Goal: Task Accomplishment & Management: Manage account settings

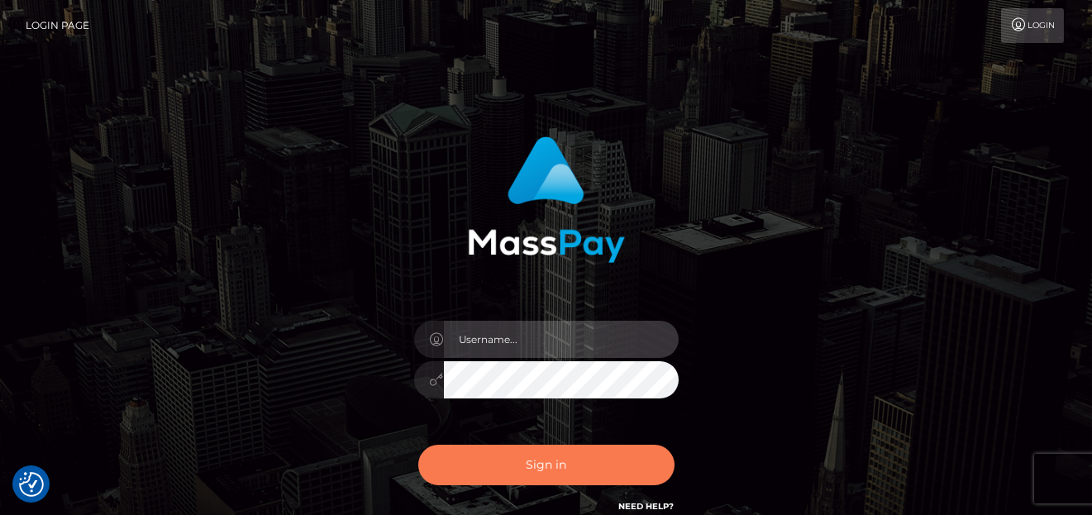
type input "[PERSON_NAME]"
click at [497, 466] on button "Sign in" at bounding box center [546, 465] width 256 height 41
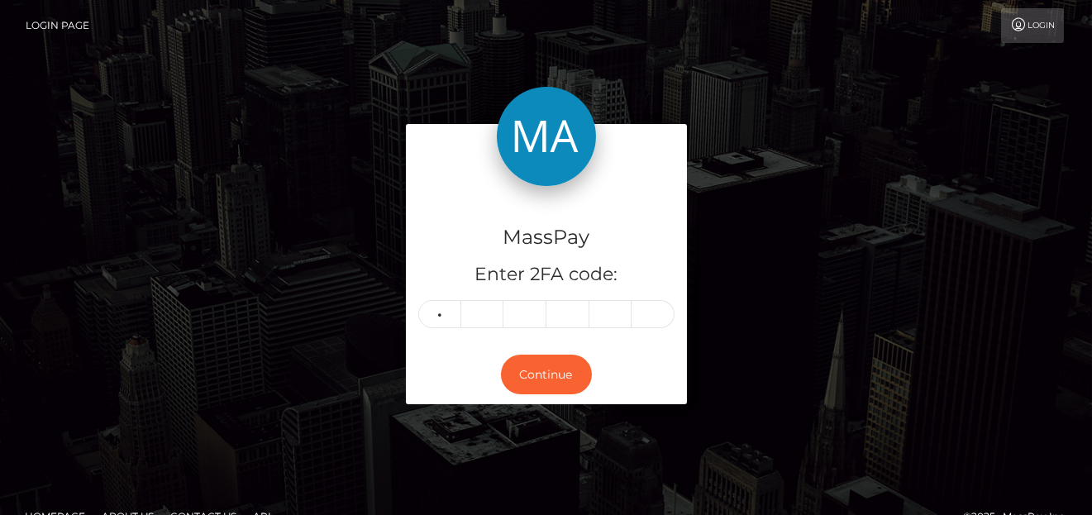
type input "5"
type input "3"
type input "9"
type input "5"
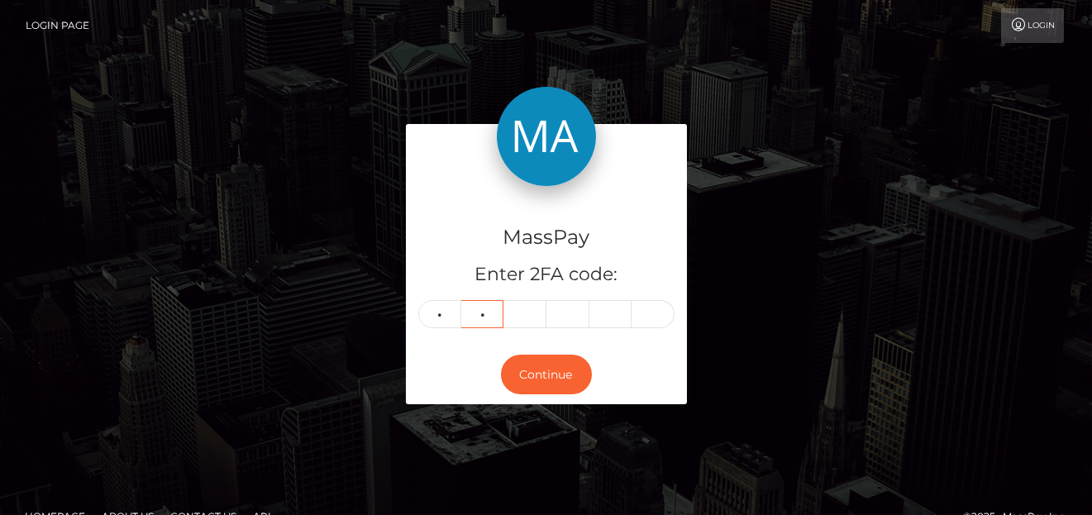
type input "3"
type input "9"
type input "3"
type input "9"
type input "4"
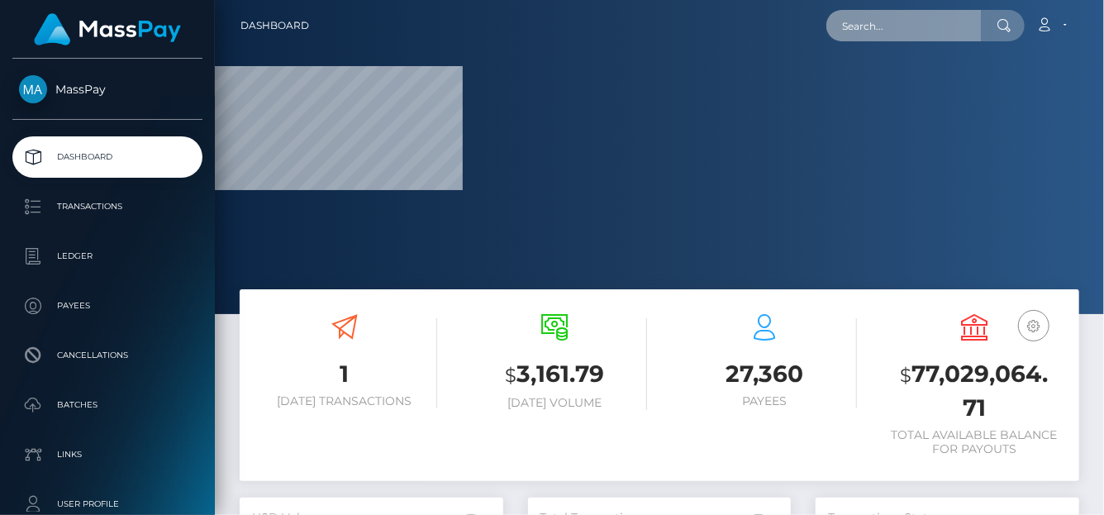
click at [936, 26] on input "text" at bounding box center [904, 25] width 155 height 31
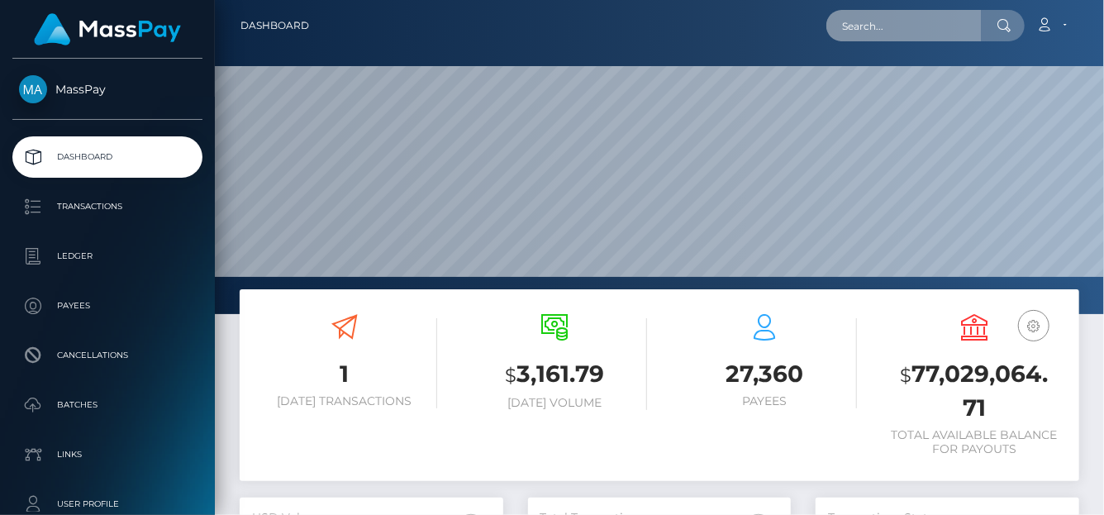
scroll to position [293, 264]
paste input "therubyowens@gmail.com"
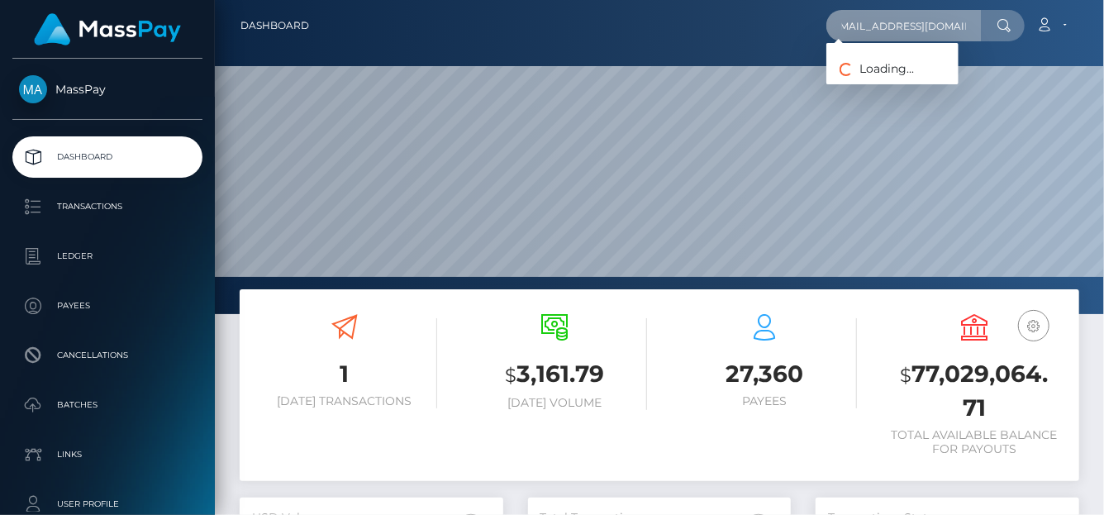
type input "therubyowens@gmail.com"
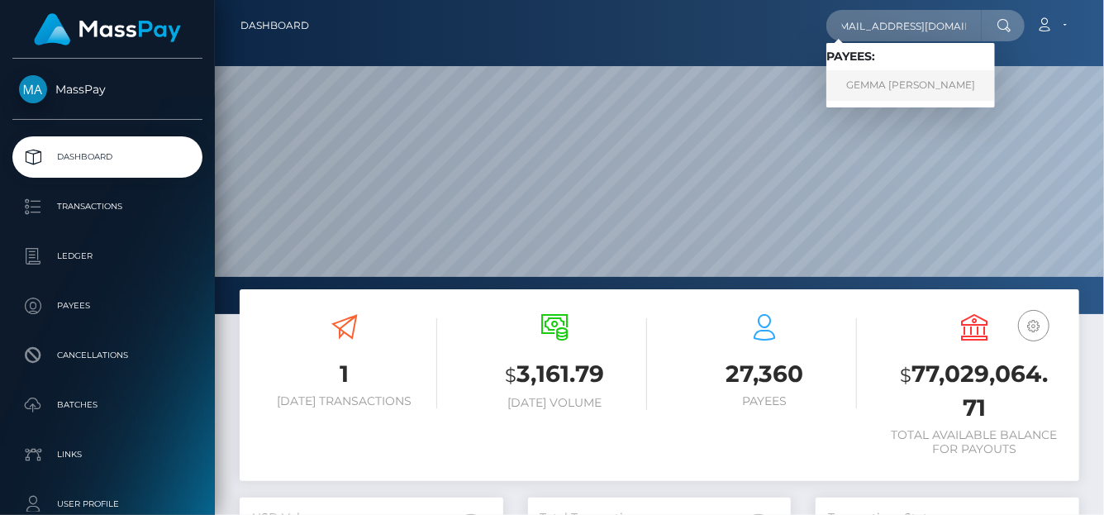
click at [914, 71] on link "GEMMA PARIS DEERING" at bounding box center [911, 85] width 169 height 31
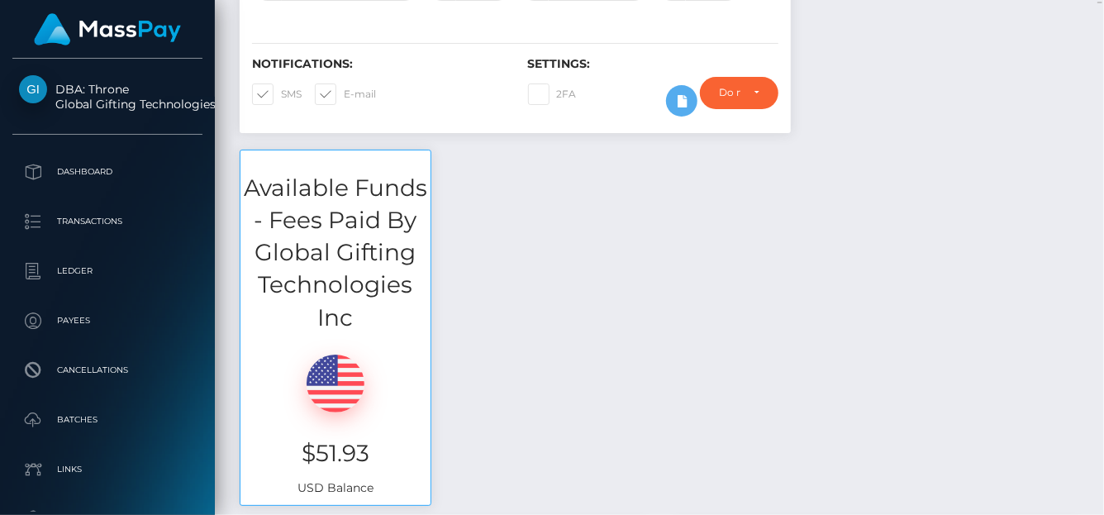
scroll to position [198, 264]
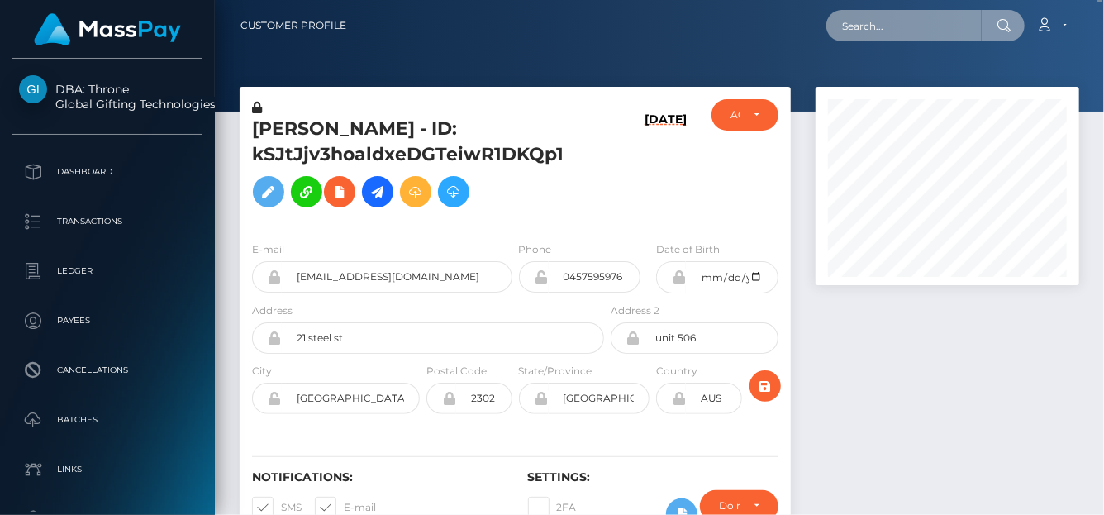
click at [861, 29] on input "text" at bounding box center [904, 25] width 155 height 31
click at [878, 33] on input "text" at bounding box center [904, 25] width 155 height 31
click at [877, 408] on div at bounding box center [948, 325] width 289 height 476
click at [880, 393] on div at bounding box center [948, 325] width 289 height 476
click at [914, 28] on input "text" at bounding box center [904, 25] width 155 height 31
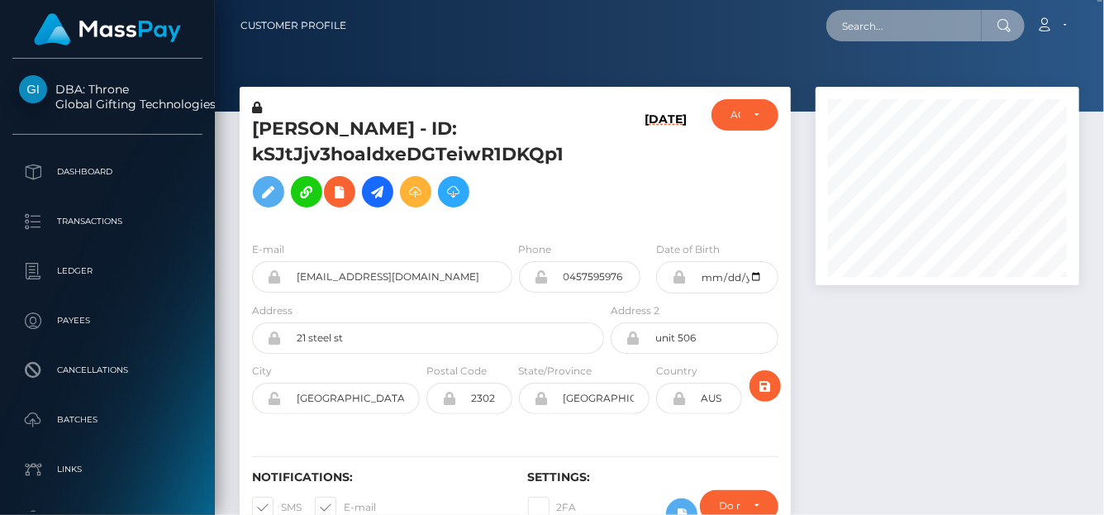
click at [886, 22] on input "text" at bounding box center [904, 25] width 155 height 31
click at [844, 36] on input "text" at bounding box center [904, 25] width 155 height 31
paste input "olive.pocky4lif@gmail.com"
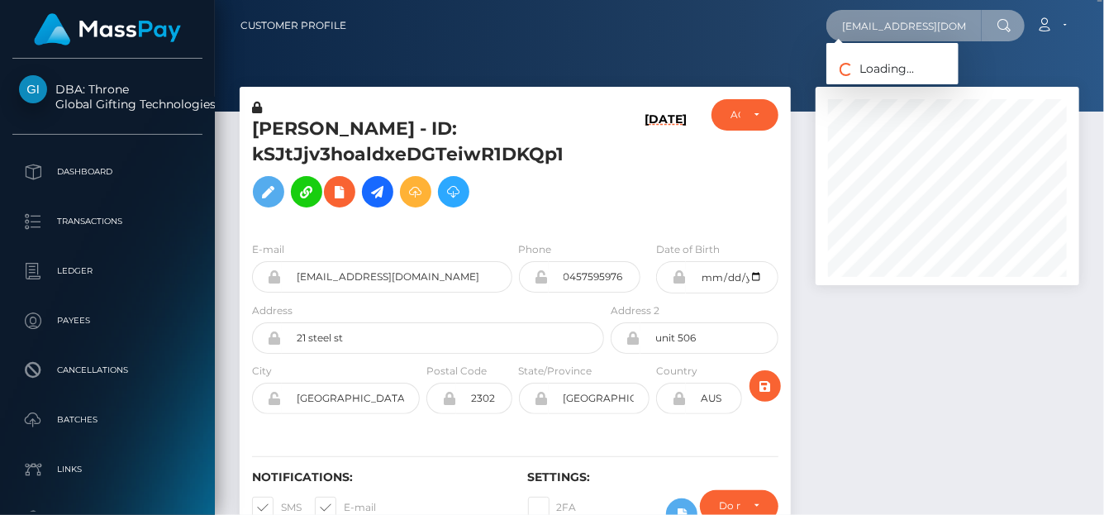
scroll to position [0, 11]
click at [877, 27] on input "olive.pocky4lif@gmail.com" at bounding box center [904, 25] width 155 height 31
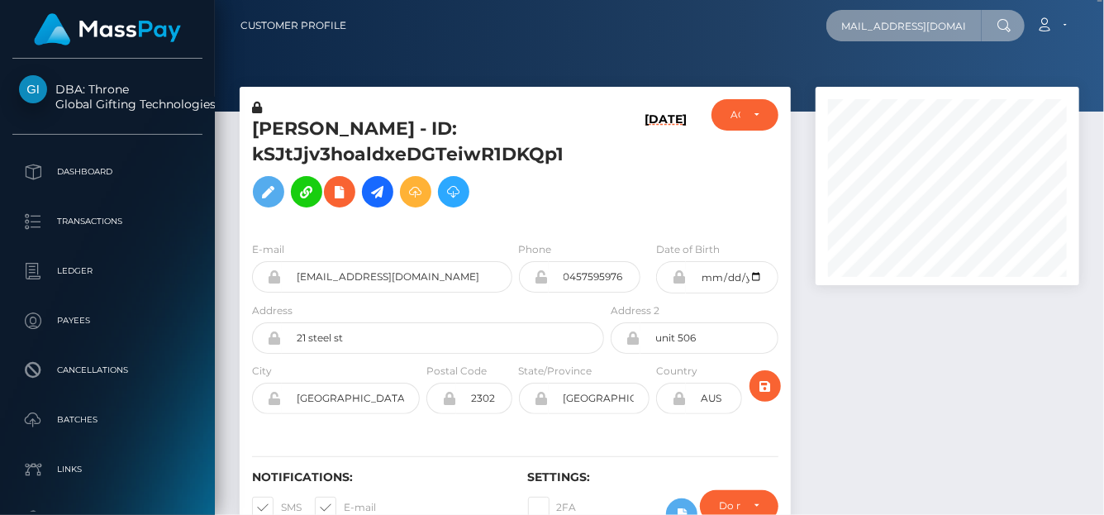
type input "olive.pocky4lif@gmail.com"
click at [1008, 24] on icon at bounding box center [1005, 25] width 14 height 13
click at [967, 23] on input "olive.pocky4lif@gmail.com" at bounding box center [904, 25] width 155 height 31
click at [869, 33] on input "olive.pocky4lif@gmail.com" at bounding box center [904, 25] width 155 height 31
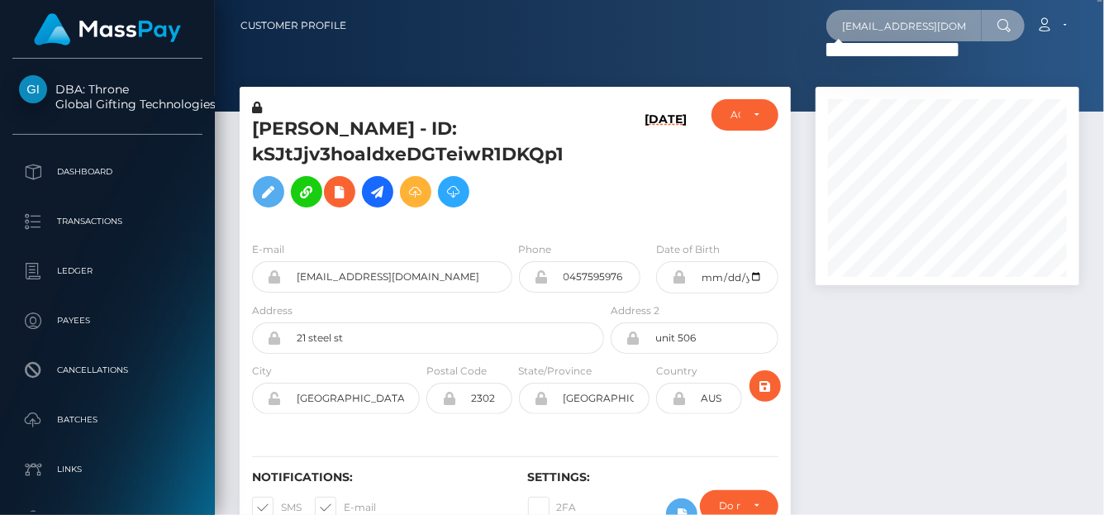
click at [854, 28] on input "olive.pocky4lif@gmail.com" at bounding box center [904, 25] width 155 height 31
click at [858, 25] on input "olive.pocky4lif@gmail.com" at bounding box center [904, 25] width 155 height 31
click at [893, 15] on input "olive.pocky4lif@gmail.com" at bounding box center [904, 25] width 155 height 31
click at [904, 24] on input "olive.pocky4lif@gmail.com" at bounding box center [904, 25] width 155 height 31
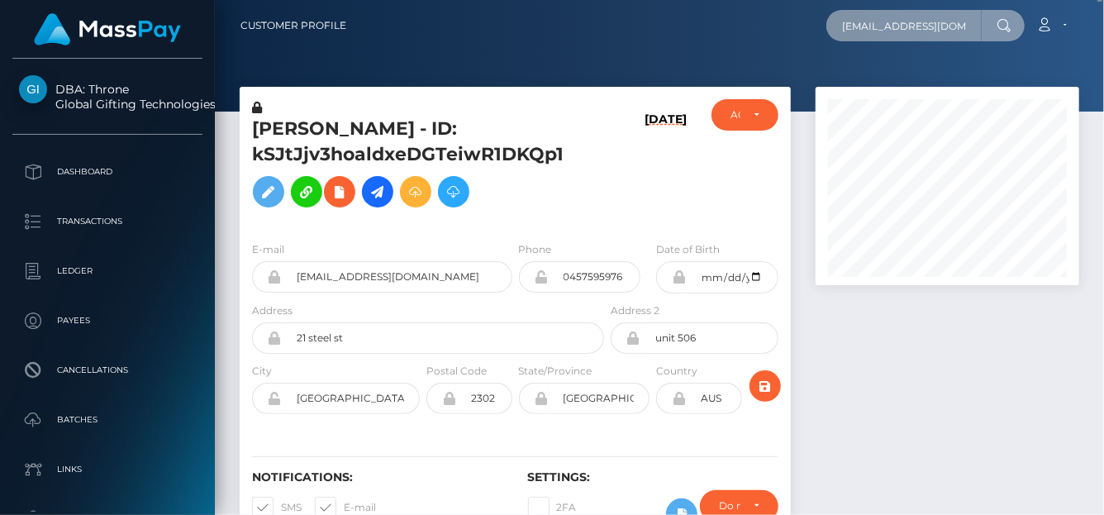
click at [1103, 12] on nav "Customer Profile olive.pocky4lif@gmail.com Loading... Loading..." at bounding box center [660, 25] width 890 height 51
paste input "wtktpmrqc2@privaterelay.appleid.com"
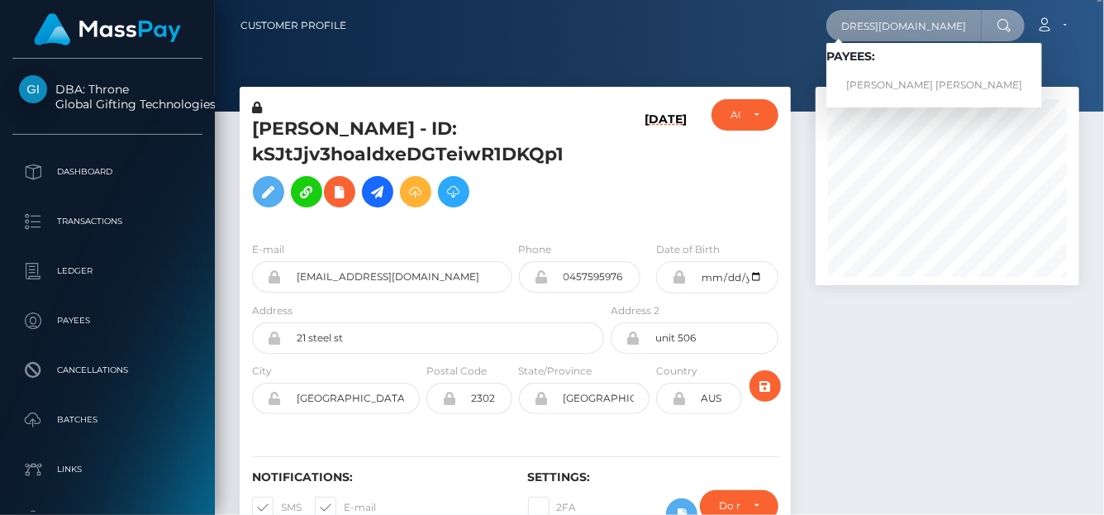
type input "wtktpmrqc2@privaterelay.appleid.com"
click at [932, 82] on link "ANGELIQUE AURORA CHAVEZ" at bounding box center [935, 85] width 216 height 31
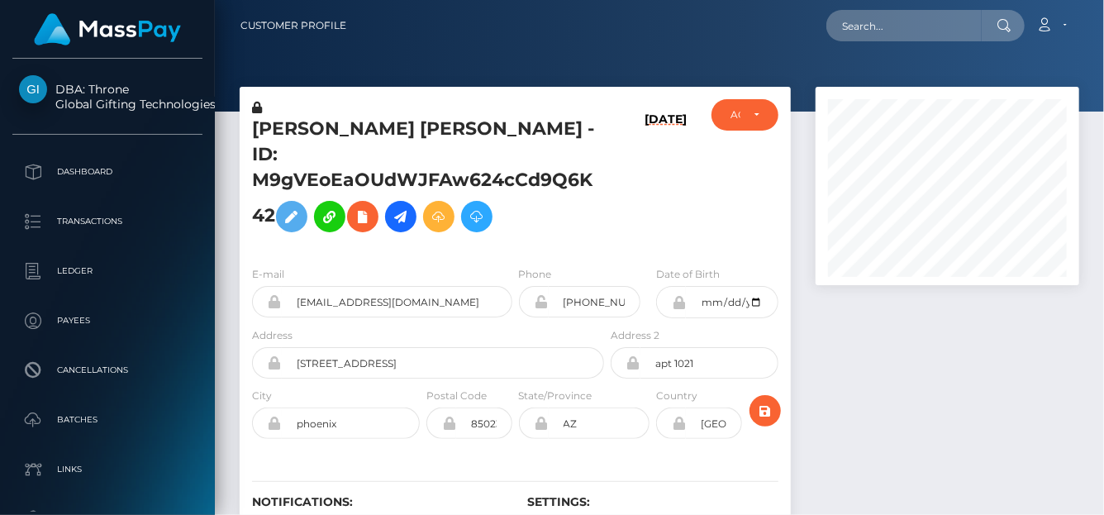
scroll to position [198, 264]
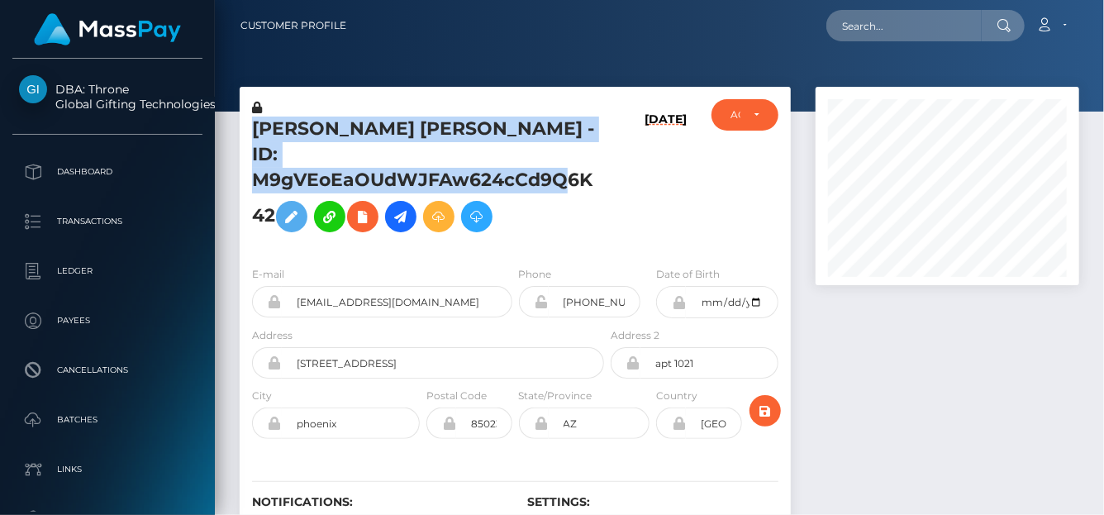
drag, startPoint x: 253, startPoint y: 125, endPoint x: 277, endPoint y: 173, distance: 53.6
click at [277, 173] on h5 "[PERSON_NAME] [PERSON_NAME] - ID: M9gVEoEaOUdWJFAw624cCd9Q6K42" at bounding box center [423, 179] width 343 height 124
copy h5 "[PERSON_NAME] [PERSON_NAME] - ID: M9gVEoEaOUdWJFAw624cCd9Q6K42"
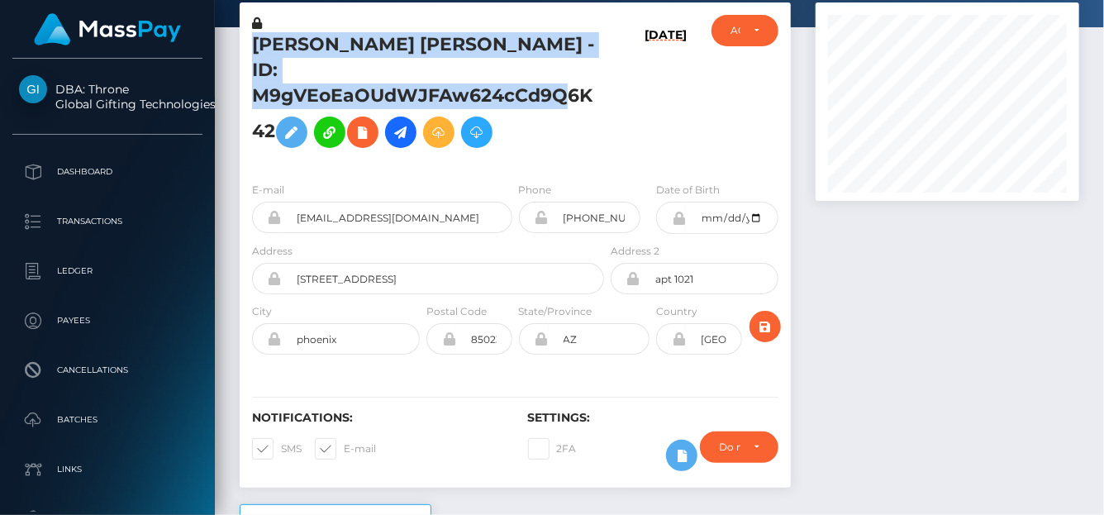
scroll to position [0, 0]
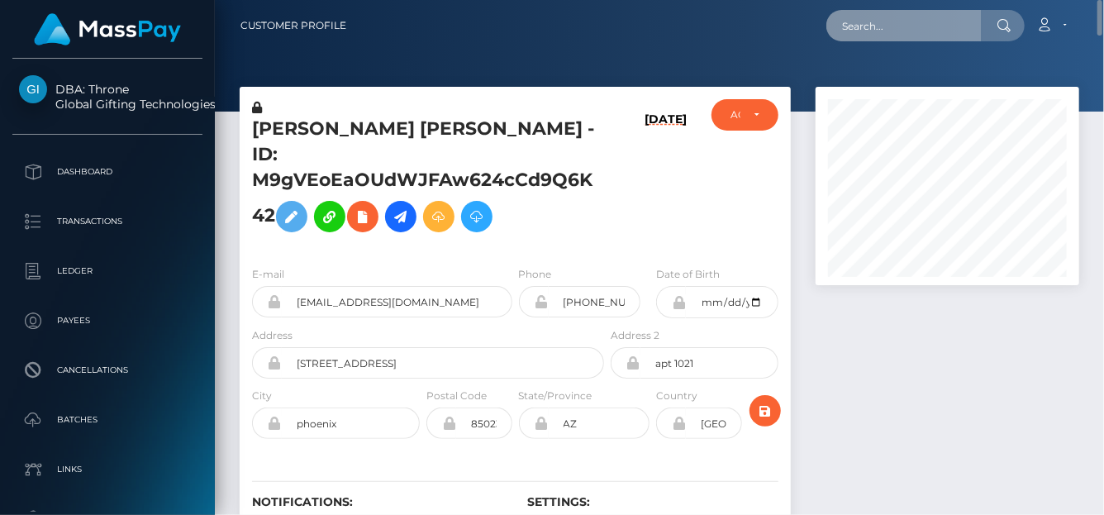
click at [856, 35] on input "text" at bounding box center [904, 25] width 155 height 31
paste input "[EMAIL_ADDRESS][DOMAIN_NAME]"
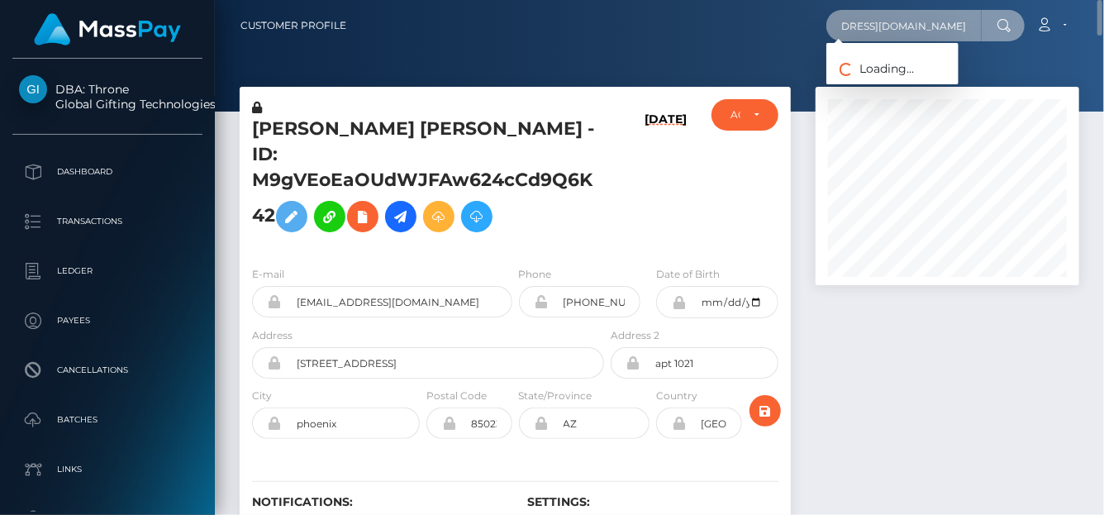
type input "[EMAIL_ADDRESS][DOMAIN_NAME]"
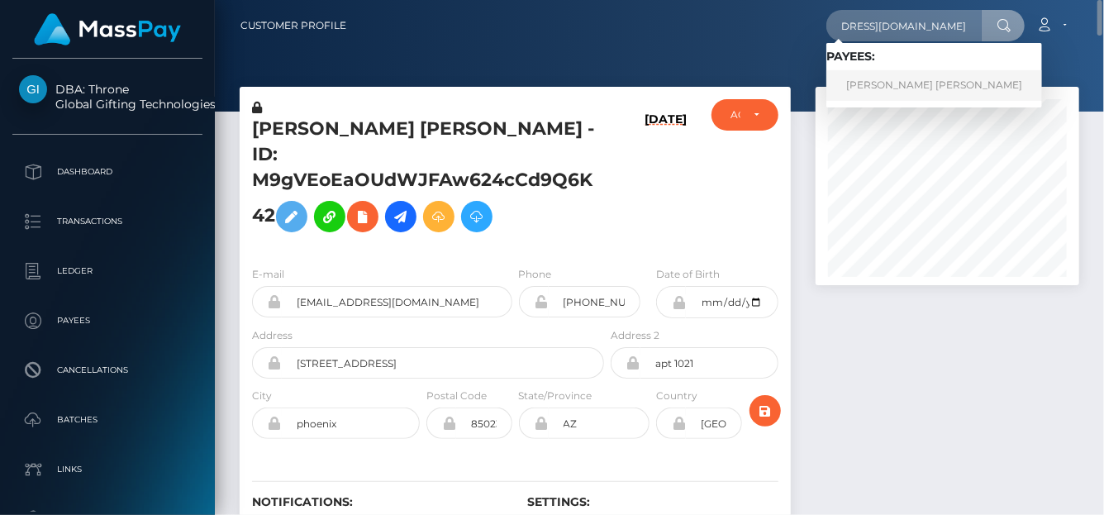
scroll to position [0, 0]
click at [907, 92] on link "[PERSON_NAME] [PERSON_NAME]" at bounding box center [935, 85] width 216 height 31
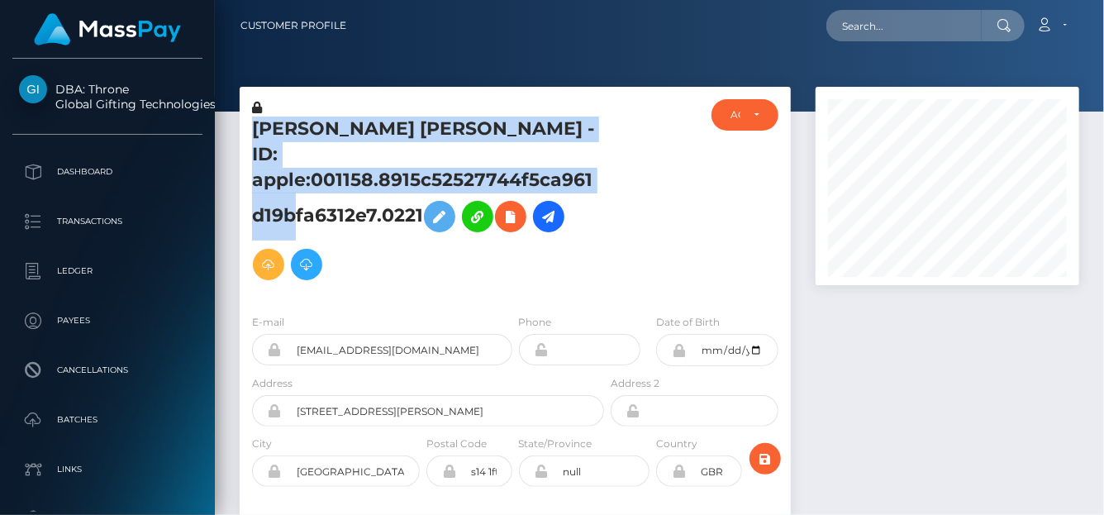
scroll to position [198, 264]
click at [418, 178] on div "ELLIE MAE EATON - ID: apple:001158.8915c52527744f5ca961d19bfa6312e7.0221" at bounding box center [424, 200] width 368 height 202
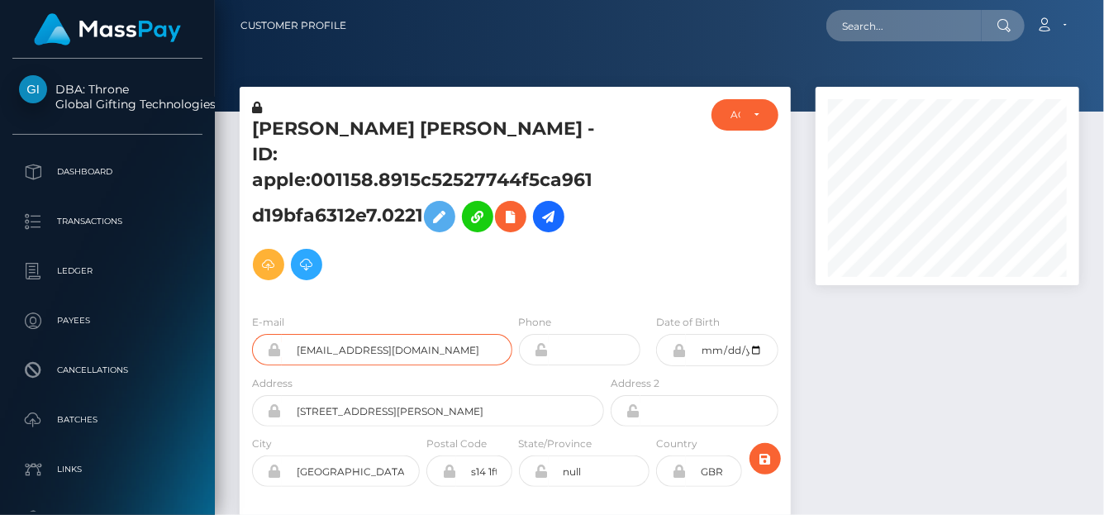
drag, startPoint x: 298, startPoint y: 327, endPoint x: 563, endPoint y: 327, distance: 265.4
click at [563, 327] on div "E-mail znht94mw5k@privaterelay.appleid.com Phone" at bounding box center [515, 343] width 551 height 61
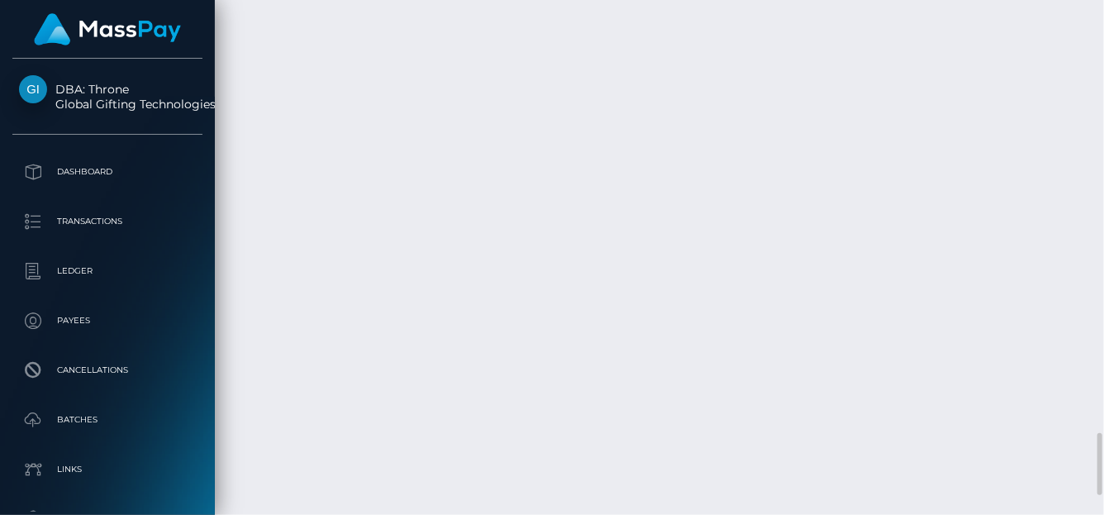
scroll to position [3728, 0]
drag, startPoint x: 703, startPoint y: 363, endPoint x: 631, endPoint y: 359, distance: 72.0
copy td "$22.82 USD"
drag, startPoint x: 667, startPoint y: 315, endPoint x: 627, endPoint y: 315, distance: 40.5
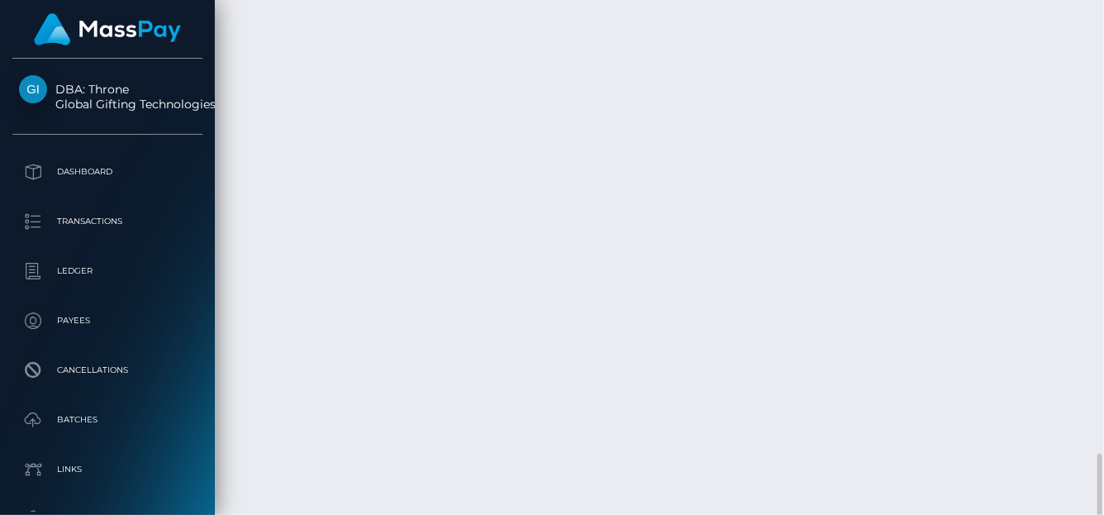
copy td "$18.21"
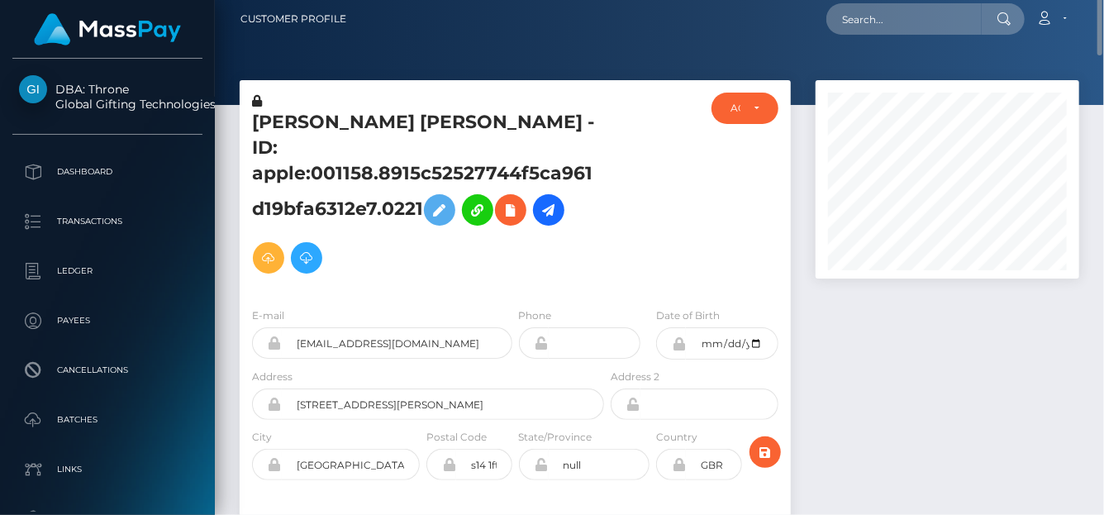
scroll to position [0, 0]
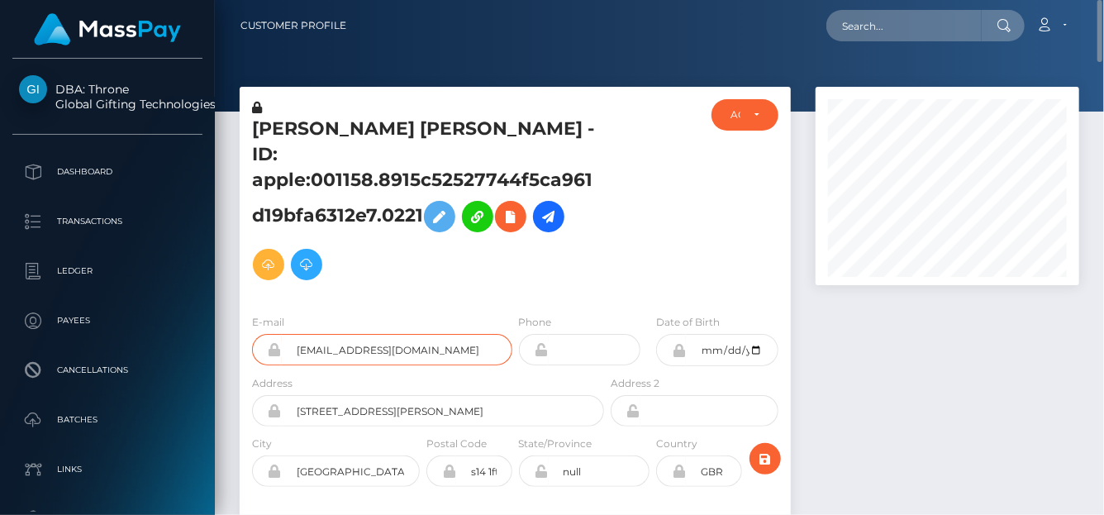
drag, startPoint x: 503, startPoint y: 327, endPoint x: 458, endPoint y: 212, distance: 122.5
click at [241, 323] on div "E-mail znht94mw5k@privaterelay.appleid.com" at bounding box center [378, 343] width 276 height 61
type input "ac"
click at [905, 409] on div at bounding box center [948, 362] width 289 height 550
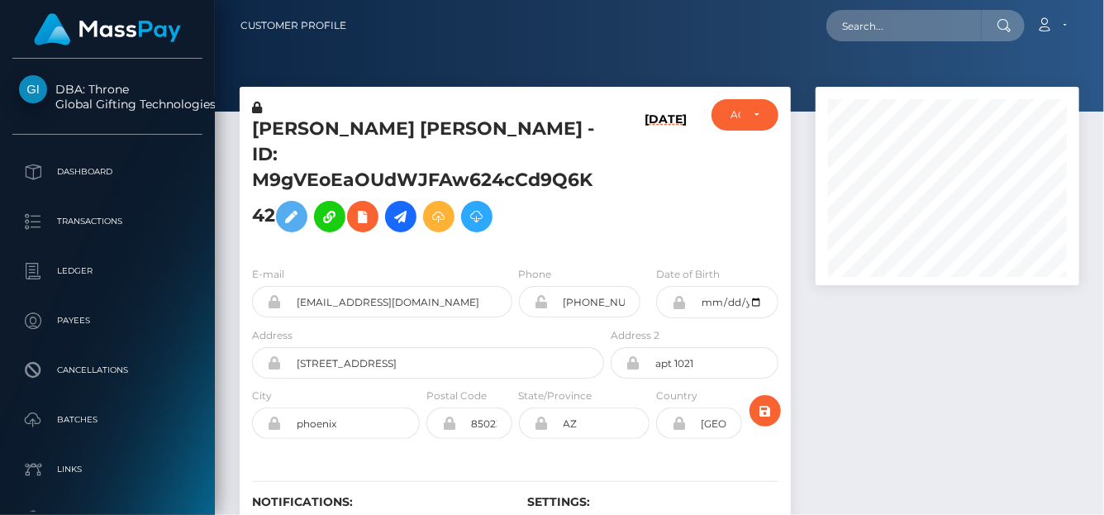
scroll to position [198, 264]
click at [852, 32] on input "text" at bounding box center [904, 25] width 155 height 31
drag, startPoint x: 842, startPoint y: 28, endPoint x: 1098, endPoint y: 30, distance: 255.5
click at [1101, 28] on nav "Customer Profile Loading... Loading... Account" at bounding box center [660, 25] width 890 height 51
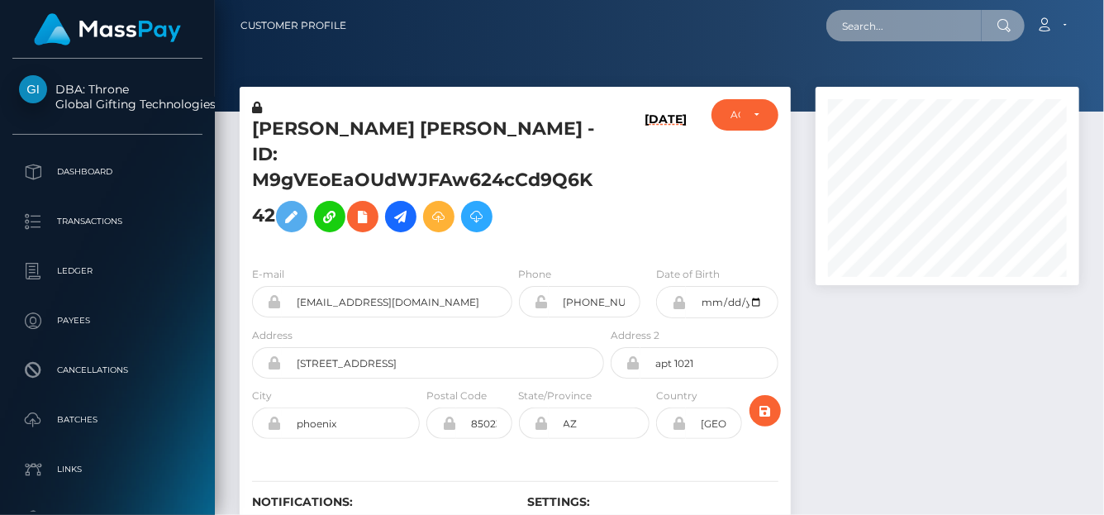
type input "[EMAIL_ADDRESS][DOMAIN_NAME]"
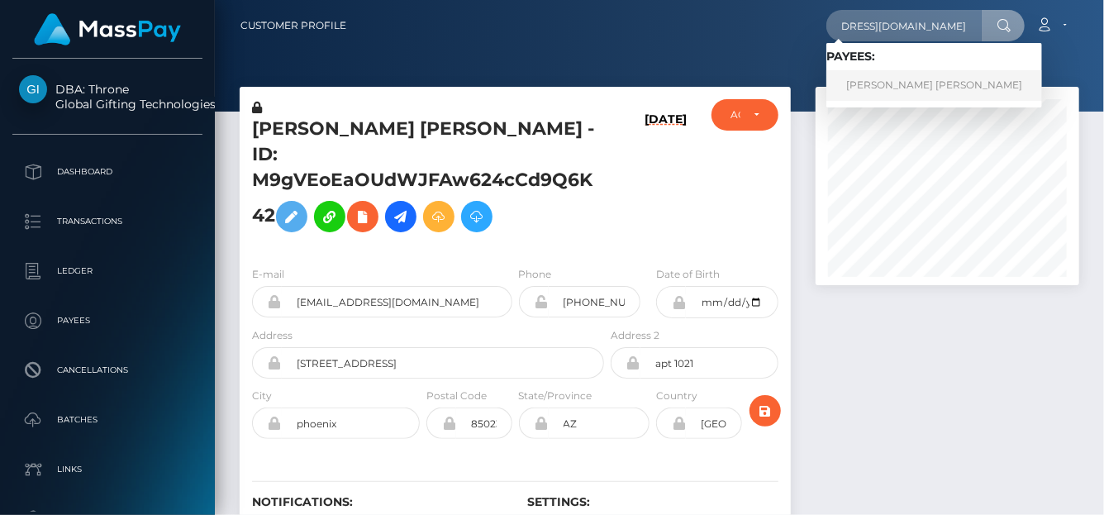
click at [913, 90] on link "[PERSON_NAME] [PERSON_NAME]" at bounding box center [935, 85] width 216 height 31
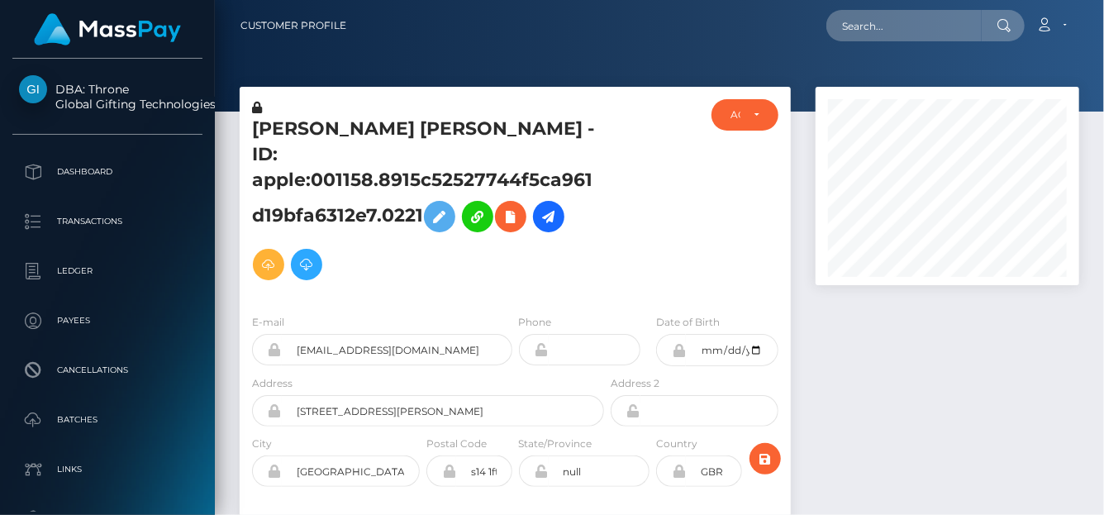
scroll to position [198, 264]
click at [546, 207] on icon at bounding box center [549, 217] width 20 height 21
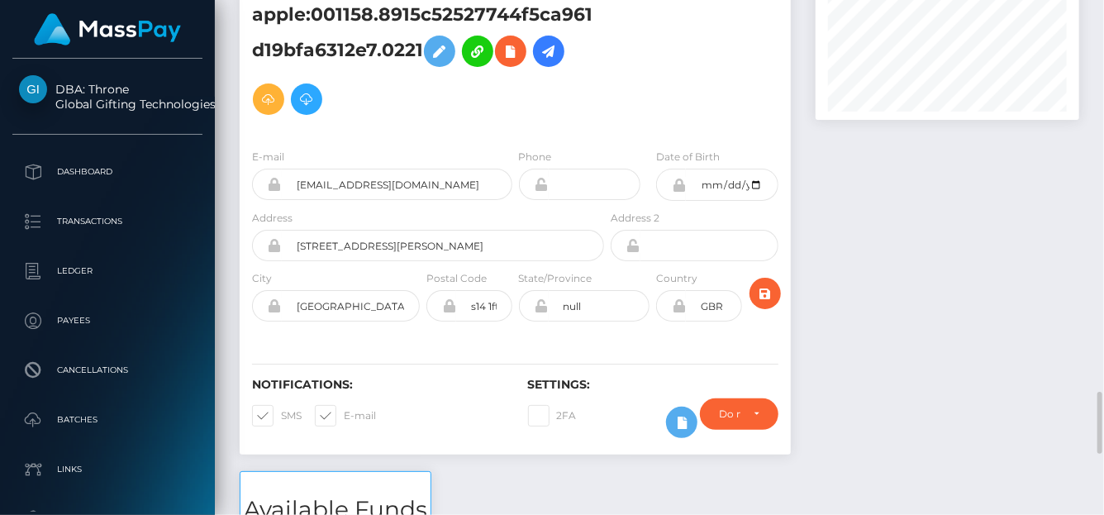
scroll to position [497, 0]
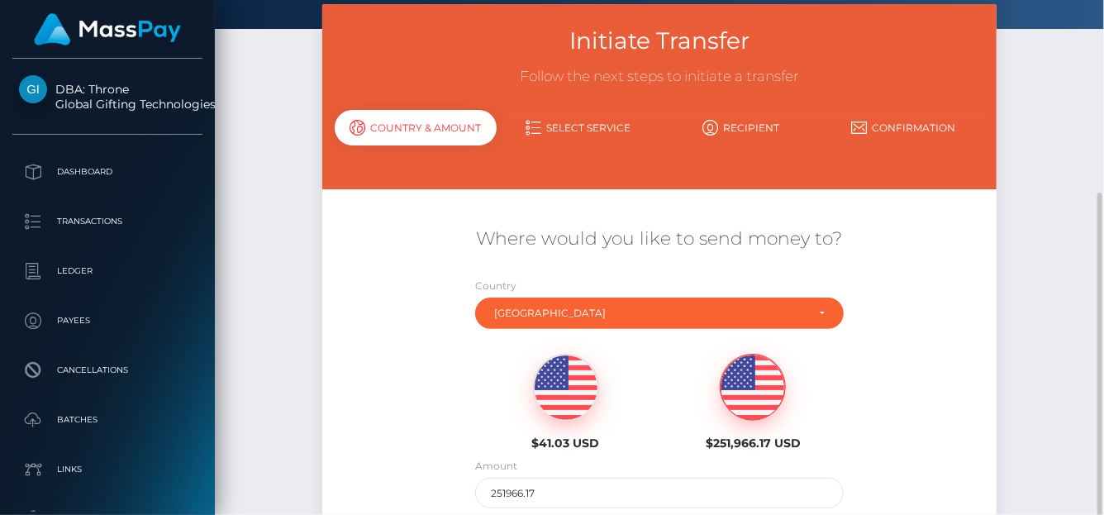
scroll to position [165, 0]
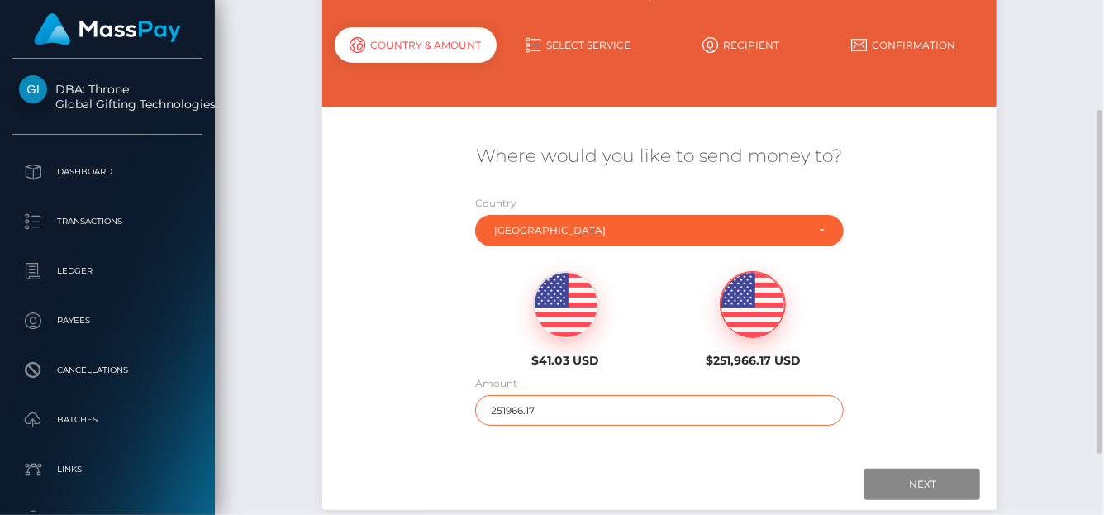
click at [553, 407] on input "251966.17" at bounding box center [659, 410] width 369 height 31
click at [540, 335] on div "$41.03 USD" at bounding box center [565, 319] width 163 height 97
type input "41.03"
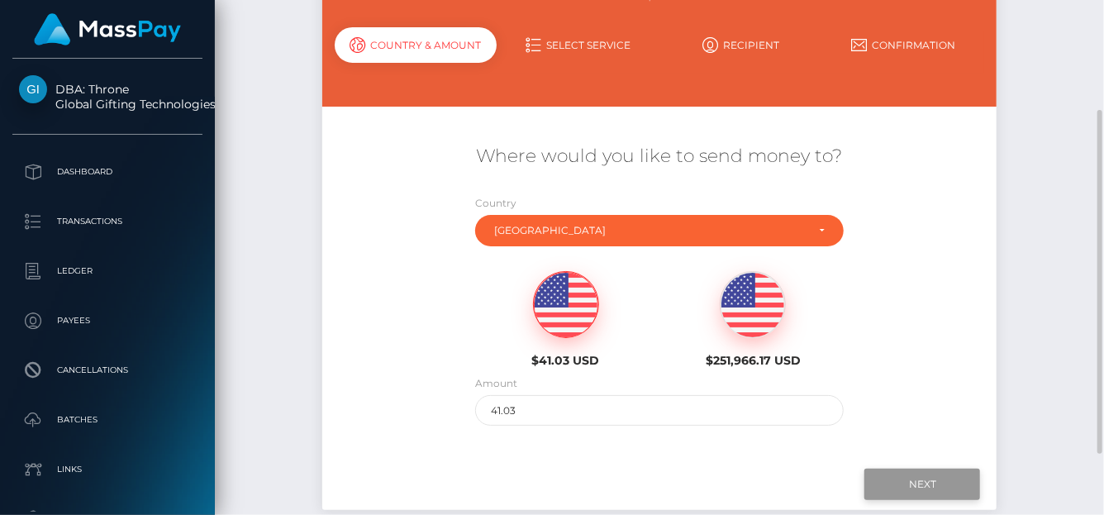
click at [895, 489] on input "Next" at bounding box center [923, 484] width 116 height 31
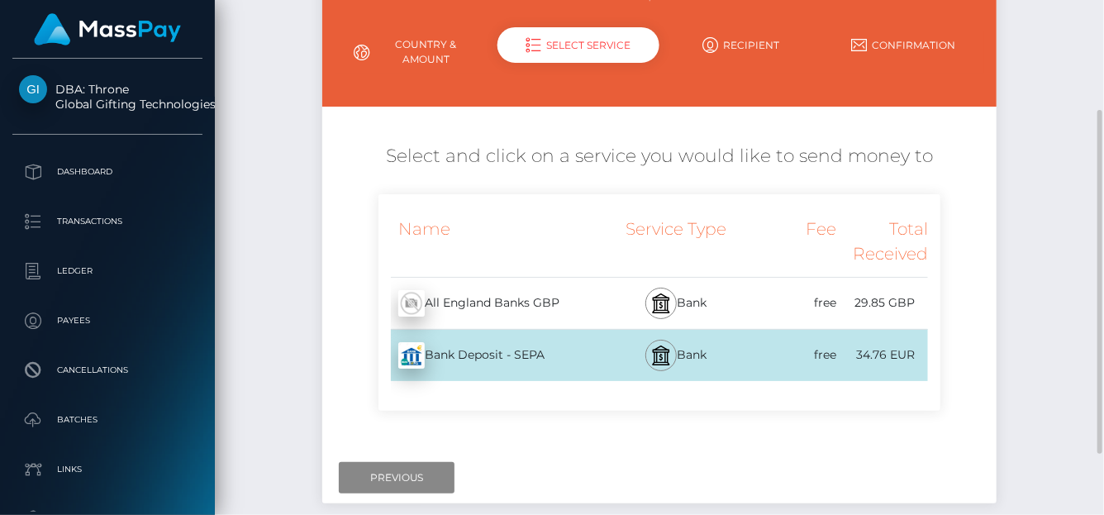
scroll to position [0, 0]
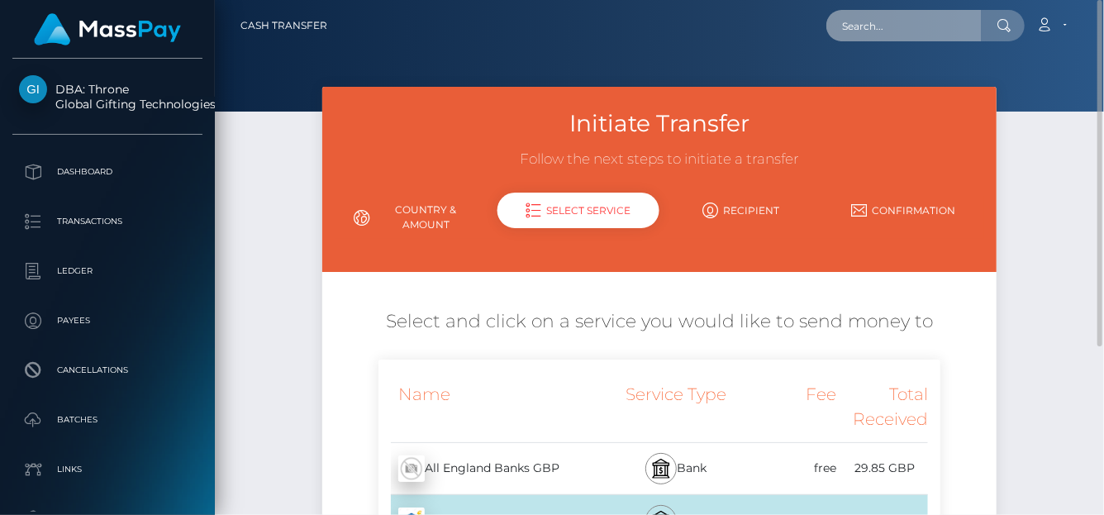
click at [862, 30] on input "text" at bounding box center [904, 25] width 155 height 31
click at [853, 25] on input "text" at bounding box center [904, 25] width 155 height 31
paste input "31777"
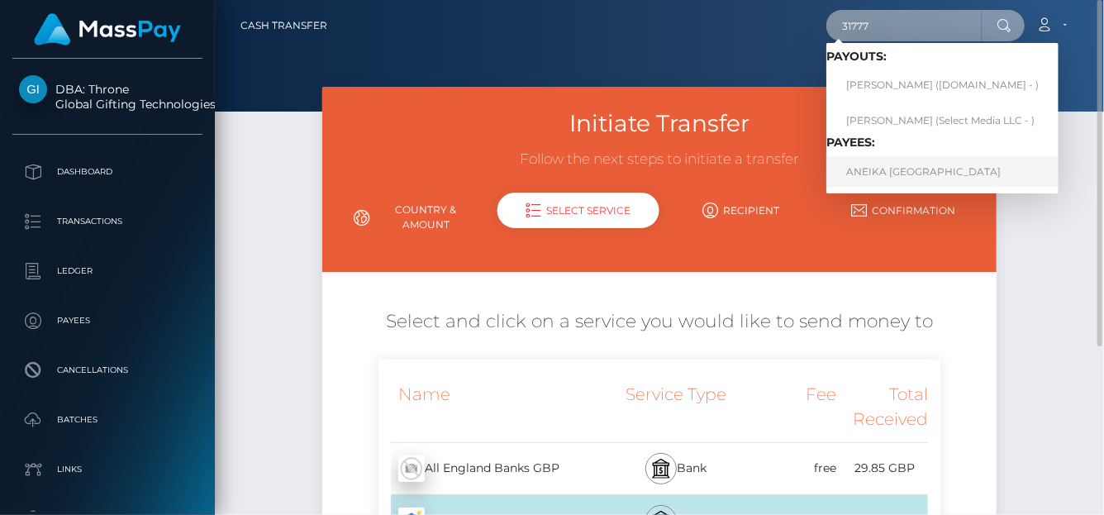
type input "31777"
click at [895, 169] on link "ANEIKA [GEOGRAPHIC_DATA]" at bounding box center [943, 171] width 232 height 31
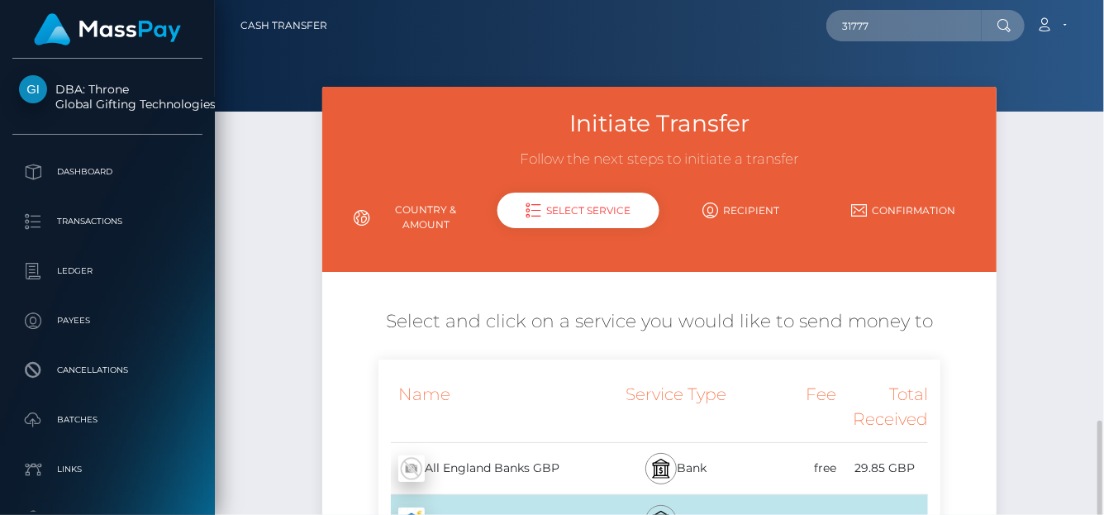
scroll to position [251, 0]
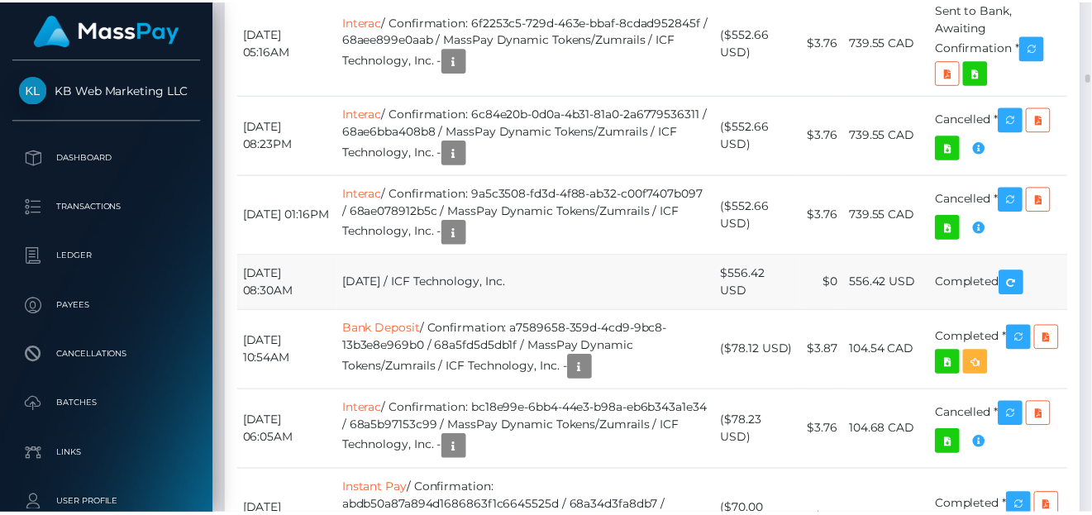
scroll to position [9185, 0]
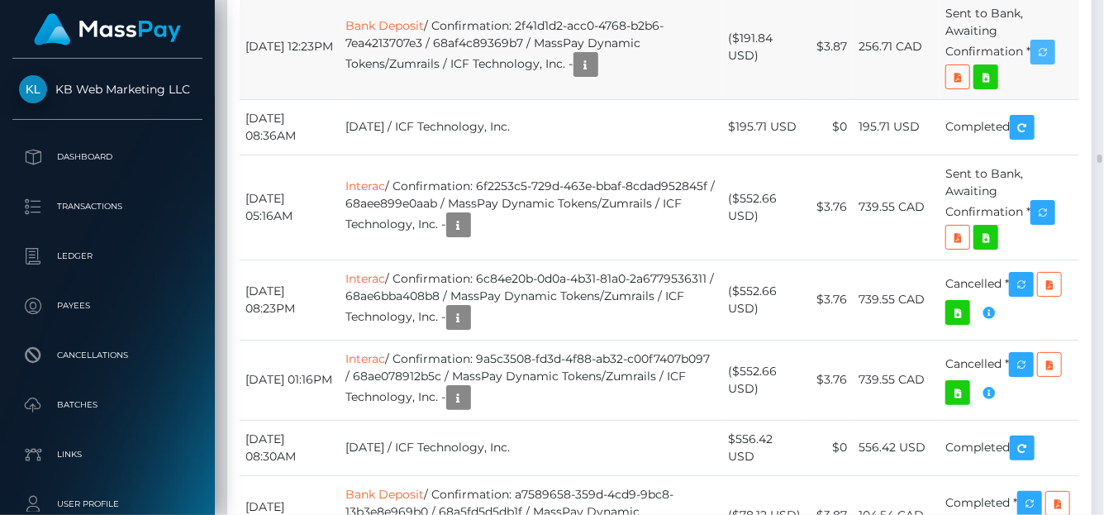
click at [1052, 63] on icon "button" at bounding box center [1043, 52] width 20 height 21
click at [1054, 99] on td "Sent to Bank, Awaiting Confirmation *" at bounding box center [1010, 46] width 140 height 105
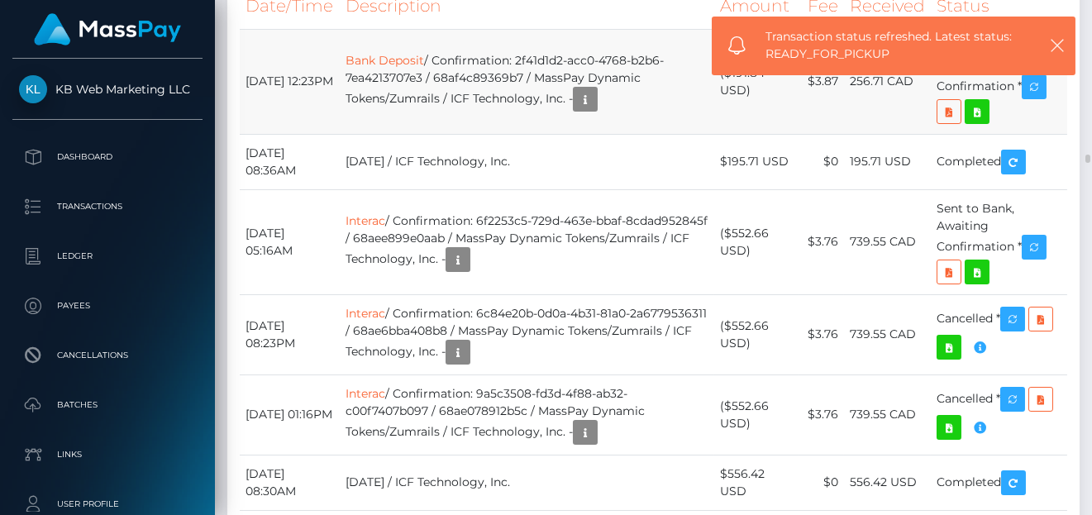
scroll to position [826491, 826430]
click at [1054, 134] on td "Sent to Bank, Awaiting Confirmation *" at bounding box center [999, 81] width 136 height 105
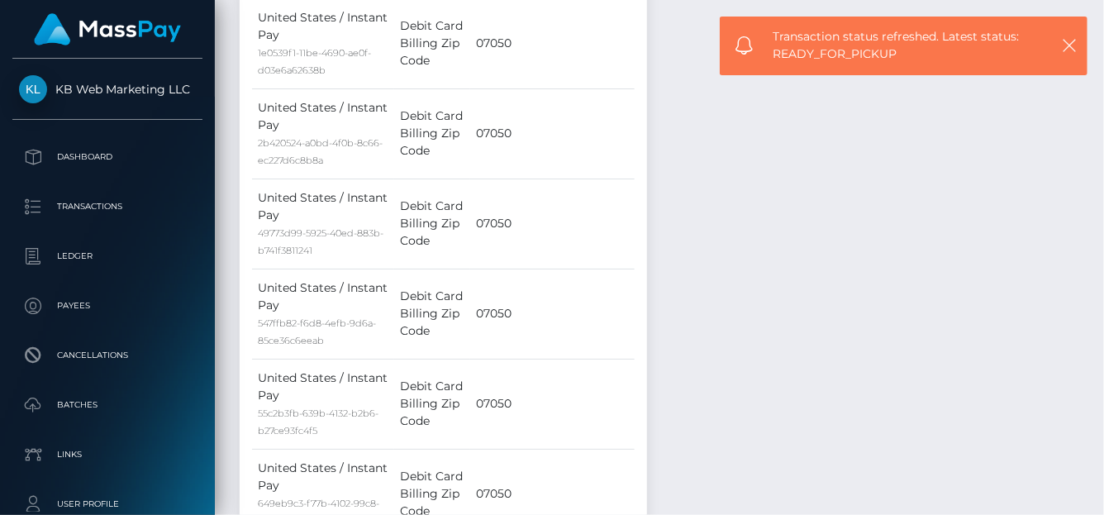
scroll to position [3315, 0]
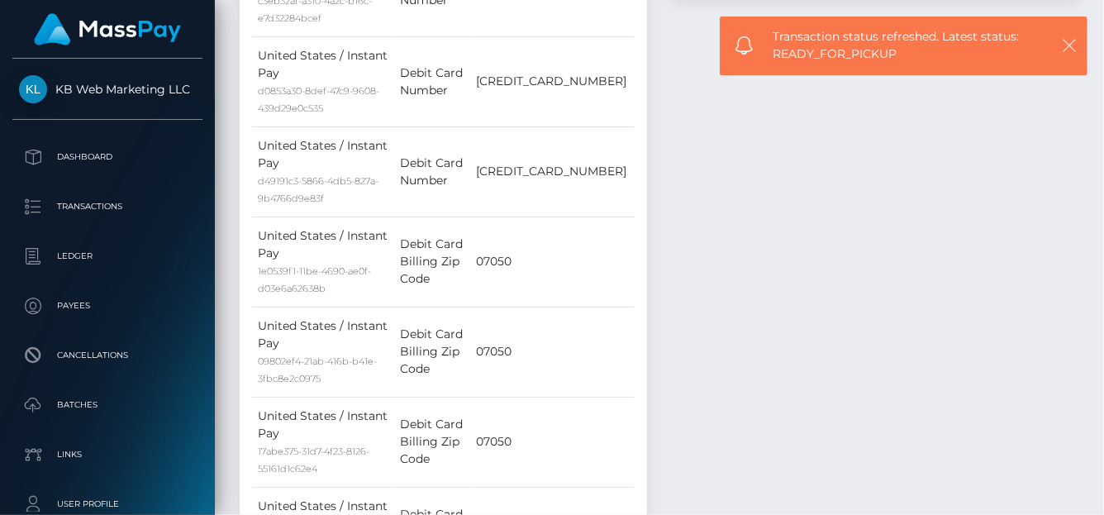
click at [1067, 50] on icon "button" at bounding box center [1069, 45] width 17 height 17
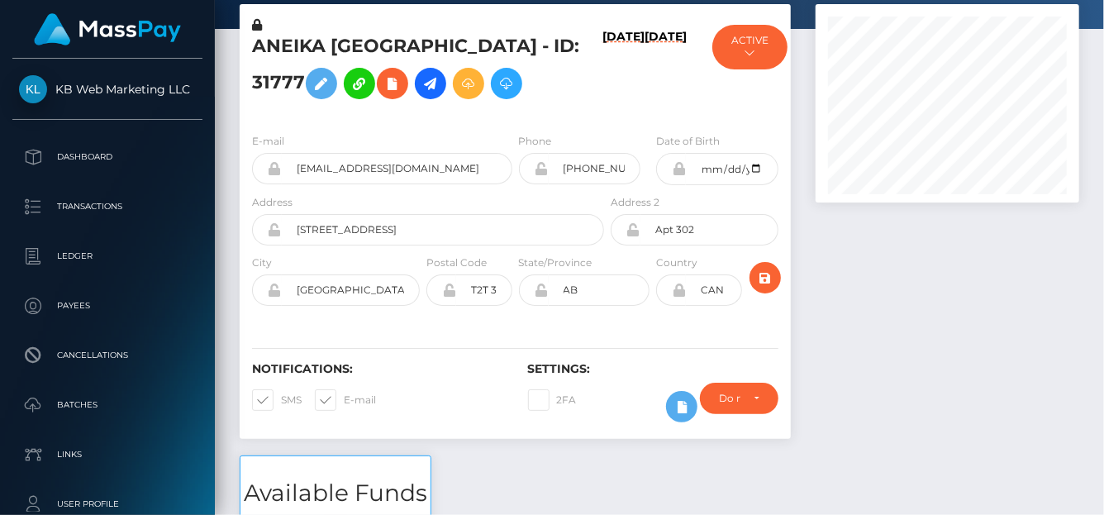
scroll to position [0, 0]
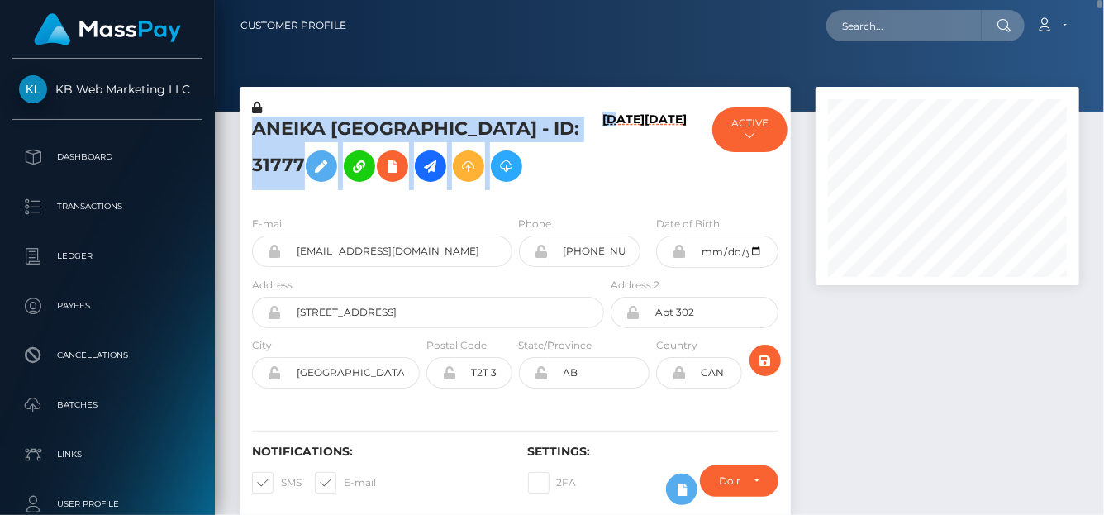
drag, startPoint x: 546, startPoint y: 126, endPoint x: 600, endPoint y: 122, distance: 54.7
click at [600, 122] on div "ANEIKA ANDAUNA HALL - ID: 31777 08/27/25 02/11/23 MassPay -" at bounding box center [515, 150] width 551 height 103
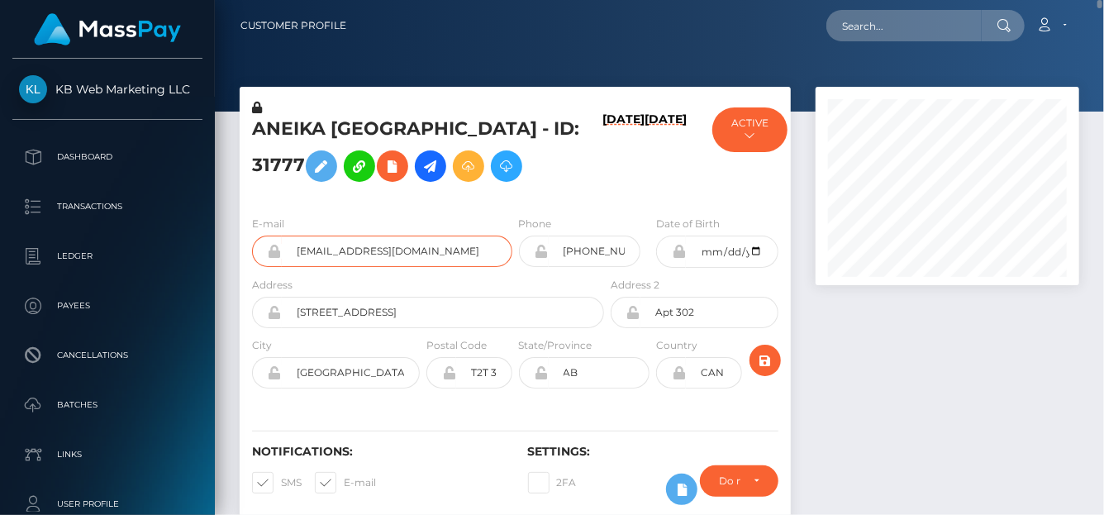
drag, startPoint x: 427, startPoint y: 246, endPoint x: 229, endPoint y: 237, distance: 197.8
click at [229, 237] on div "ANEIKA ANDAUNA HALL - ID: 31777 08/27/25 02/11/23 MassPay - ACTIVE" at bounding box center [515, 312] width 576 height 451
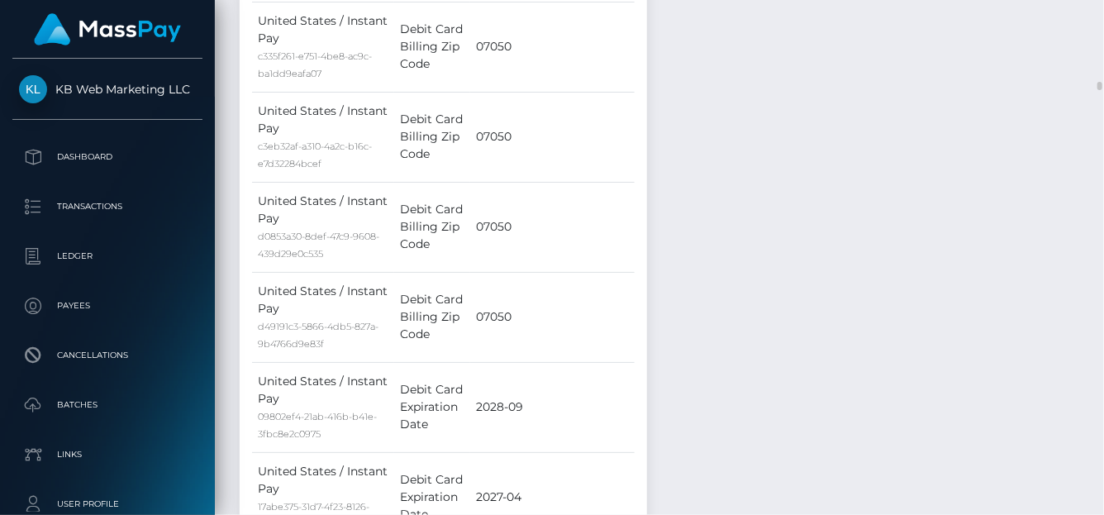
scroll to position [5544, 0]
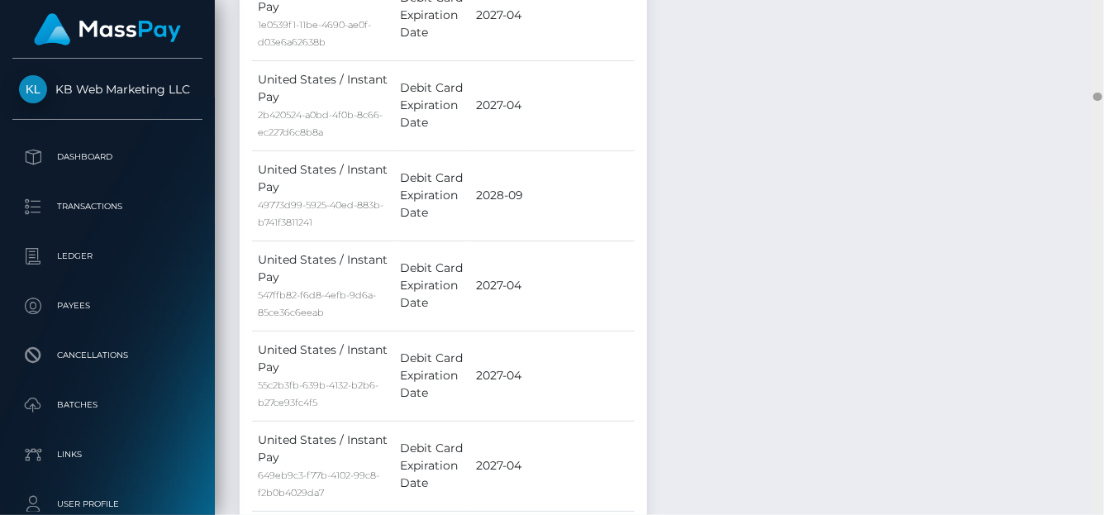
drag, startPoint x: 1097, startPoint y: 94, endPoint x: 1095, endPoint y: 247, distance: 152.9
click at [1103, 253] on div at bounding box center [1098, 258] width 12 height 516
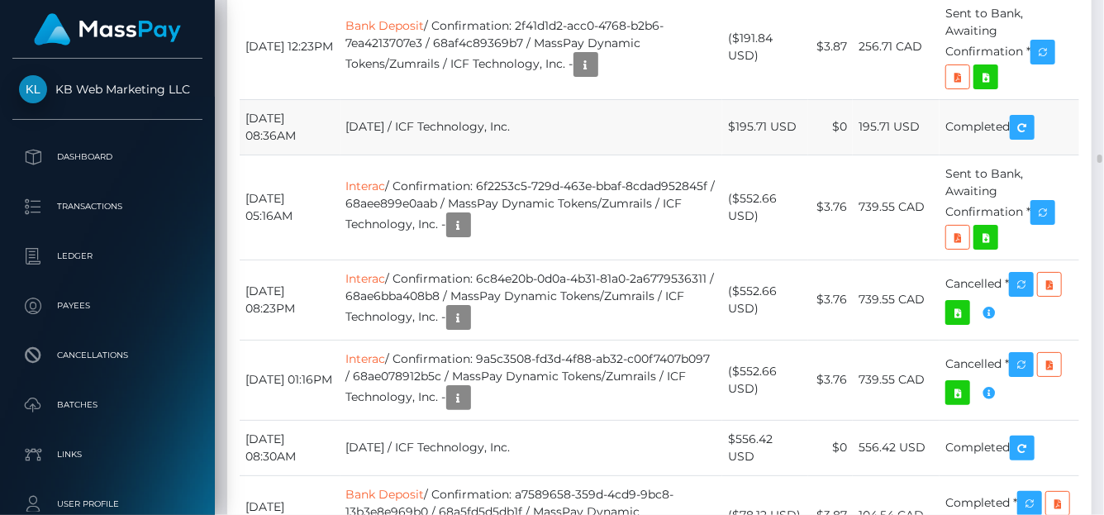
scroll to position [9267, 0]
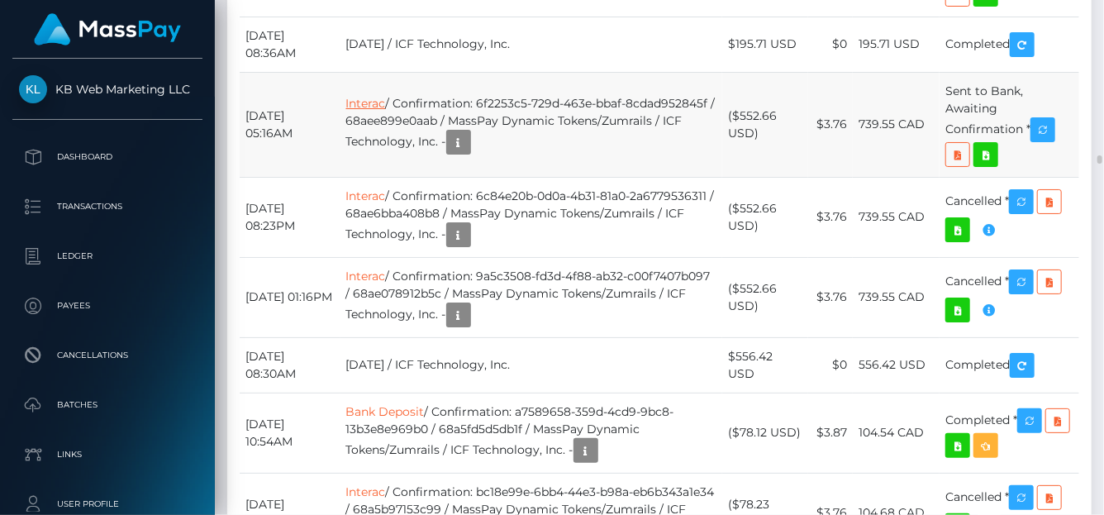
click at [380, 111] on link "Interac" at bounding box center [366, 103] width 40 height 15
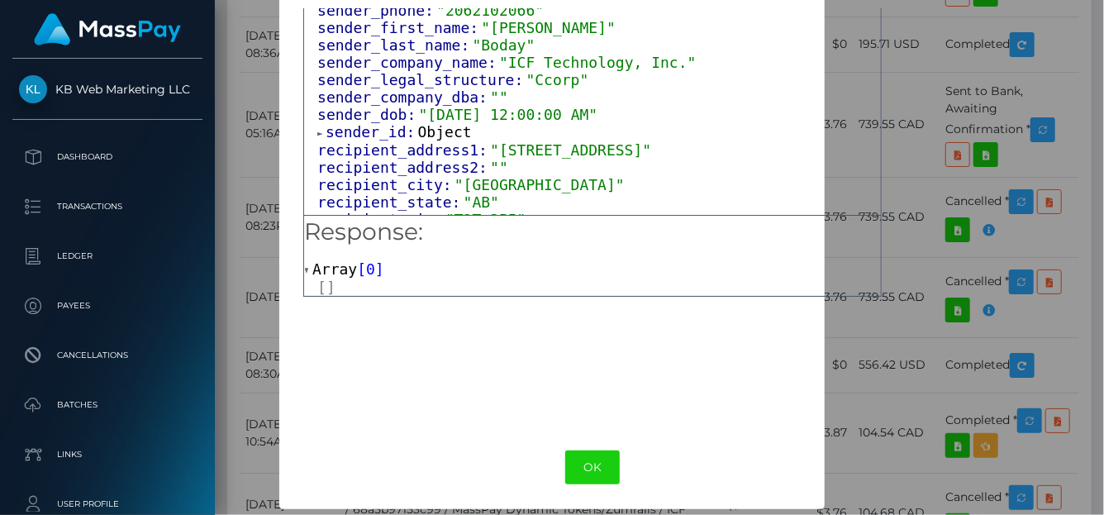
scroll to position [247, 0]
click at [947, 39] on div "× Payload Output: Object attrs: Array [ 1 ] data_attributes: Object payer_data:…" at bounding box center [552, 257] width 1104 height 515
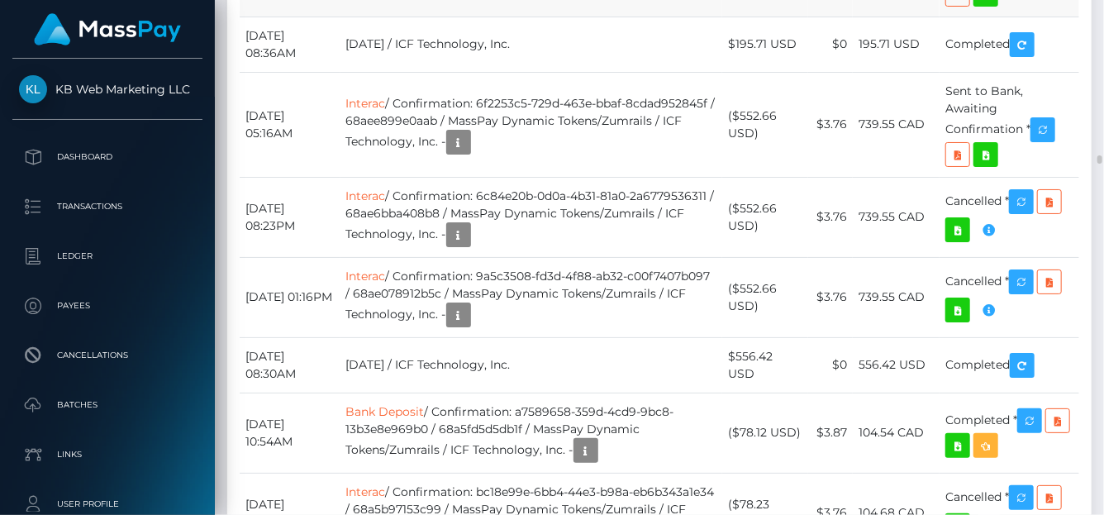
drag, startPoint x: 532, startPoint y: 131, endPoint x: 442, endPoint y: 143, distance: 90.8
copy td "2f41d1d2-acc0-4768-b2b6-7ea4213707e3"
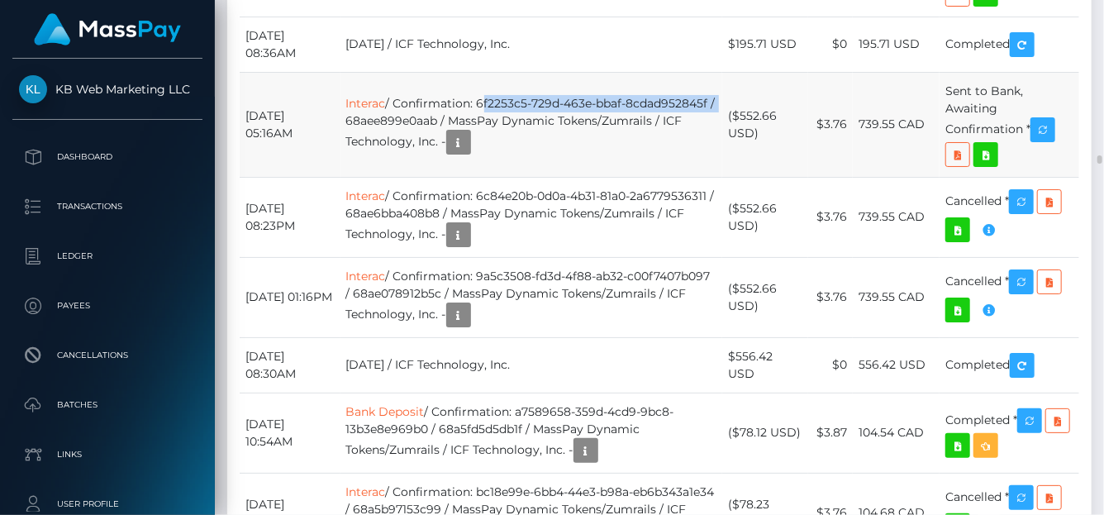
drag, startPoint x: 493, startPoint y: 292, endPoint x: 449, endPoint y: 298, distance: 44.3
click at [449, 177] on td "Interac / Confirmation: 6f2253c5-729d-463e-bbaf-8cdad952845f / 68aee899e0aab / …" at bounding box center [532, 124] width 383 height 105
copy td "6f2253c5-729d-463e-bbaf-8cdad952845f /"
click at [375, 111] on link "Interac" at bounding box center [366, 103] width 40 height 15
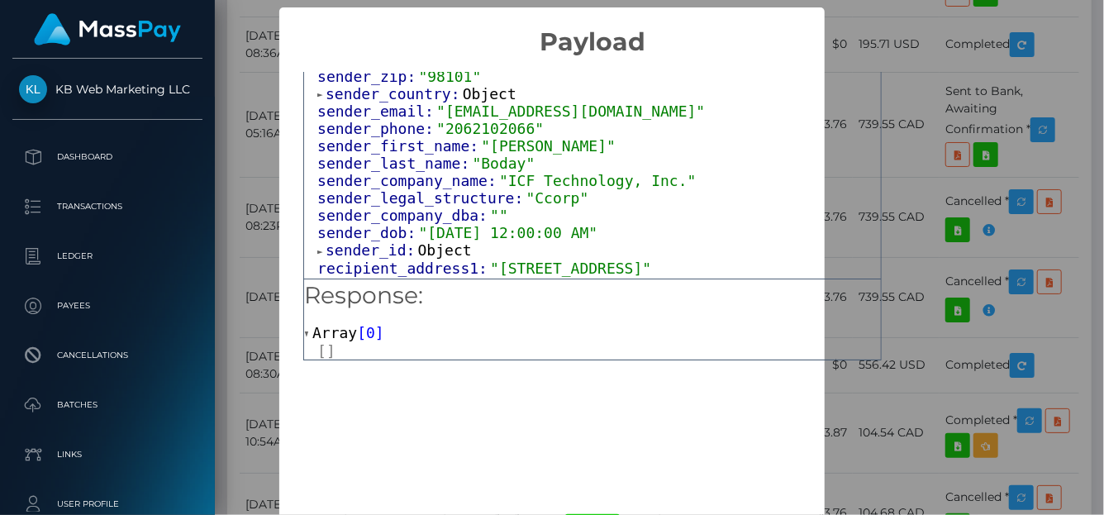
scroll to position [165, 0]
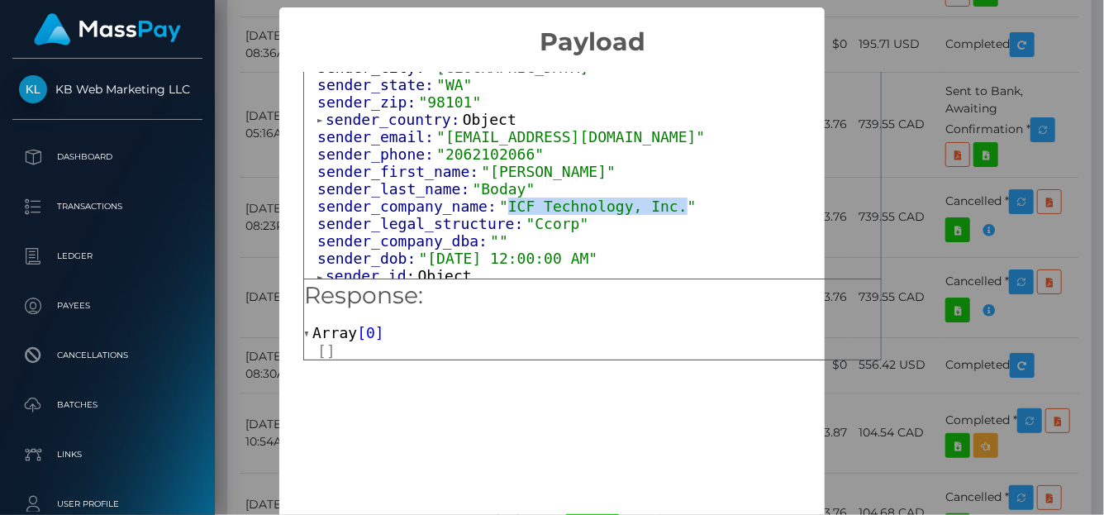
drag, startPoint x: 490, startPoint y: 208, endPoint x: 648, endPoint y: 203, distance: 158.0
click at [648, 206] on span ""ICF Technology, Inc."" at bounding box center [597, 206] width 197 height 17
copy span "ICF Technology, Inc."
drag, startPoint x: 319, startPoint y: 206, endPoint x: 676, endPoint y: 207, distance: 357.1
click at [676, 207] on div "sender_company_name: "ICF Technology, Inc."" at bounding box center [599, 206] width 564 height 17
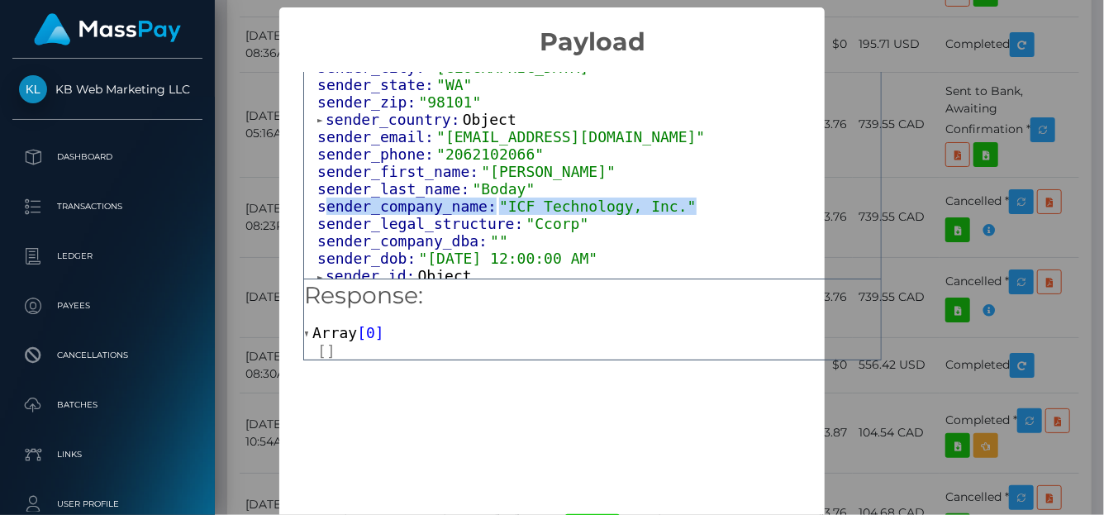
copy span "ender_company_name: "ICF Technology, Inc.""
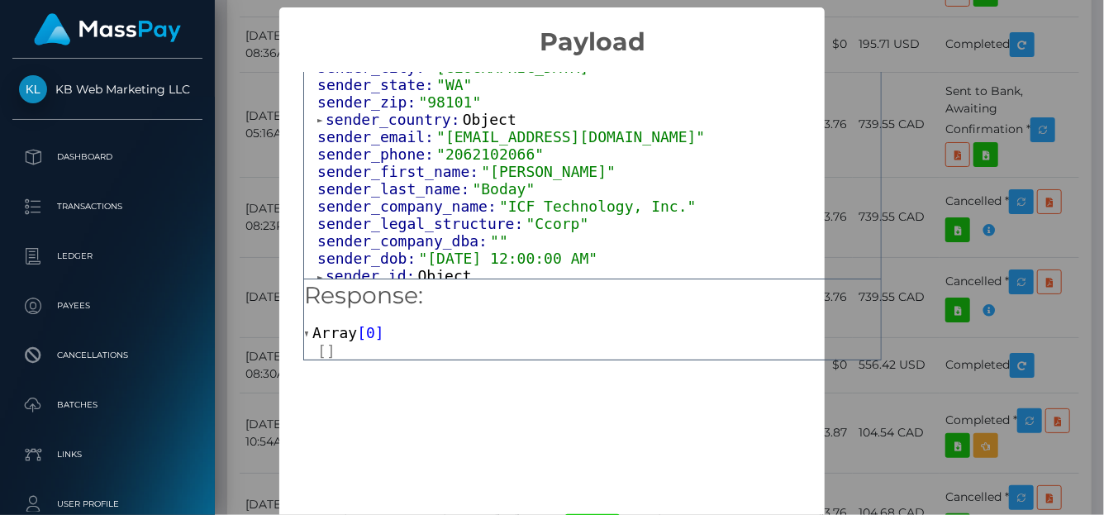
click at [978, 37] on div "× Payload Output: Object attrs: Array [ 1 ] data_attributes: Object payer_data:…" at bounding box center [552, 257] width 1104 height 515
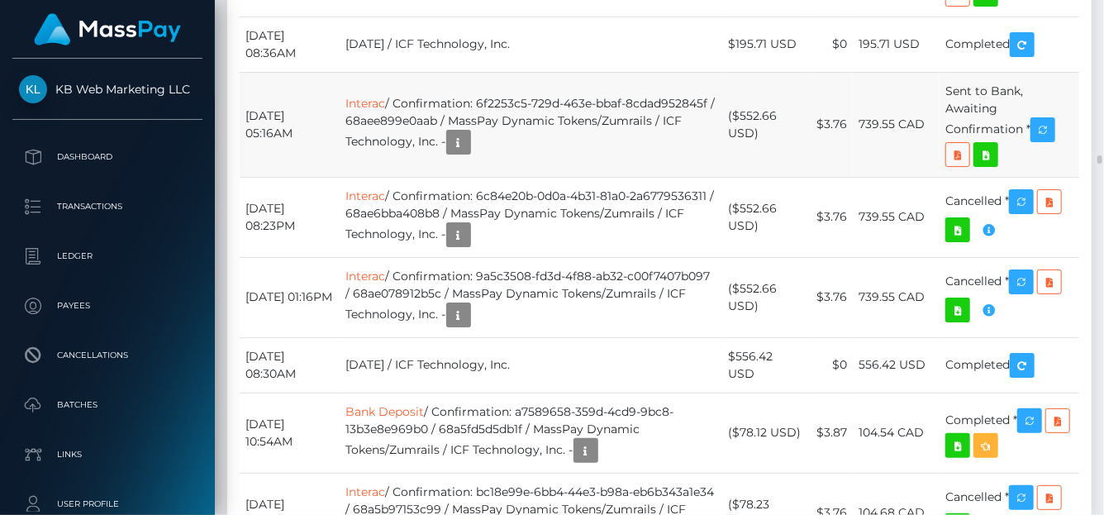
drag, startPoint x: 786, startPoint y: 301, endPoint x: 739, endPoint y: 303, distance: 47.2
click at [739, 177] on td "($552.66 USD)" at bounding box center [765, 124] width 85 height 105
copy td "$552.66"
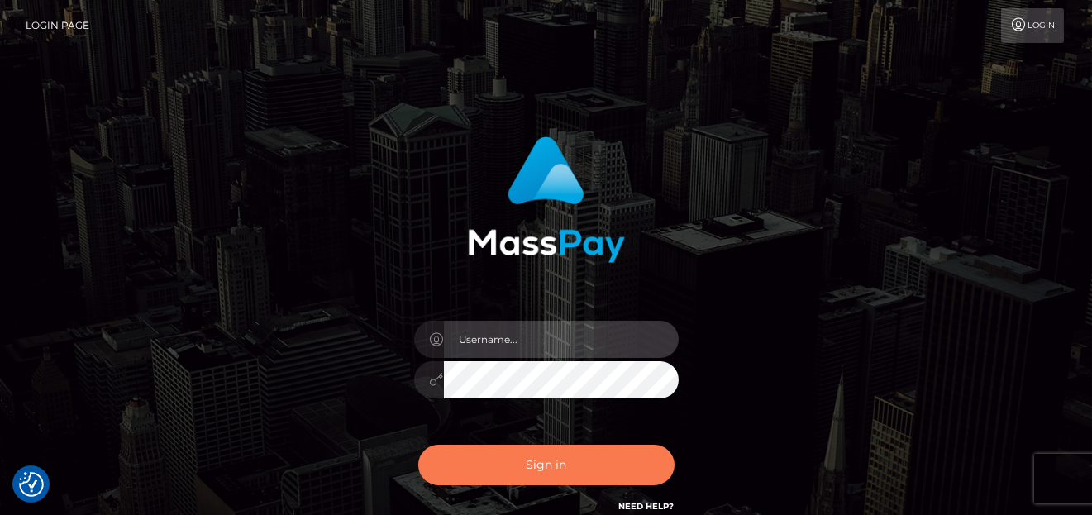
type input "[PERSON_NAME]"
click at [468, 457] on button "Sign in" at bounding box center [546, 465] width 256 height 41
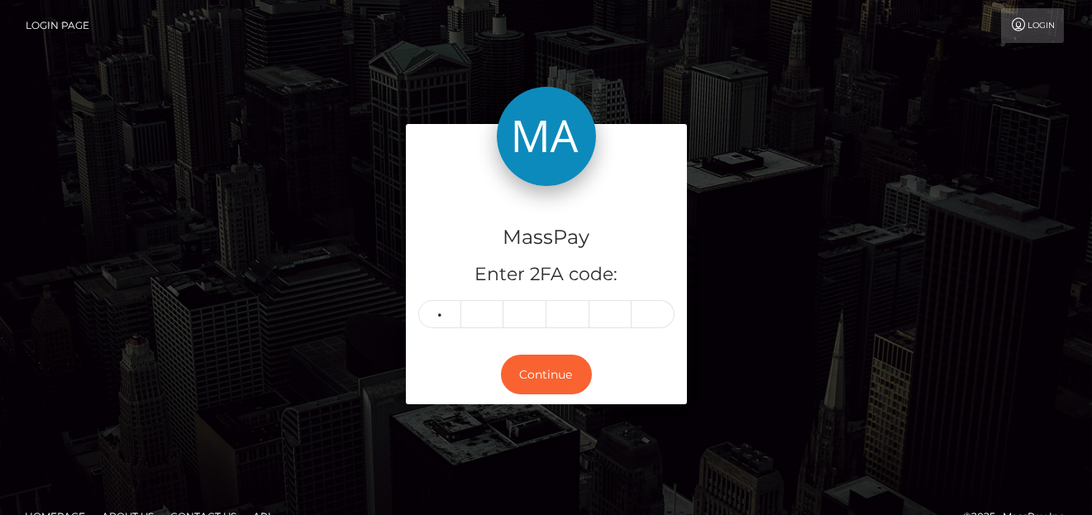
type input "2"
type input "3"
type input "0"
type input "6"
type input "9"
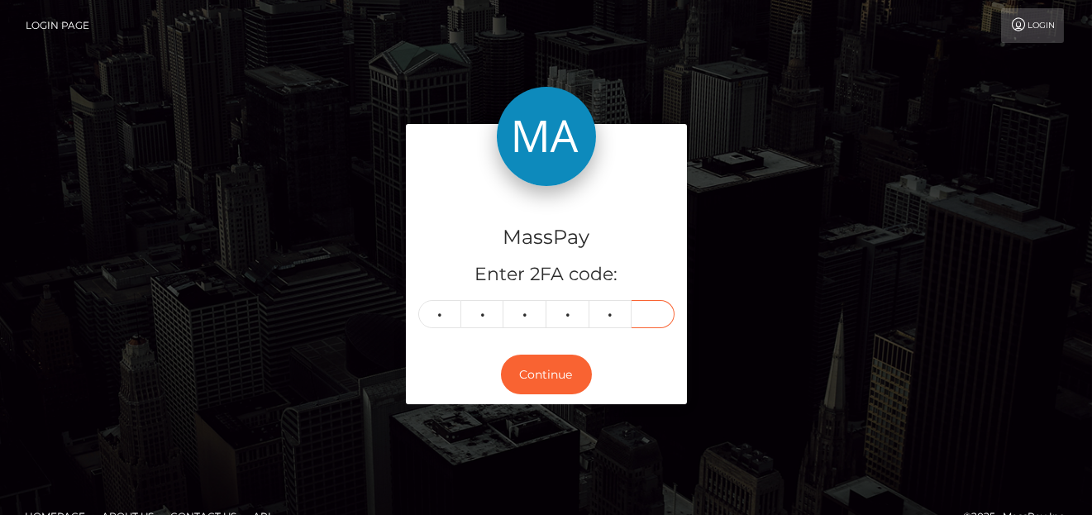
type input "4"
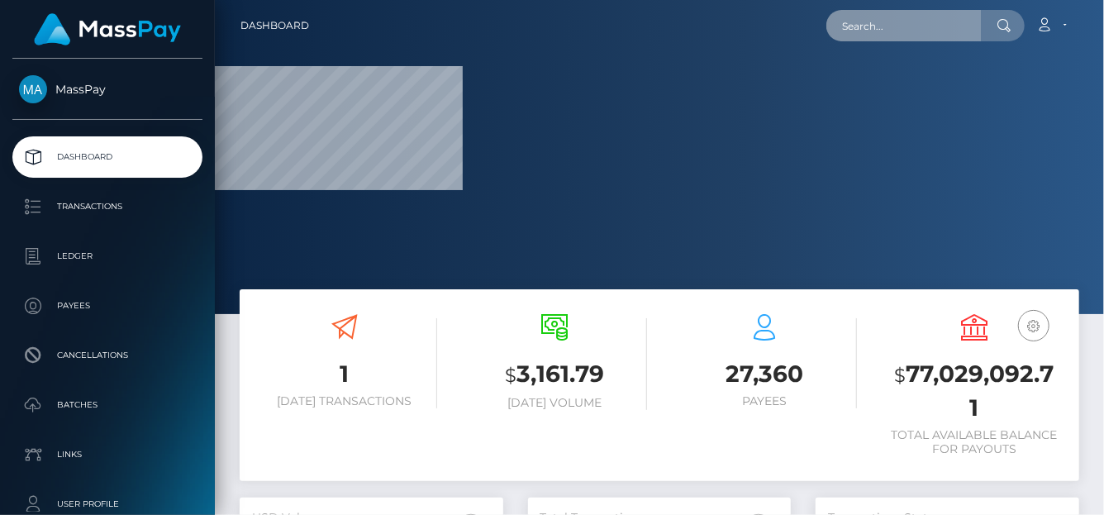
click at [919, 30] on input "text" at bounding box center [904, 25] width 155 height 31
paste input "WwEypWViqHVFLDl81etIBi7WrK52"
type input "WwEypWViqHVFLDl81etIBi7WrK52"
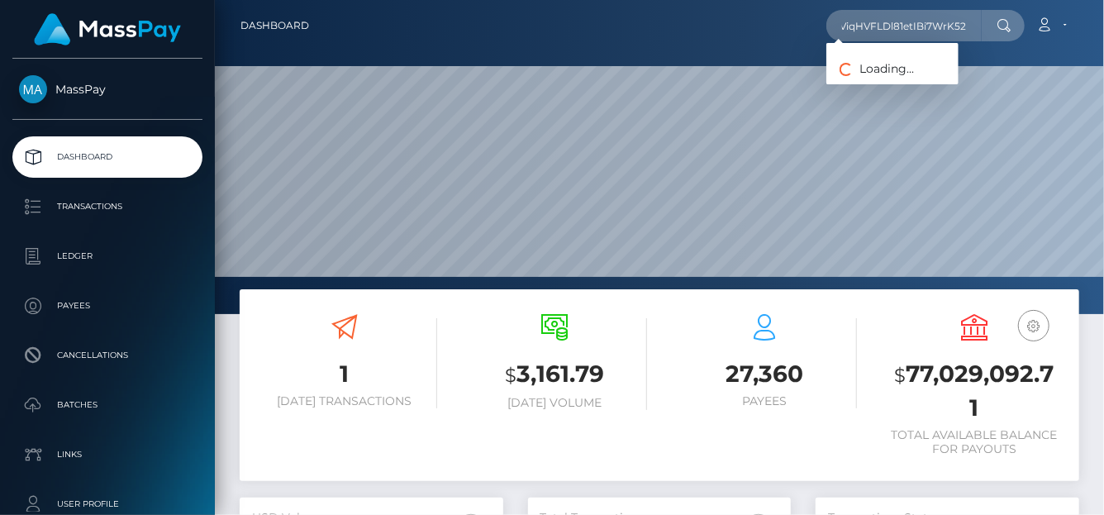
scroll to position [293, 264]
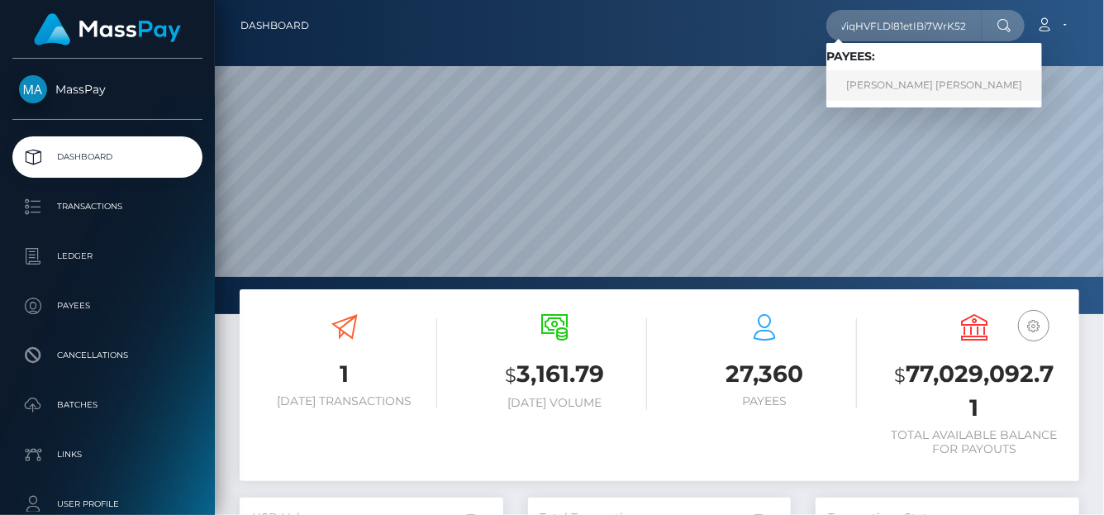
type input "WwEypWViqHVFLDl81etIBi7WrK52"
click at [867, 93] on link "JUANA VALENTI TALERO RUSINQUE" at bounding box center [935, 85] width 216 height 31
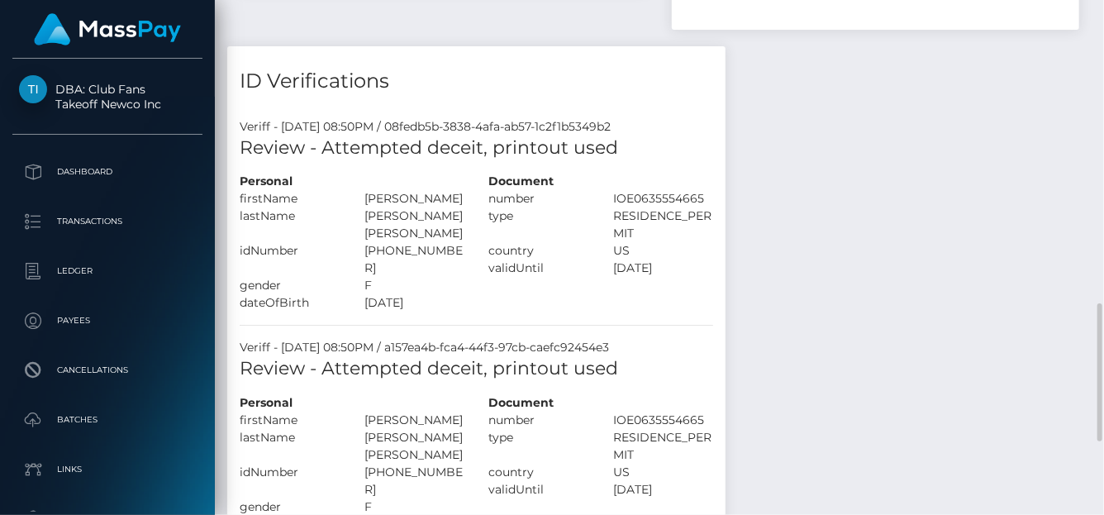
scroll to position [827, 0]
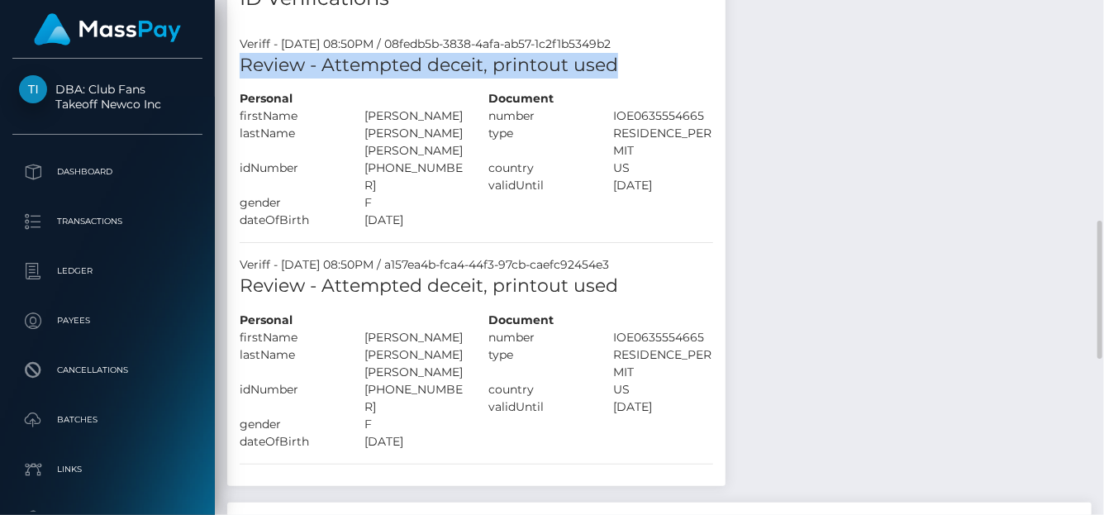
drag, startPoint x: 627, startPoint y: 65, endPoint x: 279, endPoint y: 15, distance: 350.9
click at [242, 63] on h5 "Review - Attempted deceit, printout used" at bounding box center [477, 66] width 474 height 26
copy h5 "Review - Attempted deceit, printout used"
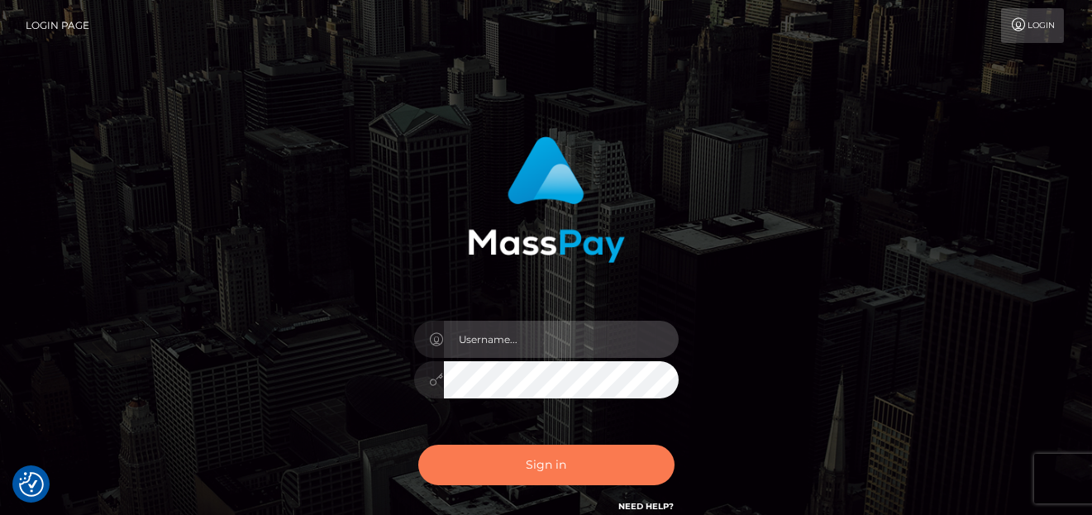
type input "[PERSON_NAME]"
click at [478, 453] on button "Sign in" at bounding box center [546, 465] width 256 height 41
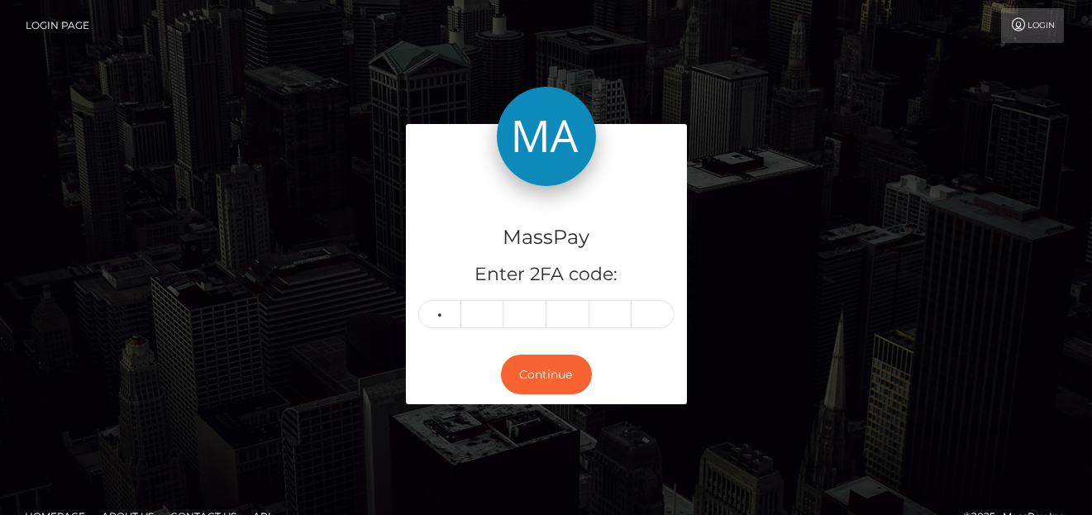
type input "0"
type input "8"
type input "0"
type input "8"
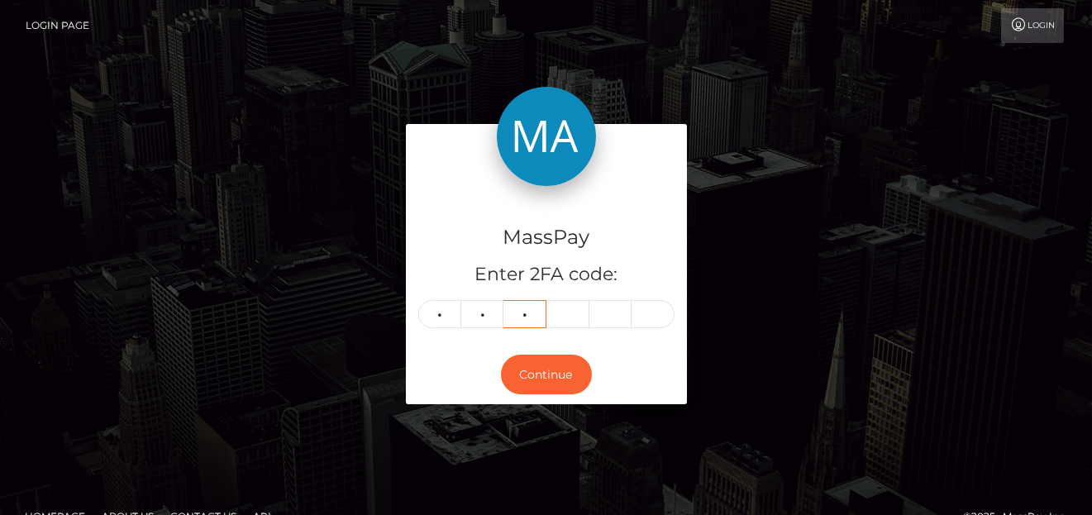
type input "5"
type input "3"
type input "7"
type input "5"
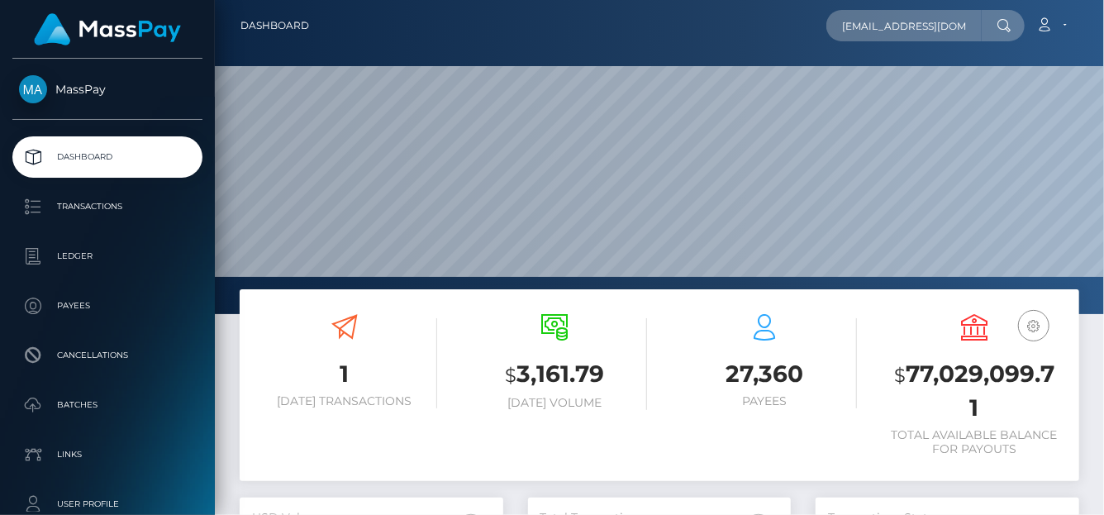
scroll to position [293, 264]
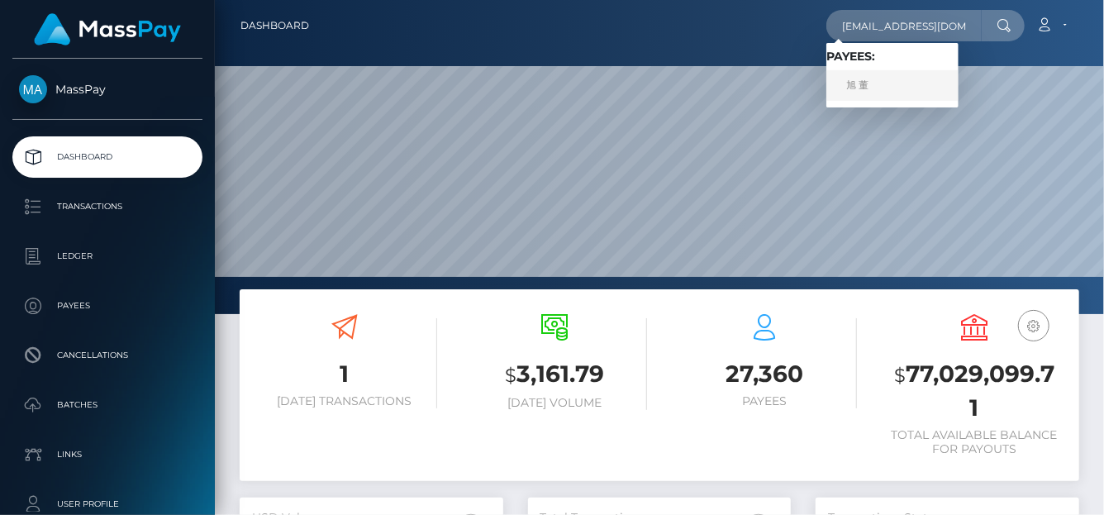
click at [874, 89] on link "旭 董" at bounding box center [893, 85] width 132 height 31
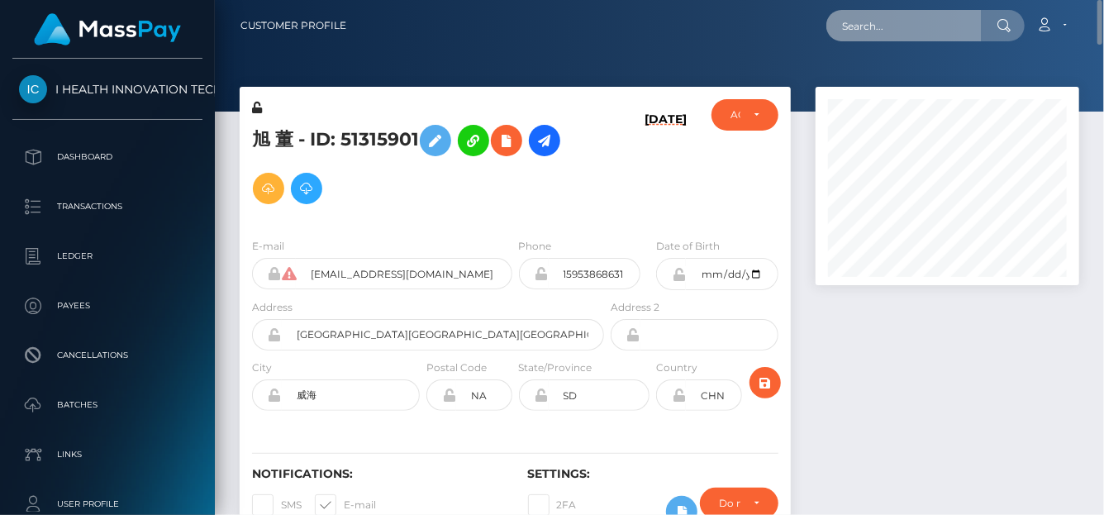
click at [856, 24] on input "text" at bounding box center [904, 25] width 155 height 31
paste input "[EMAIL_ADDRESS][DOMAIN_NAME]"
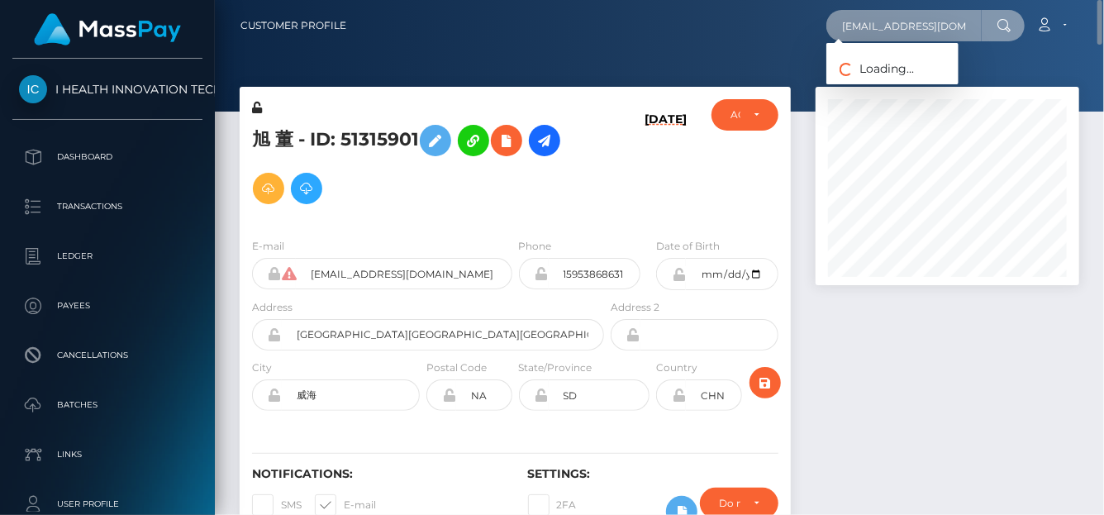
scroll to position [0, 16]
type input "[EMAIL_ADDRESS][DOMAIN_NAME]"
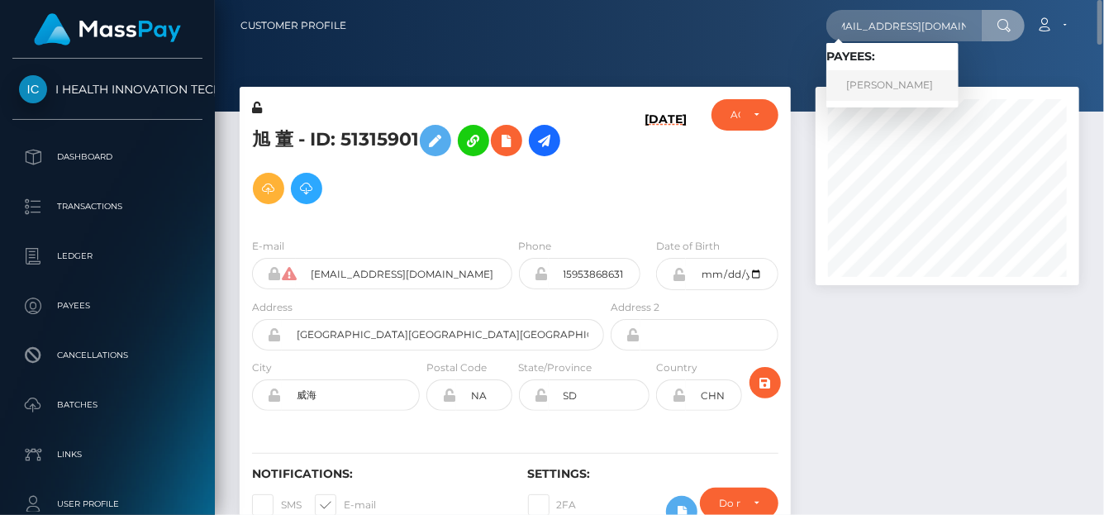
click at [866, 88] on link "[PERSON_NAME]" at bounding box center [893, 85] width 132 height 31
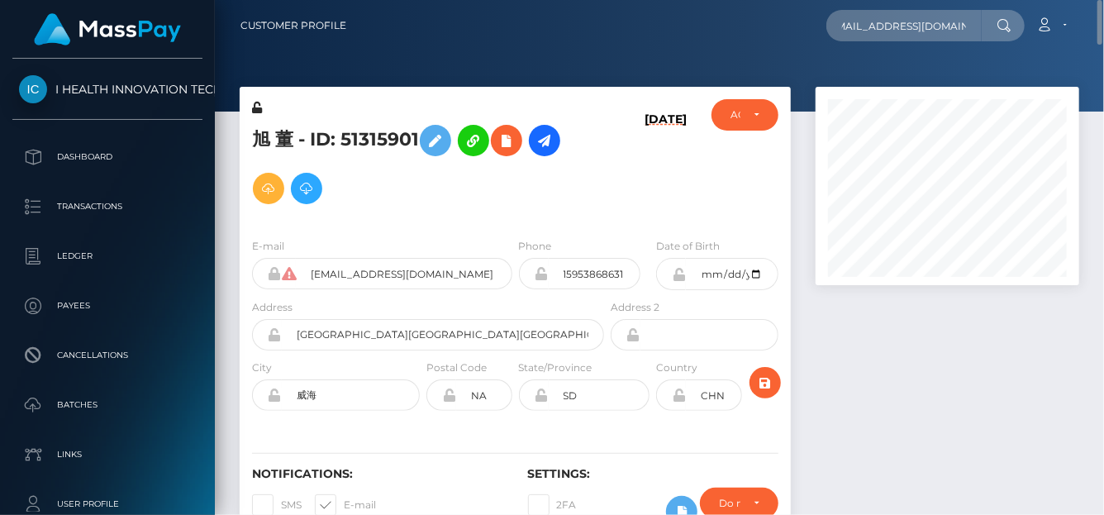
scroll to position [0, 0]
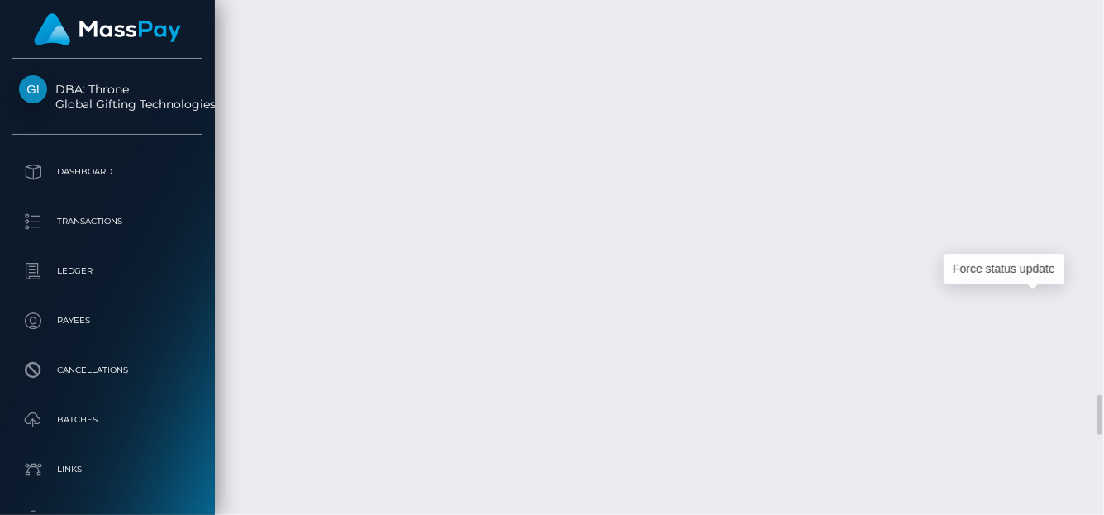
scroll to position [198, 264]
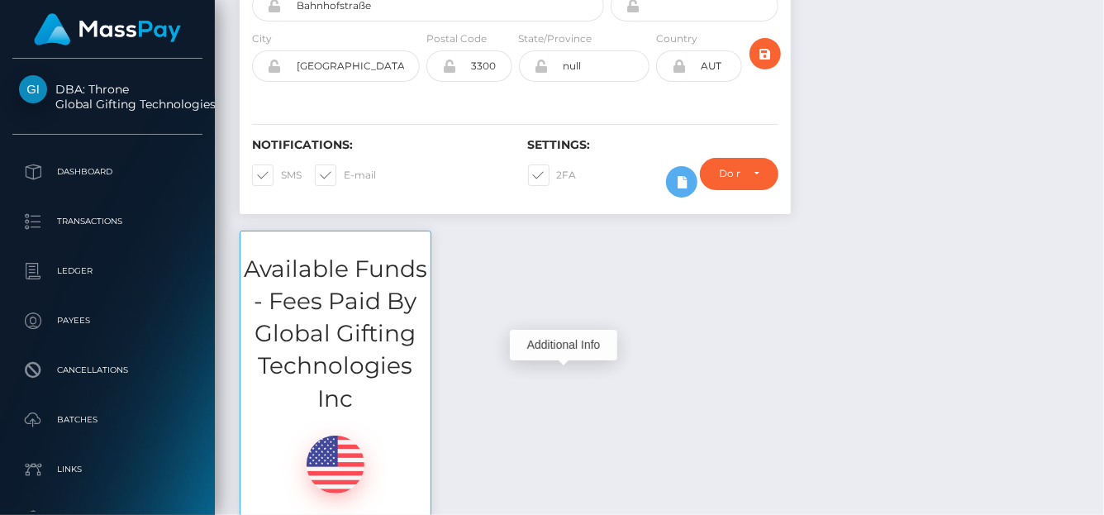
scroll to position [0, 0]
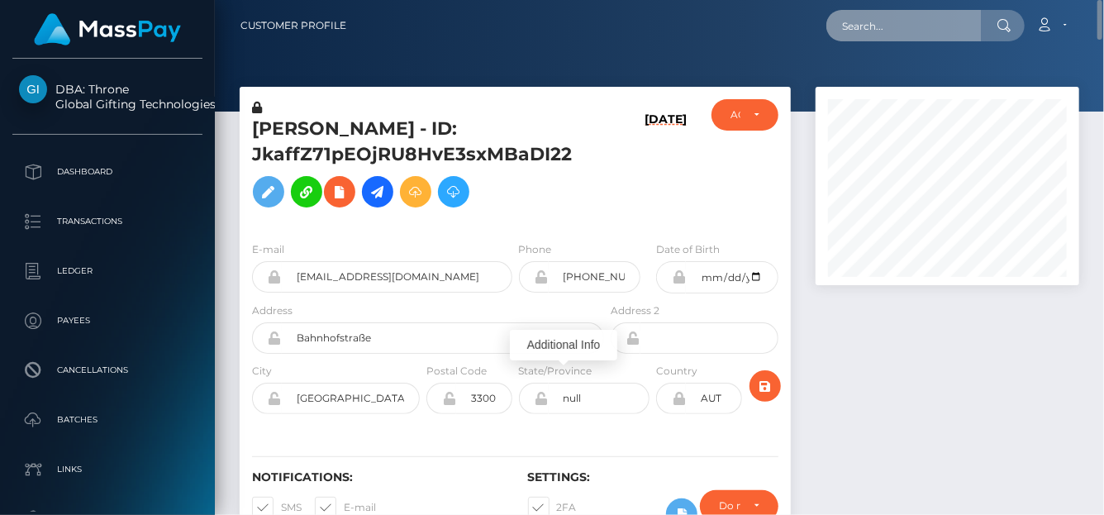
click at [860, 26] on input "text" at bounding box center [904, 25] width 155 height 31
paste input "[EMAIL_ADDRESS][DOMAIN_NAME]"
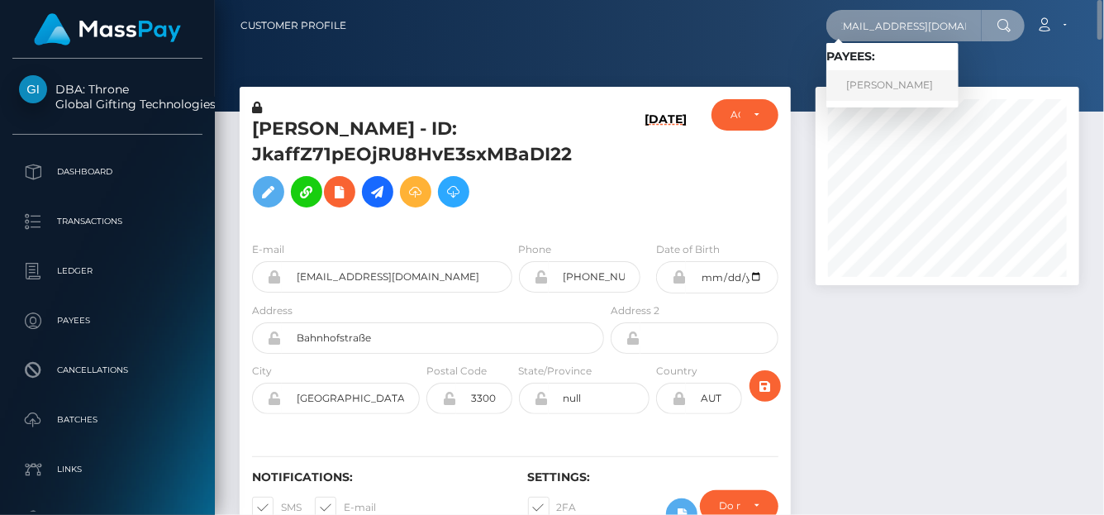
type input "[EMAIL_ADDRESS][DOMAIN_NAME]"
click at [878, 94] on link "[PERSON_NAME]" at bounding box center [893, 85] width 132 height 31
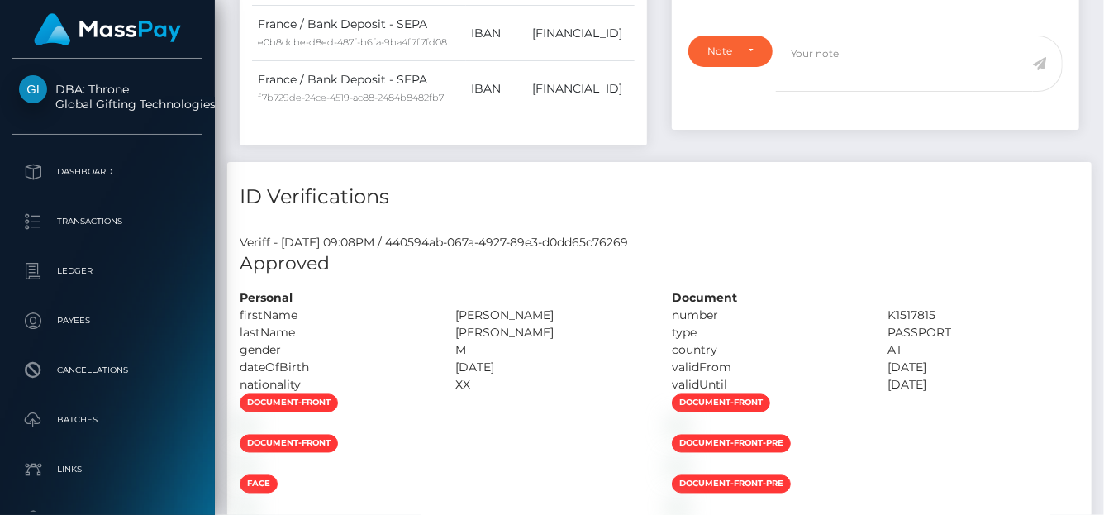
scroll to position [994, 0]
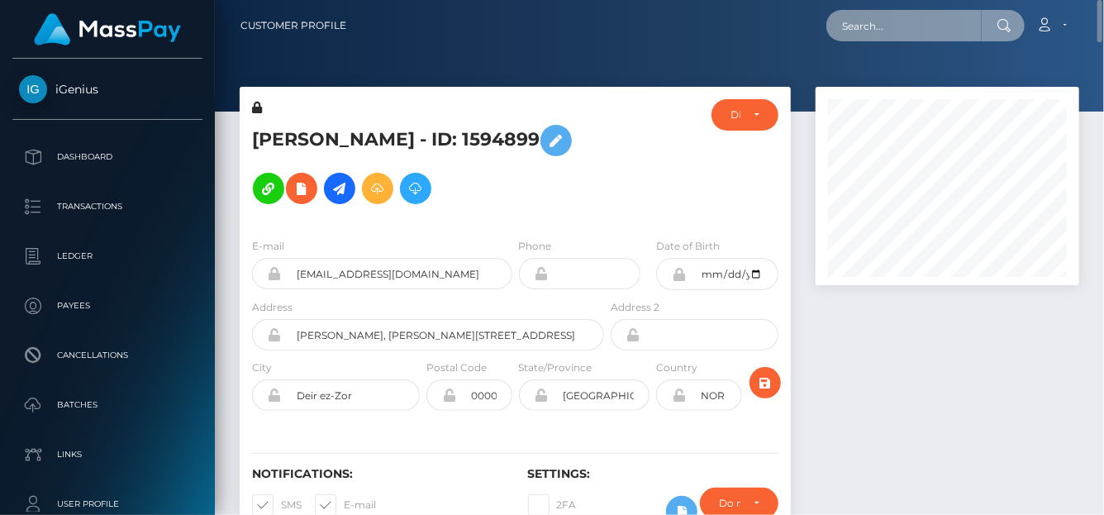
click at [868, 26] on input "text" at bounding box center [904, 25] width 155 height 31
paste input "6f2253c5-729d-463e-bbaf-8cdad952845f"
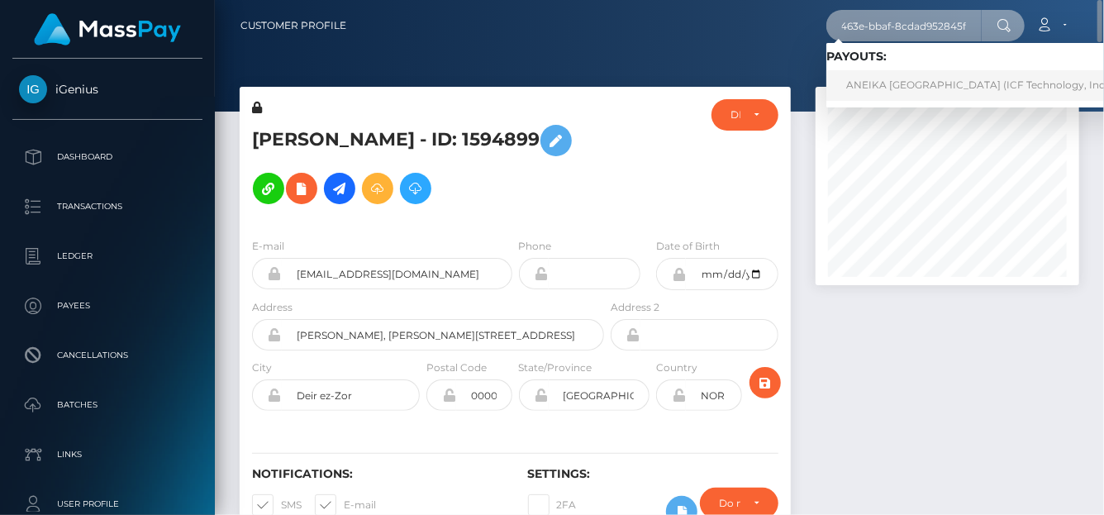
type input "6f2253c5-729d-463e-bbaf-8cdad952845f"
click at [871, 87] on link "ANEIKA [GEOGRAPHIC_DATA] (ICF Technology, Inc. - )" at bounding box center [983, 85] width 313 height 31
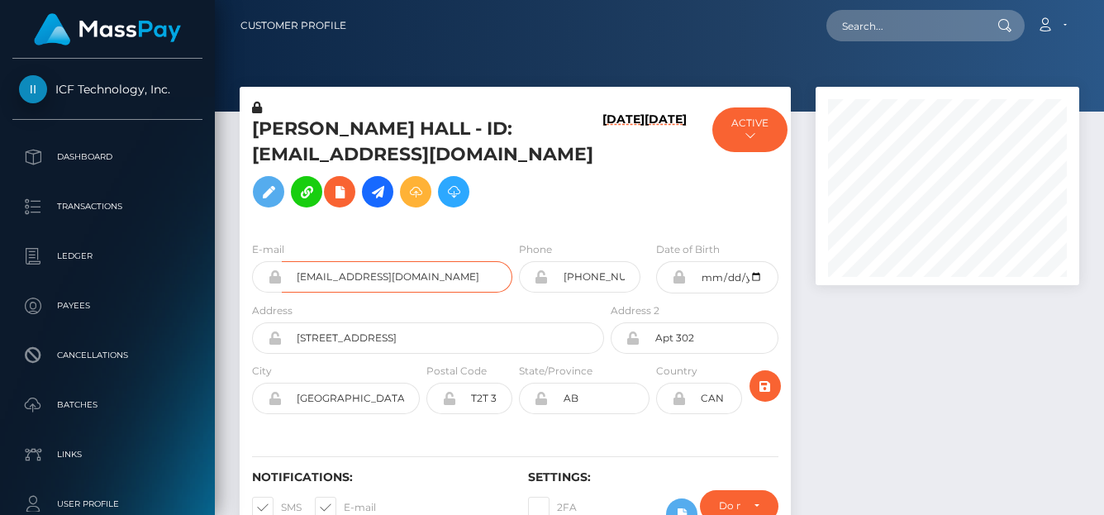
click at [74, 253] on div "ICF Technology, Inc. Dashboard Transactions Ledger Payees Batches" at bounding box center [552, 257] width 1104 height 515
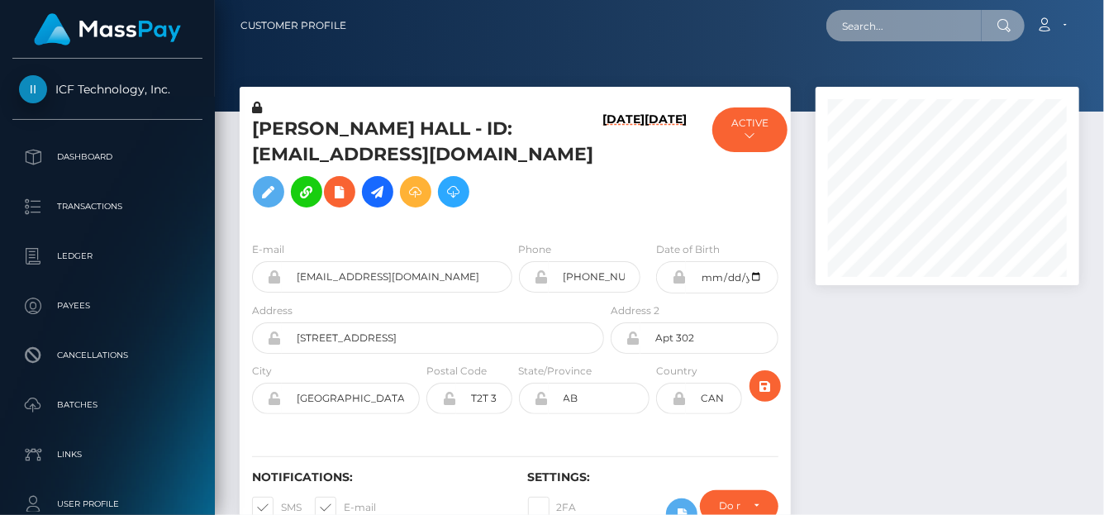
scroll to position [198, 264]
click at [880, 31] on input "text" at bounding box center [904, 25] width 155 height 31
paste input "model8166@gmail.com"
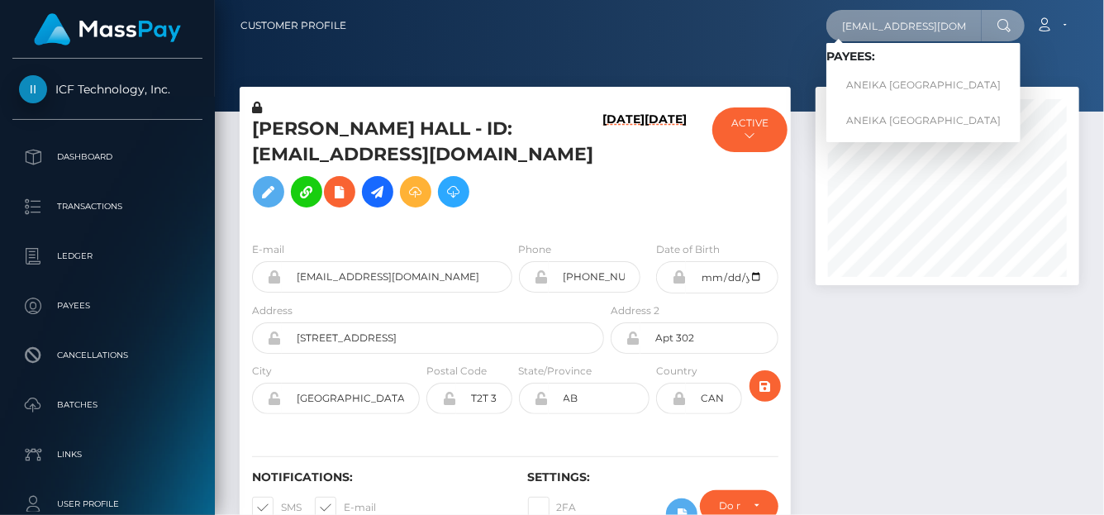
click at [857, 26] on input "model8166@gmail.com" at bounding box center [904, 25] width 155 height 31
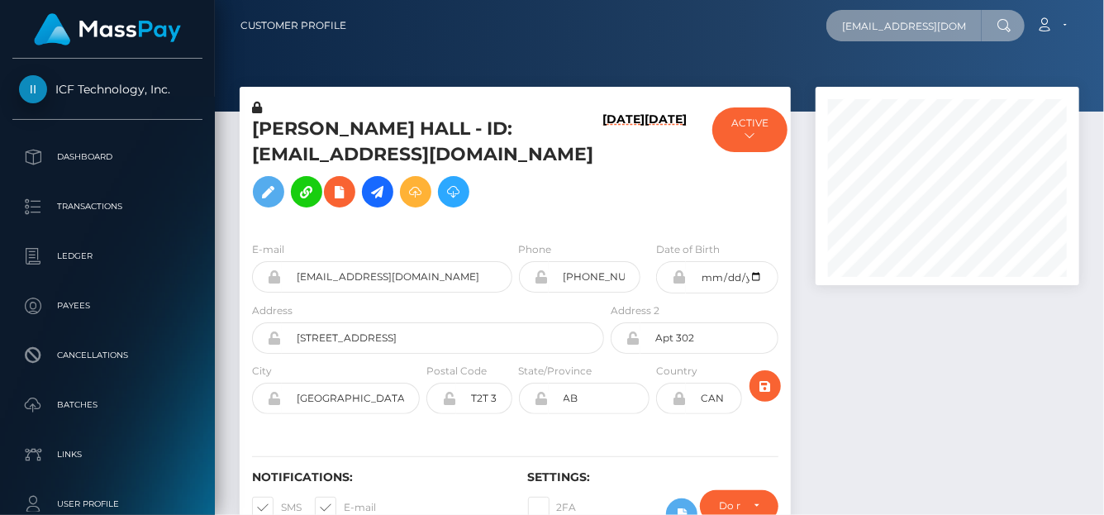
click at [834, 27] on input "model8166@gmail.com" at bounding box center [904, 25] width 155 height 31
drag, startPoint x: 834, startPoint y: 24, endPoint x: 1053, endPoint y: 20, distance: 219.1
click at [1053, 20] on div "model8166@gmail.com Loading... Loading... Payees: ANEIKA ANDAUNA HALL ANEIKA AN…" at bounding box center [719, 25] width 719 height 35
paste input "reemkhalel65"
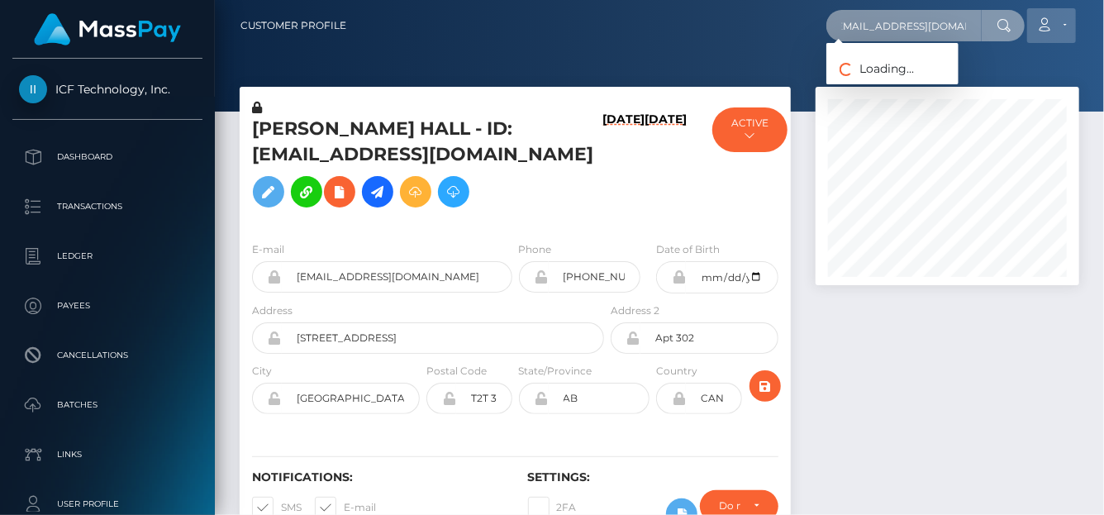
type input "reemkhalel65@gmail.com"
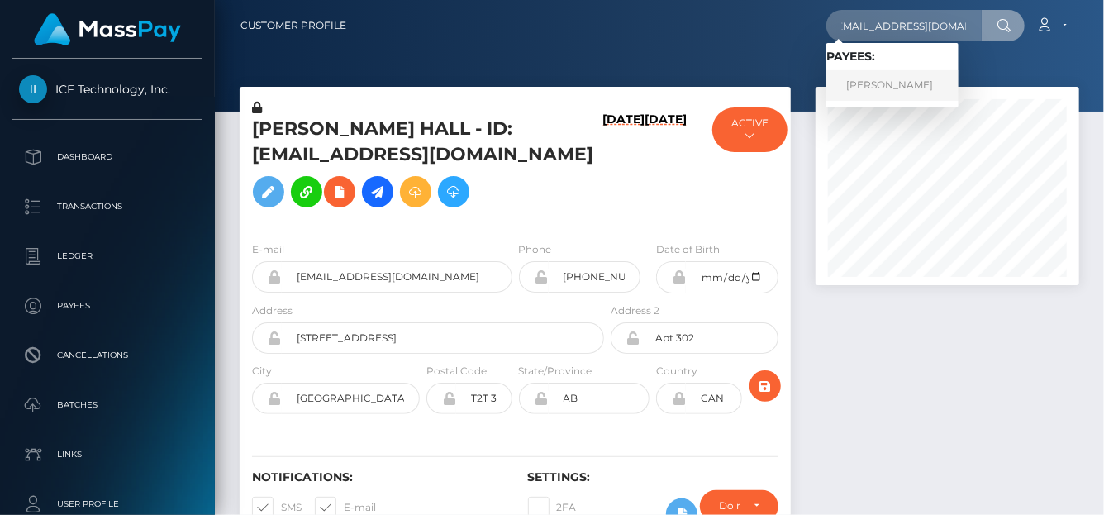
click at [848, 87] on link "Reem Al-Jassim Al-Muhammad" at bounding box center [893, 85] width 132 height 31
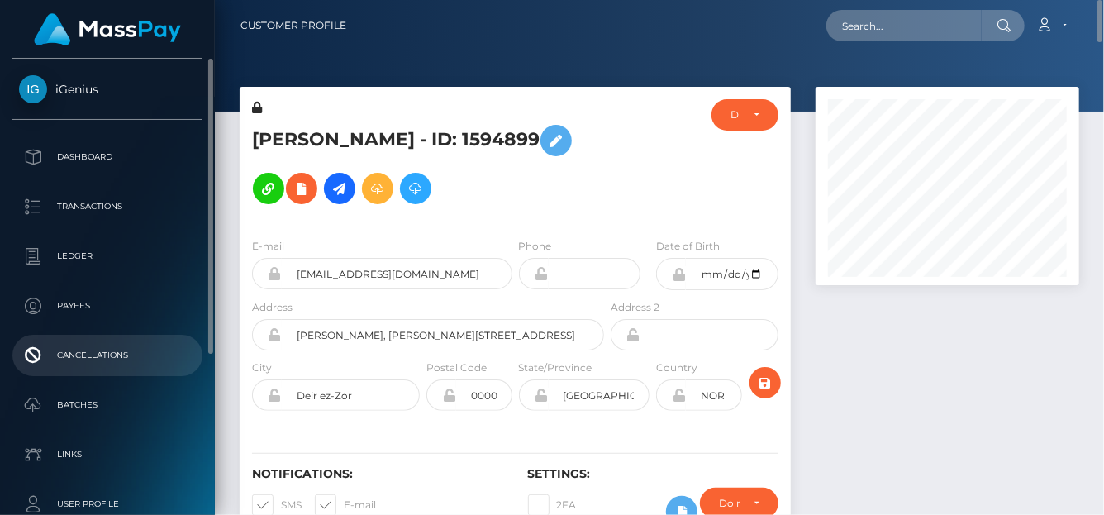
scroll to position [198, 264]
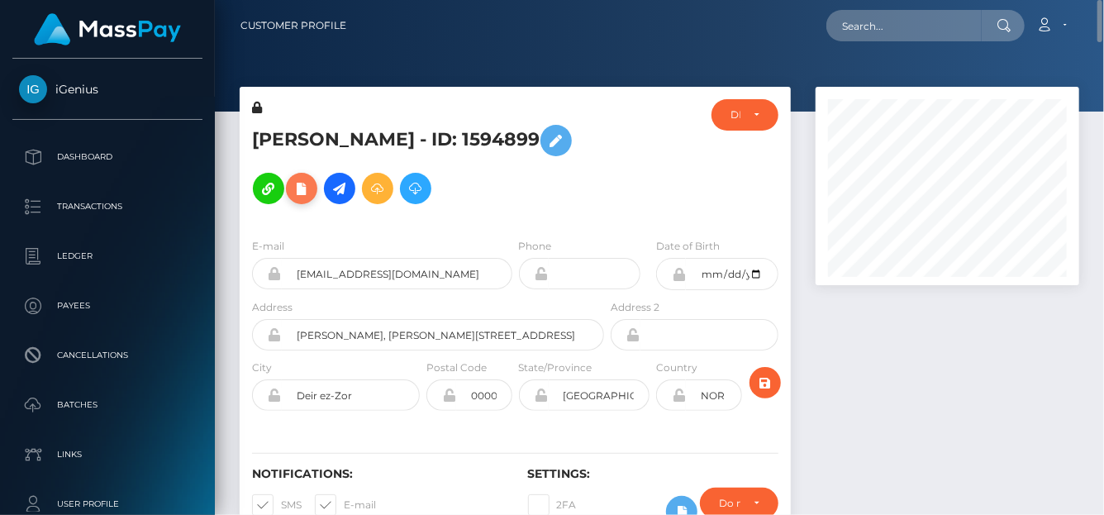
click at [312, 179] on icon at bounding box center [302, 189] width 20 height 21
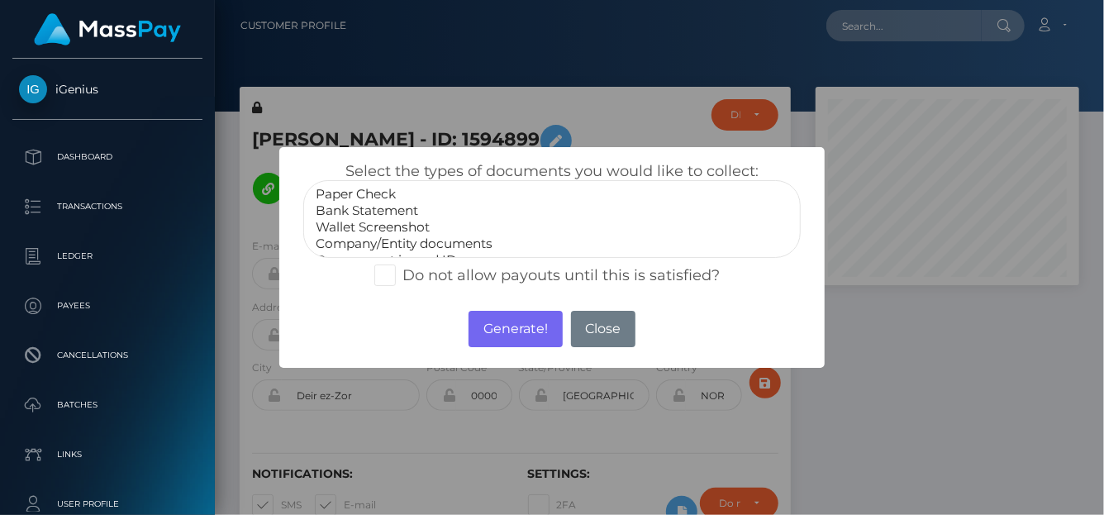
click at [388, 231] on option "Wallet Screenshot" at bounding box center [552, 227] width 476 height 17
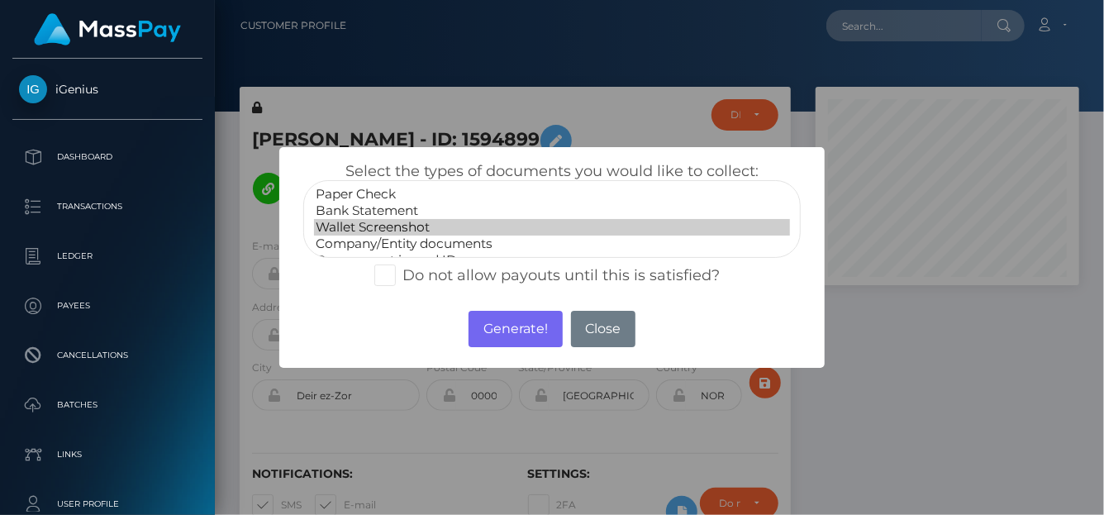
click at [388, 212] on option "Bank Statement" at bounding box center [552, 211] width 476 height 17
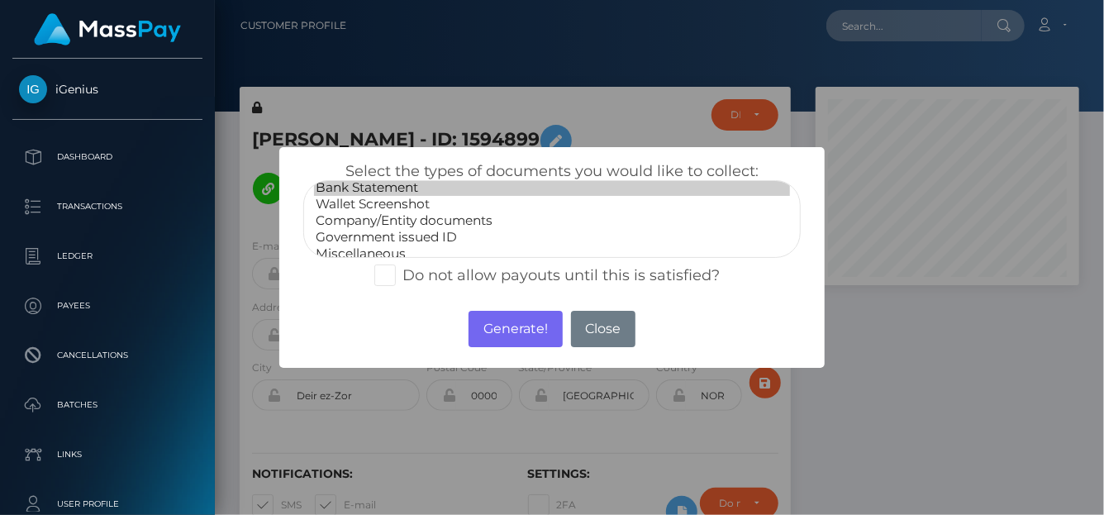
scroll to position [32, 0]
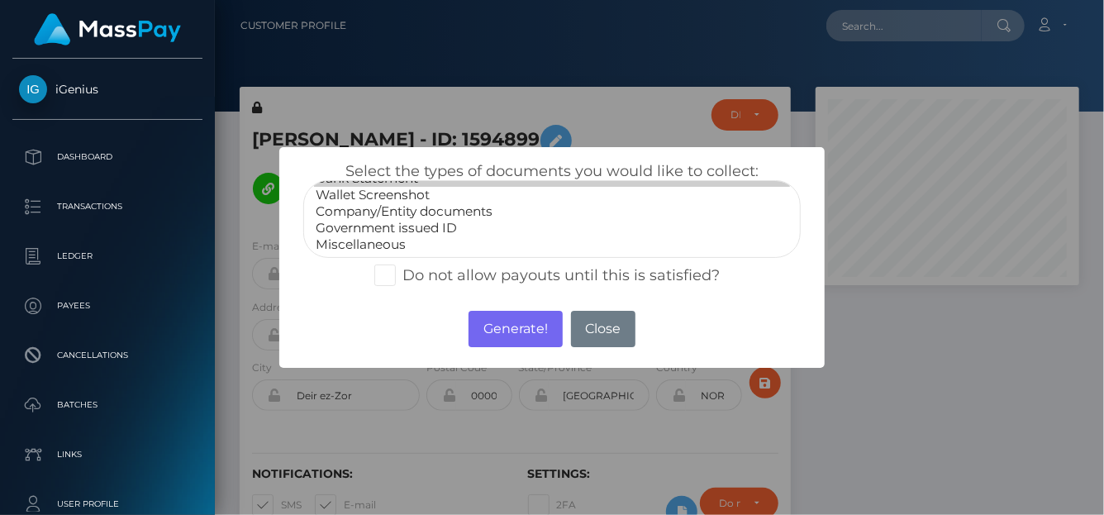
select select "Miscellaneous"
click at [389, 245] on option "Miscellaneous" at bounding box center [552, 244] width 476 height 17
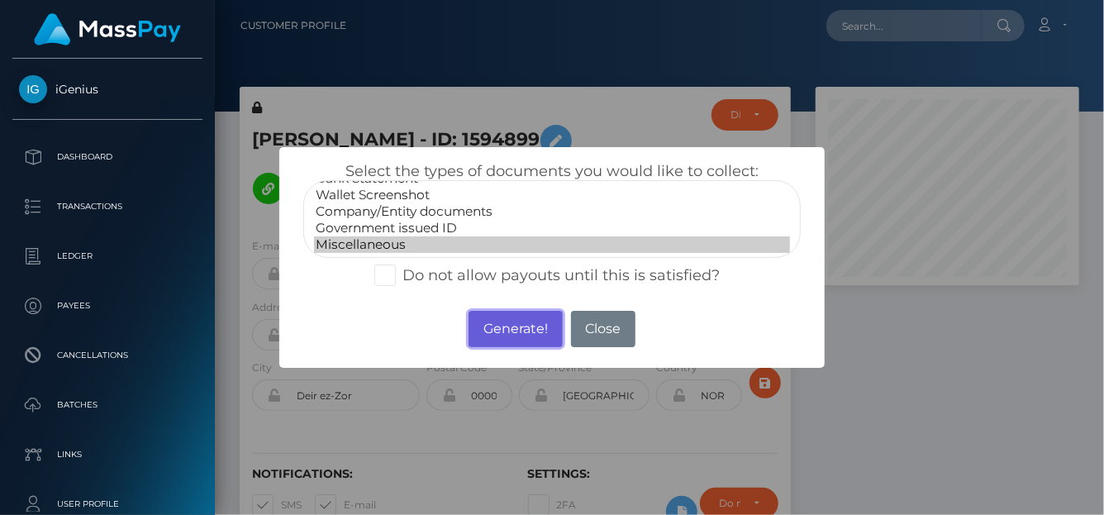
click at [503, 326] on button "Generate!" at bounding box center [515, 329] width 93 height 36
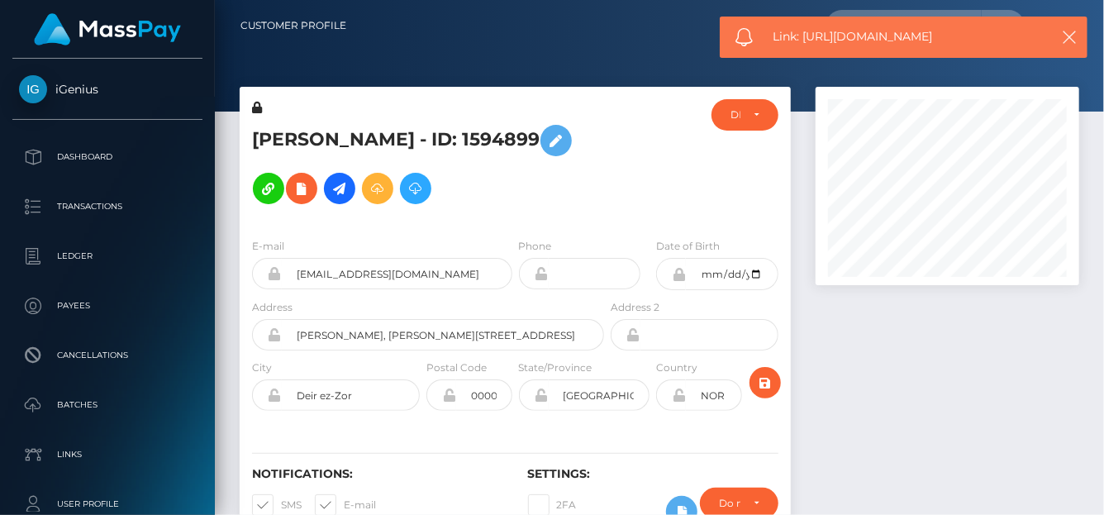
drag, startPoint x: 947, startPoint y: 37, endPoint x: 804, endPoint y: 36, distance: 142.2
click at [804, 36] on span "Link: https://l.maspay.io/ihsRA" at bounding box center [906, 36] width 265 height 17
copy span "https://l.maspay.io/ihsRA"
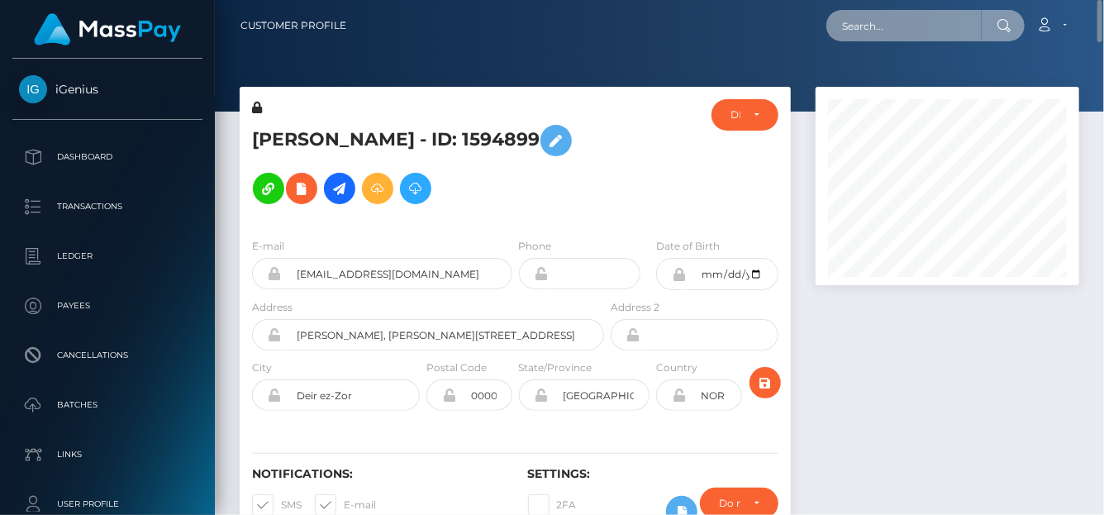
click at [880, 31] on input "text" at bounding box center [904, 25] width 155 height 31
paste input "M9gVEoEaOUdWJFAw624cCd9Q6K42"
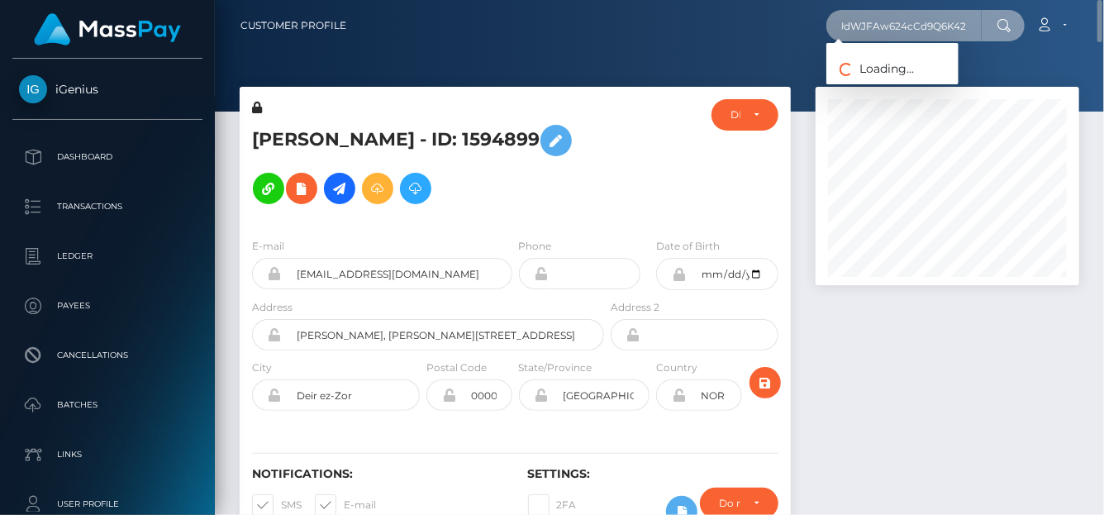
type input "M9gVEoEaOUdWJFAw624cCd9Q6K42"
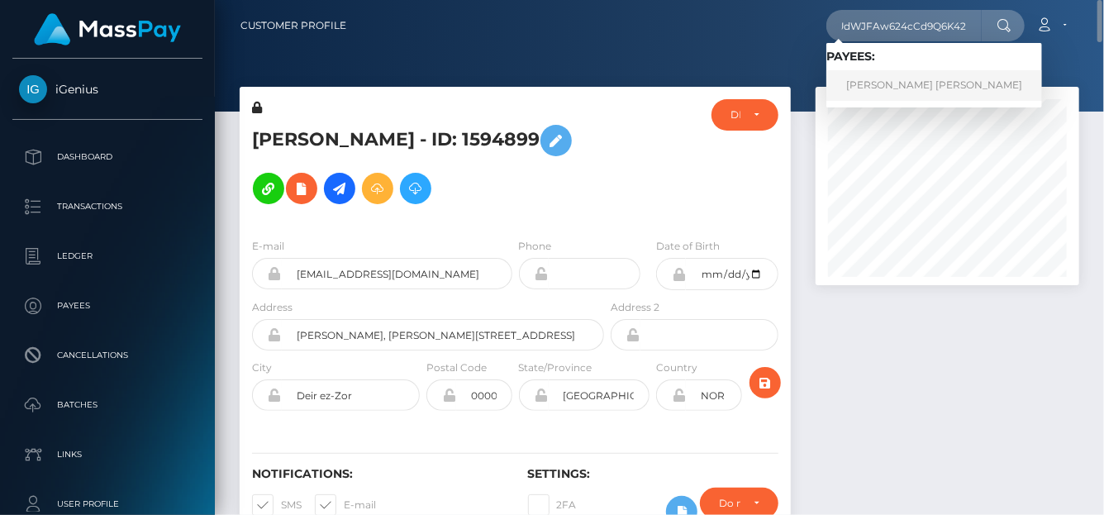
scroll to position [0, 0]
click at [874, 87] on link "ANGELIQUE AURORA CHAVEZ" at bounding box center [935, 85] width 216 height 31
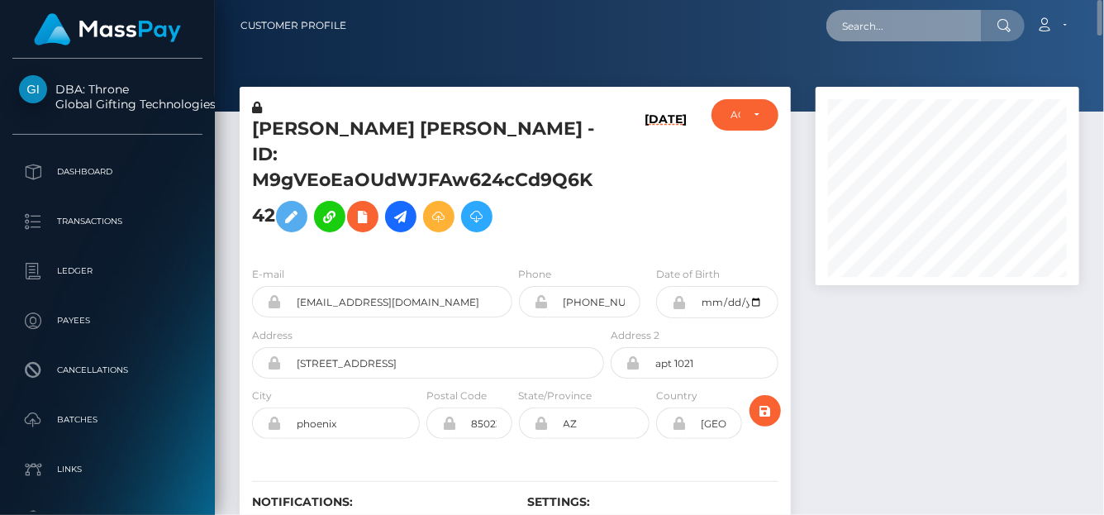
click at [851, 28] on input "text" at bounding box center [904, 25] width 155 height 31
paste input "[EMAIL_ADDRESS][DOMAIN_NAME]"
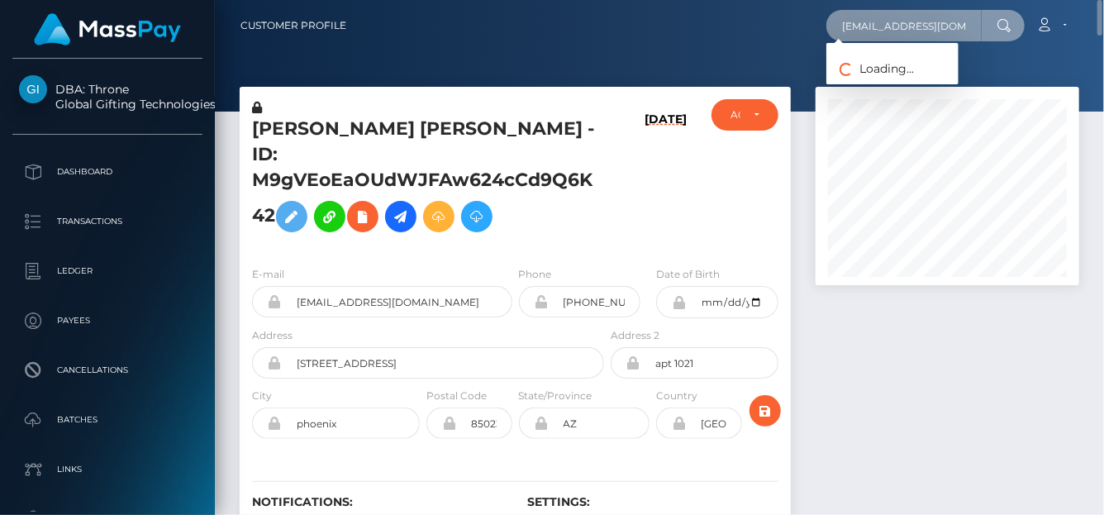
type input "[EMAIL_ADDRESS][DOMAIN_NAME]"
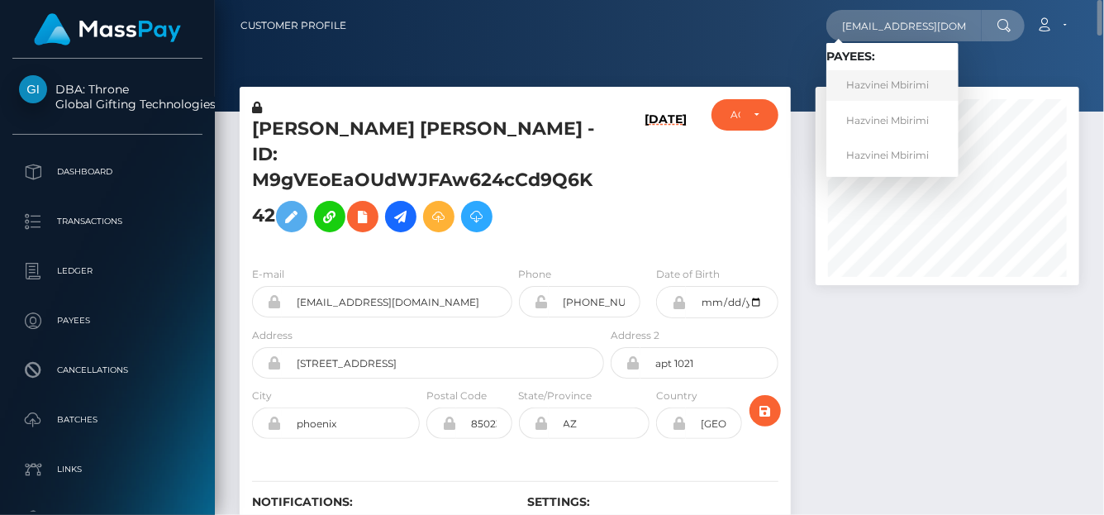
click at [876, 90] on link "Hazvinei Mbirimi" at bounding box center [893, 85] width 132 height 31
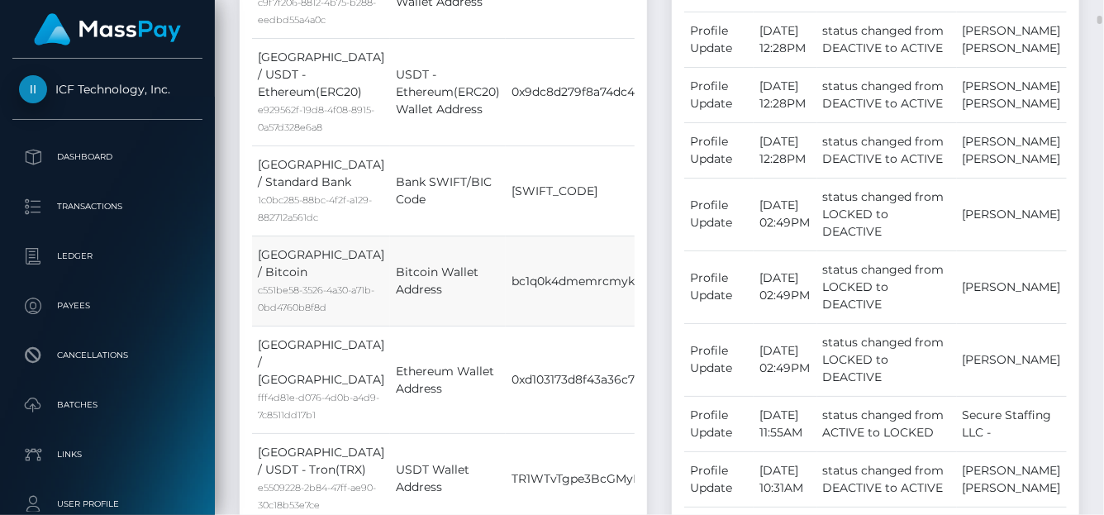
drag, startPoint x: 287, startPoint y: 315, endPoint x: 375, endPoint y: 294, distance: 90.8
click at [390, 294] on td "Bitcoin Wallet Address" at bounding box center [448, 281] width 116 height 90
copy td "Bitcoin Wallet Address"
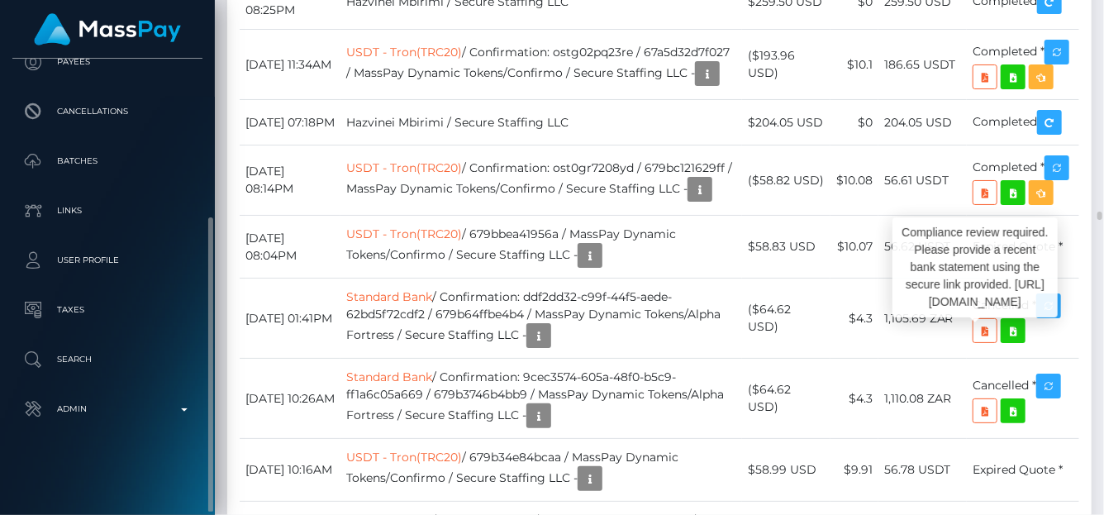
scroll to position [198, 264]
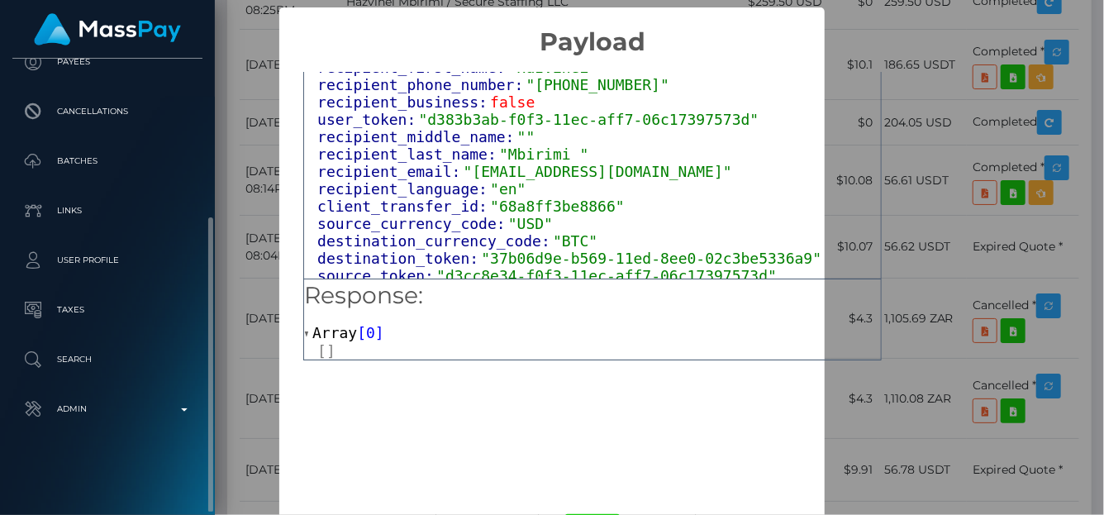
scroll to position [578, 0]
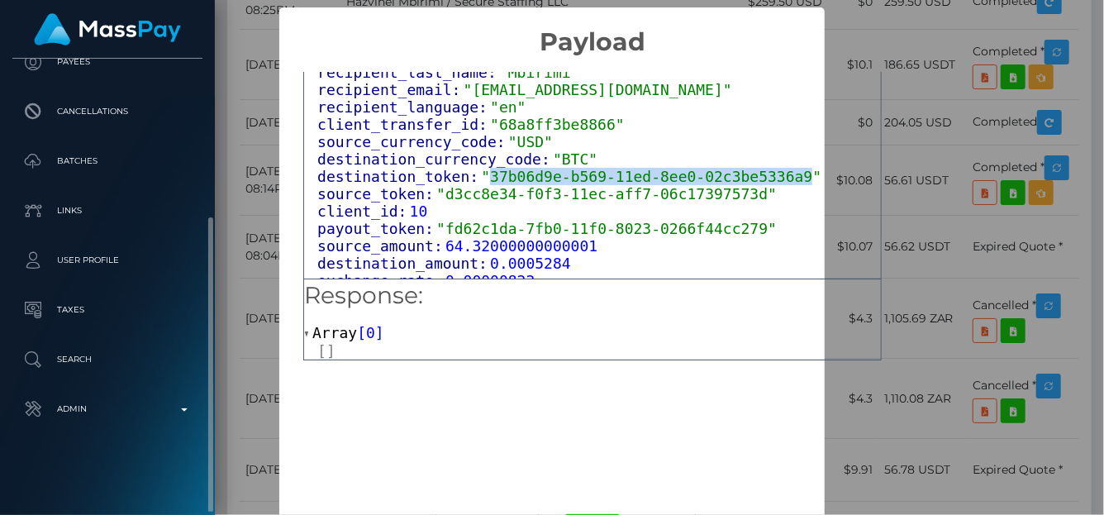
drag, startPoint x: 470, startPoint y: 171, endPoint x: 769, endPoint y: 166, distance: 298.5
click at [769, 168] on span ""37b06d9e-b569-11ed-8ee0-02c3be5336a9"" at bounding box center [651, 176] width 341 height 17
copy span "37b06d9e-b569-11ed-8ee0-02c3be5336a9"
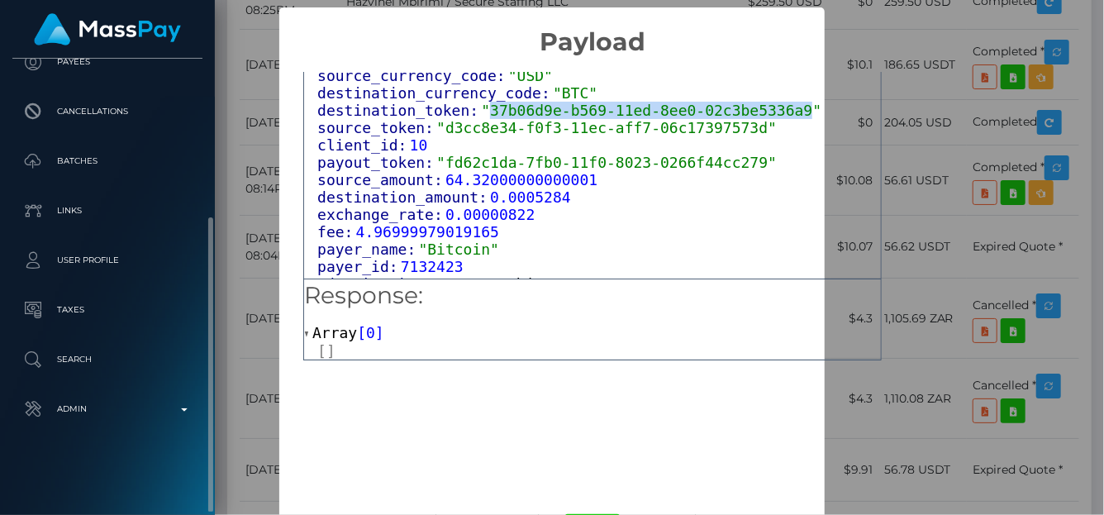
scroll to position [661, 0]
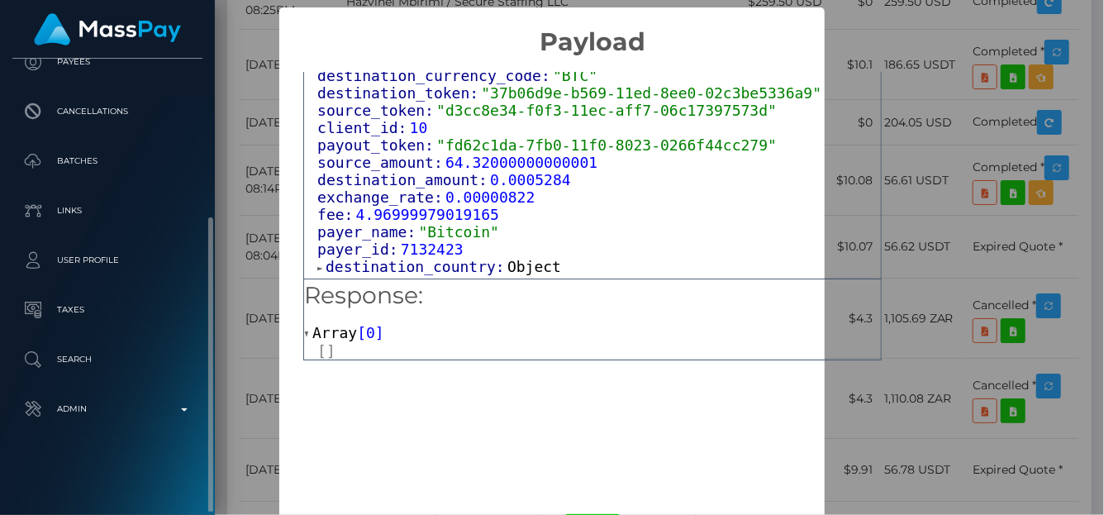
click at [980, 136] on div "× Payload Output: Object attrs: Array [ 1 ] data_attributes: Object payer_data:…" at bounding box center [552, 257] width 1104 height 515
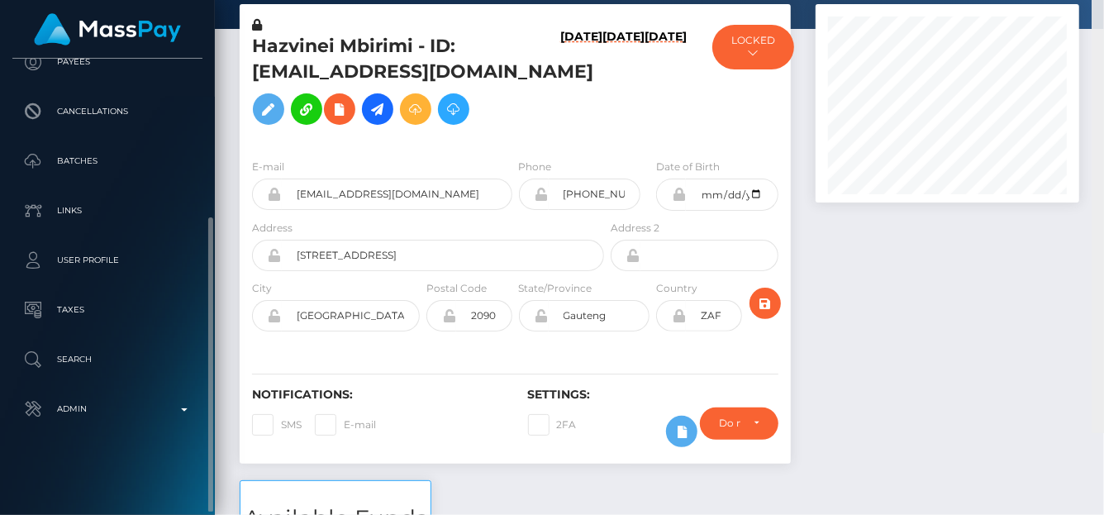
scroll to position [0, 0]
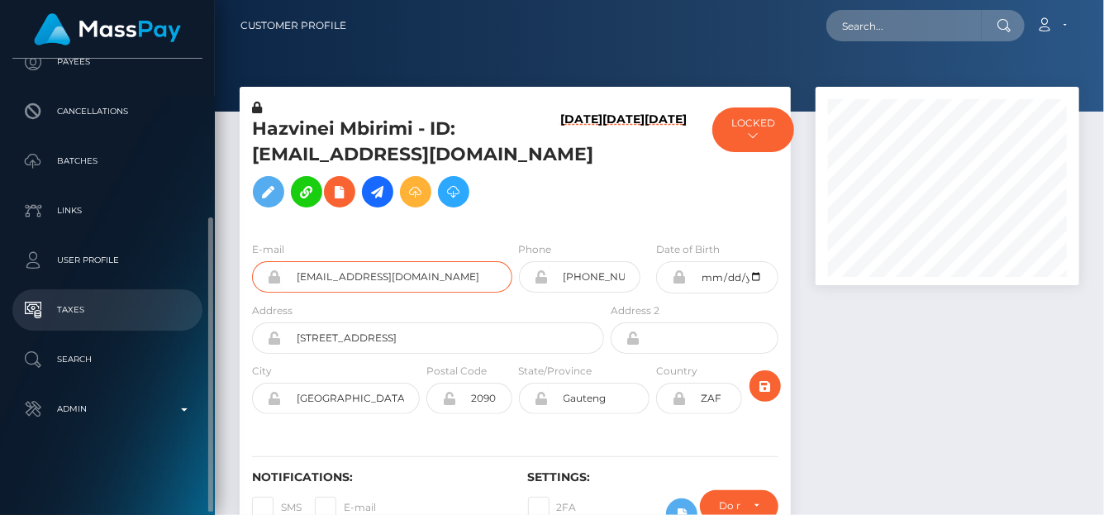
drag, startPoint x: 436, startPoint y: 303, endPoint x: 198, endPoint y: 306, distance: 238.9
click at [198, 306] on div "ICF Technology, Inc. Dashboard Transactions Ledger Payees Batches" at bounding box center [552, 257] width 1104 height 515
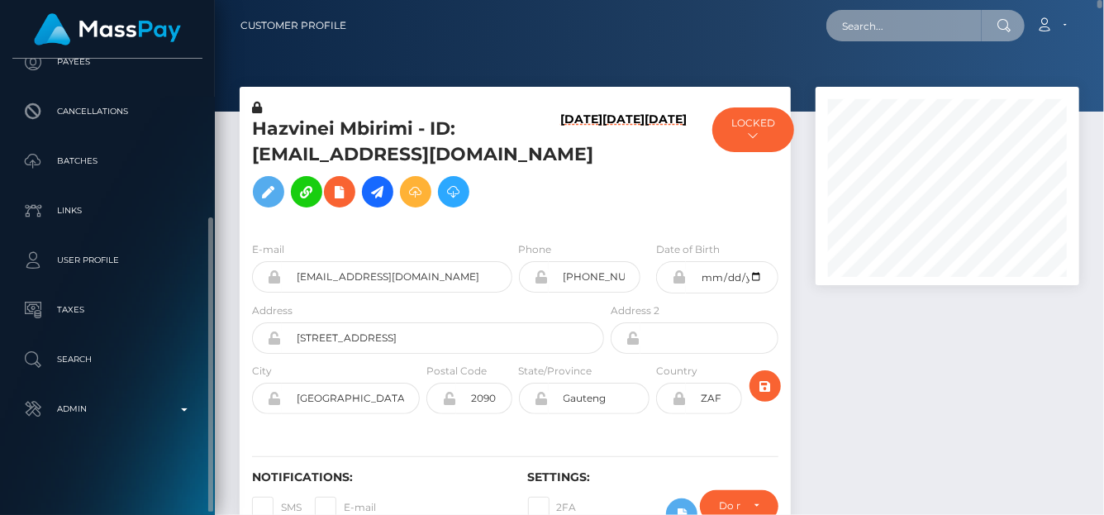
click at [868, 32] on input "text" at bounding box center [904, 25] width 155 height 31
paste input "divascoms@gmail.com"
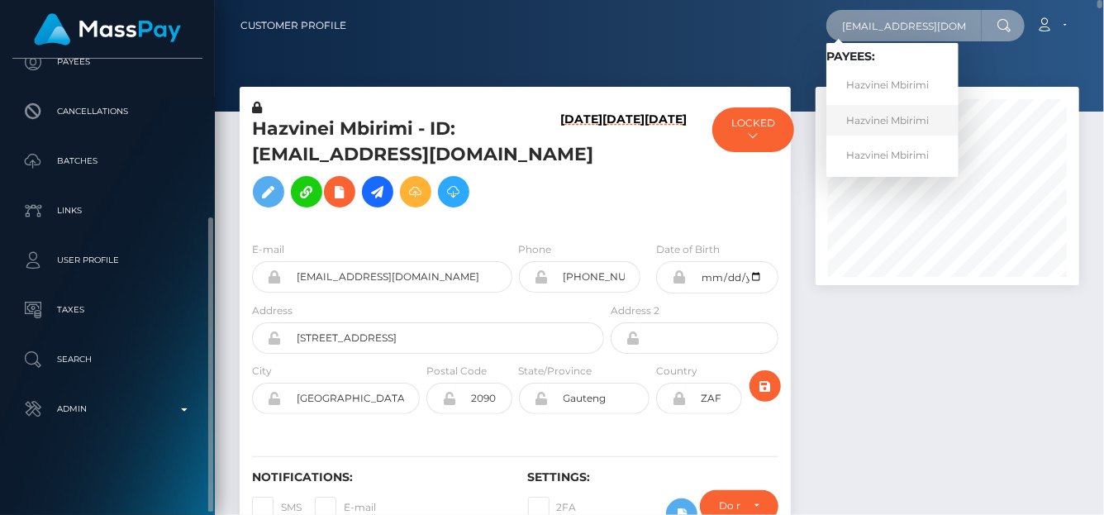
type input "[EMAIL_ADDRESS][DOMAIN_NAME]"
click at [888, 126] on link "Hazvinei Mbirimi" at bounding box center [893, 120] width 132 height 31
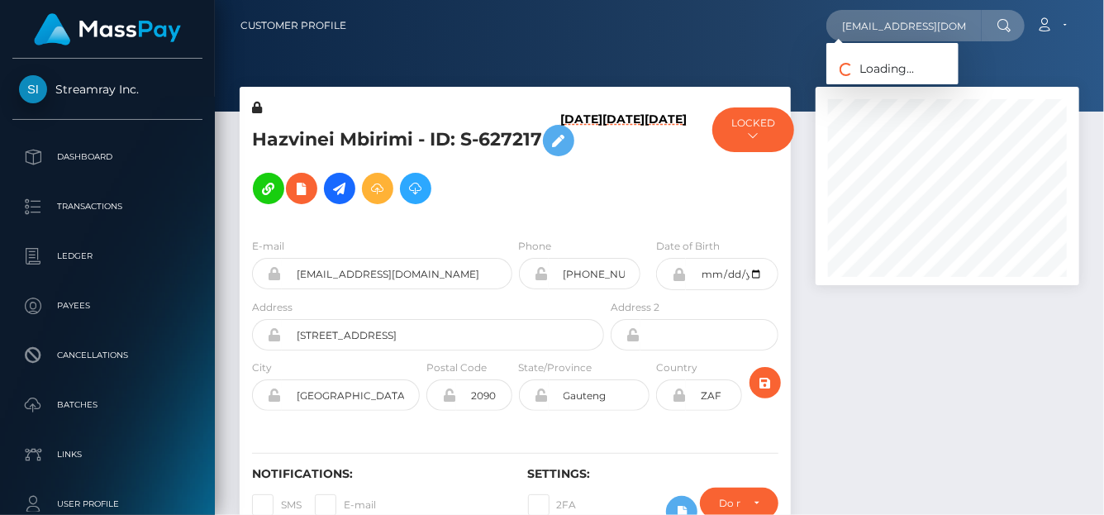
scroll to position [198, 264]
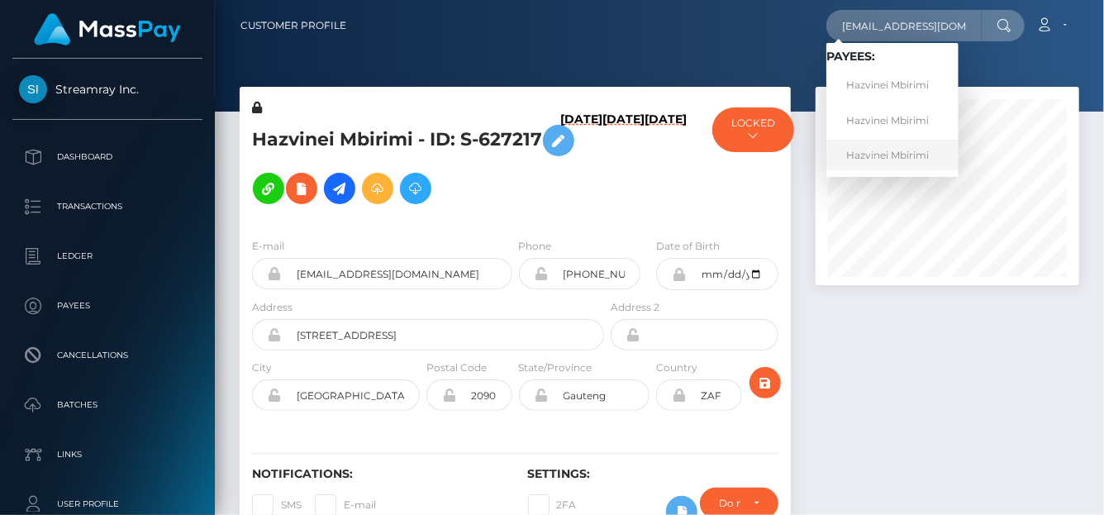
click at [876, 155] on link "Hazvinei Mbirimi" at bounding box center [893, 155] width 132 height 31
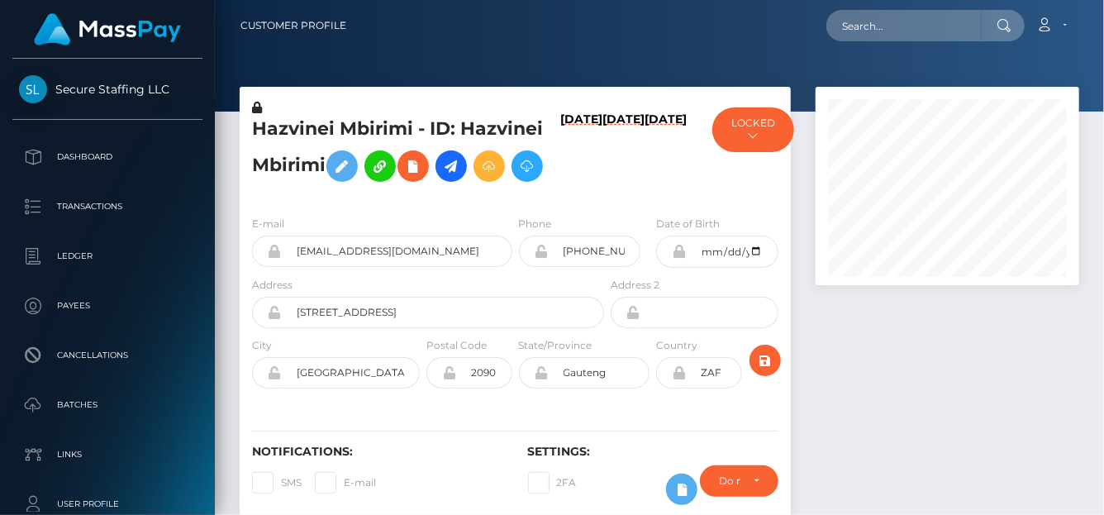
scroll to position [198, 264]
click at [904, 22] on input "text" at bounding box center [904, 25] width 155 height 31
paste input "M9gVEoEaOUdWJFAw624cCd9Q6K42"
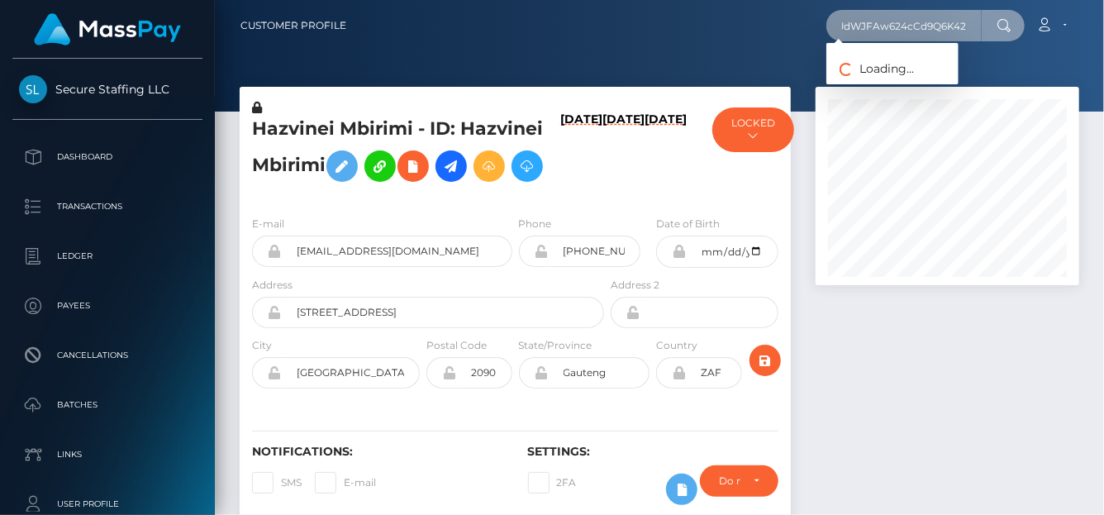
type input "M9gVEoEaOUdWJFAw624cCd9Q6K42"
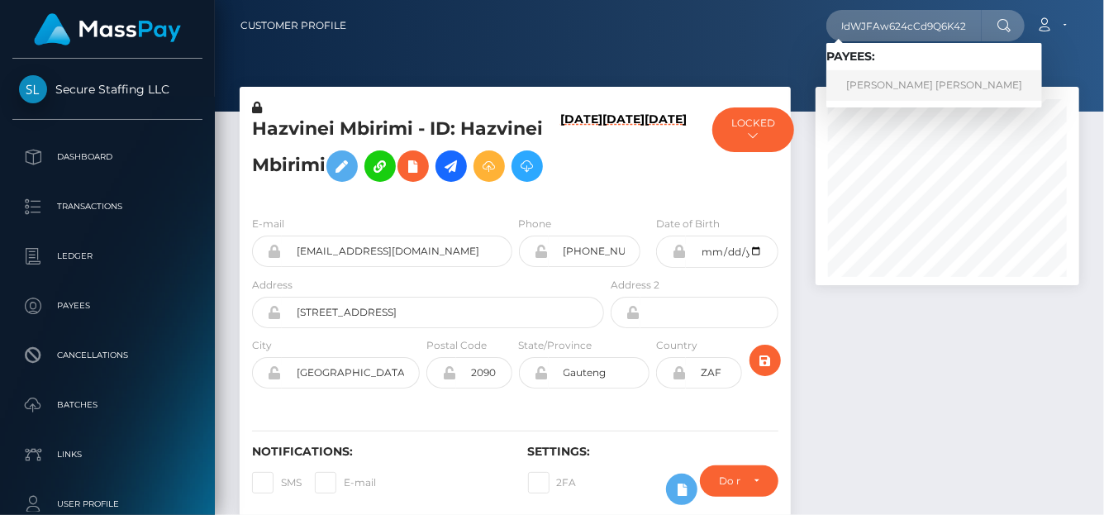
scroll to position [0, 0]
click at [913, 88] on link "ANGELIQUE AURORA CHAVEZ" at bounding box center [935, 85] width 216 height 31
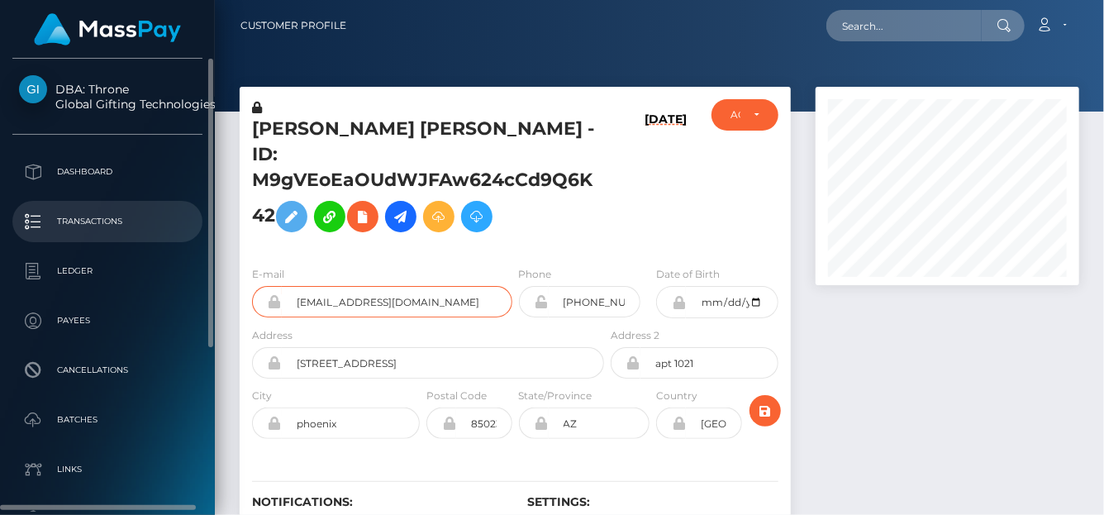
drag, startPoint x: 509, startPoint y: 281, endPoint x: 140, endPoint y: 240, distance: 371.8
click at [139, 241] on div "DBA: Throne Global Gifting Technologies Inc Dashboard Transactions Ledger" at bounding box center [552, 257] width 1104 height 515
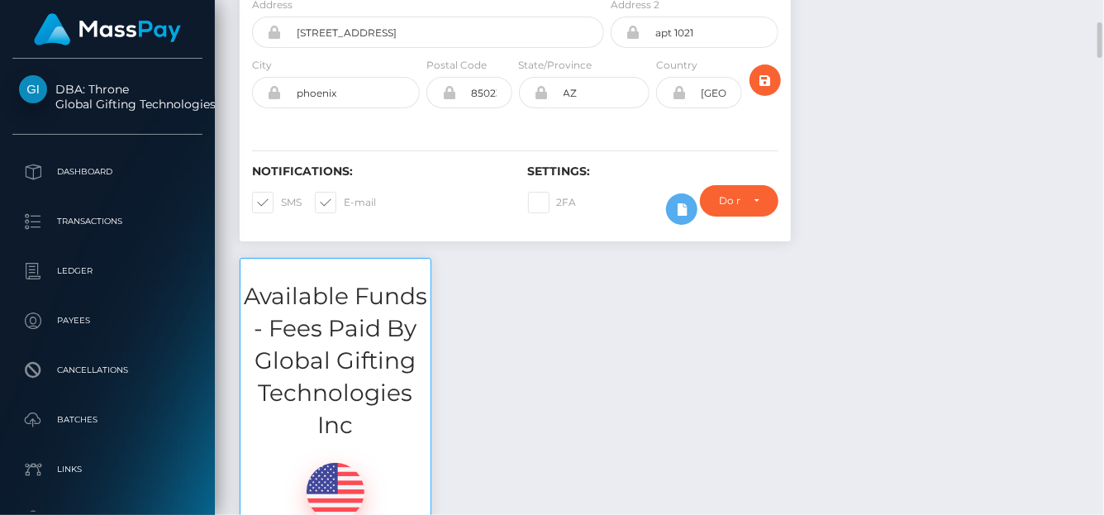
scroll to position [580, 0]
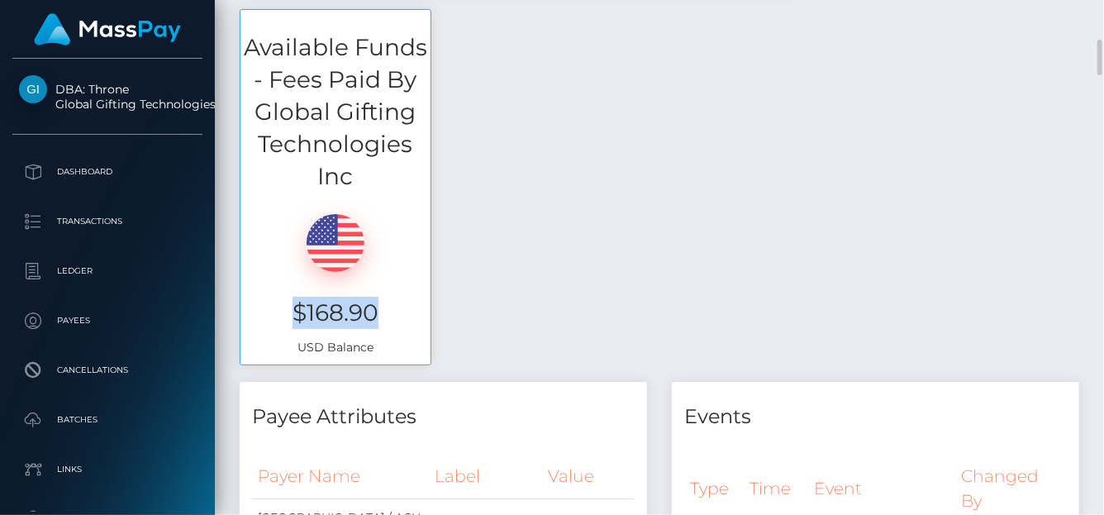
drag, startPoint x: 391, startPoint y: 300, endPoint x: 285, endPoint y: 279, distance: 107.8
click at [285, 297] on h3 "$168.90" at bounding box center [335, 313] width 165 height 32
copy h3 "$168.90"
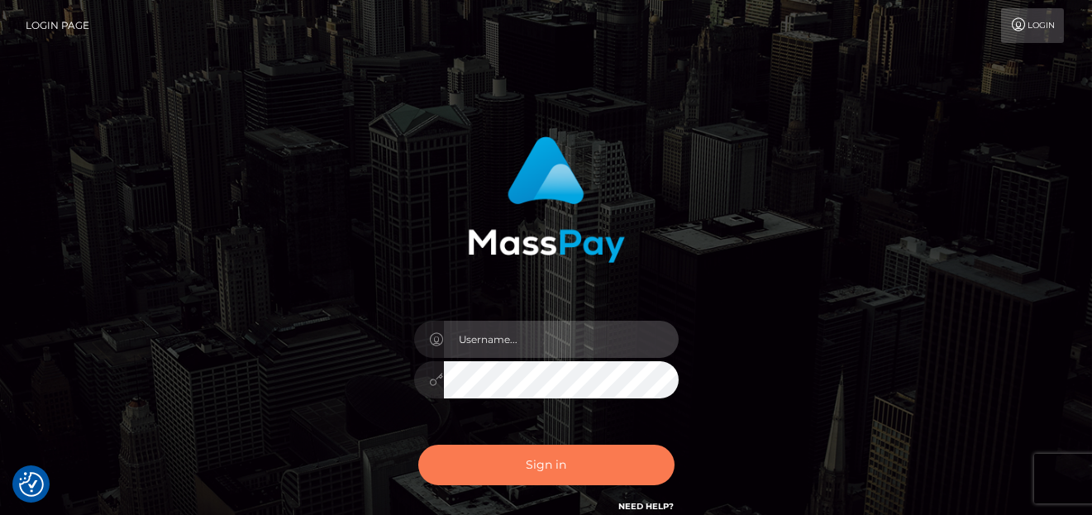
type input "denise"
click at [508, 468] on button "Sign in" at bounding box center [546, 465] width 256 height 41
type input "[PERSON_NAME]"
click at [508, 453] on button "Sign in" at bounding box center [546, 465] width 256 height 41
click at [490, 471] on button "Sign in" at bounding box center [546, 465] width 256 height 41
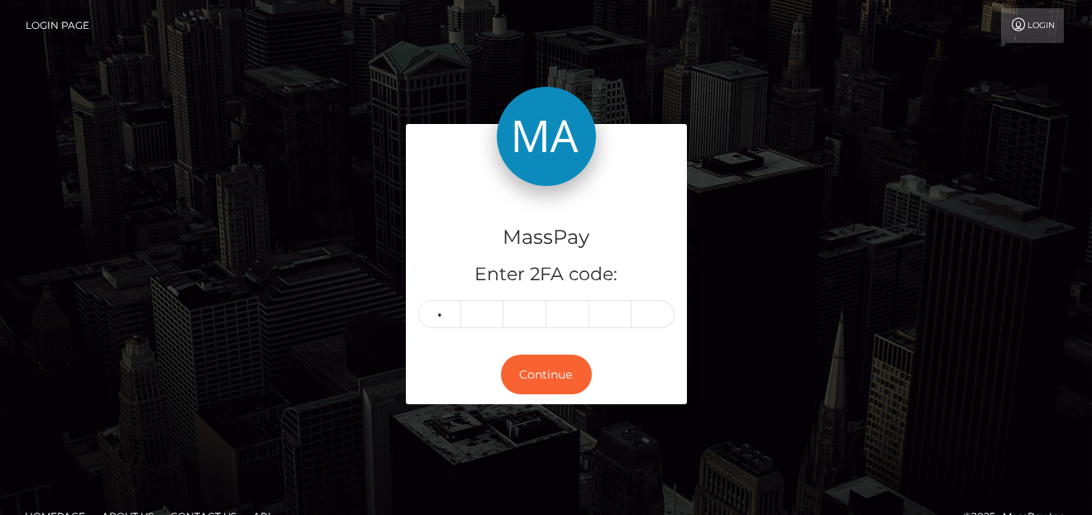
type input "9"
type input "7"
type input "2"
type input "0"
type input "8"
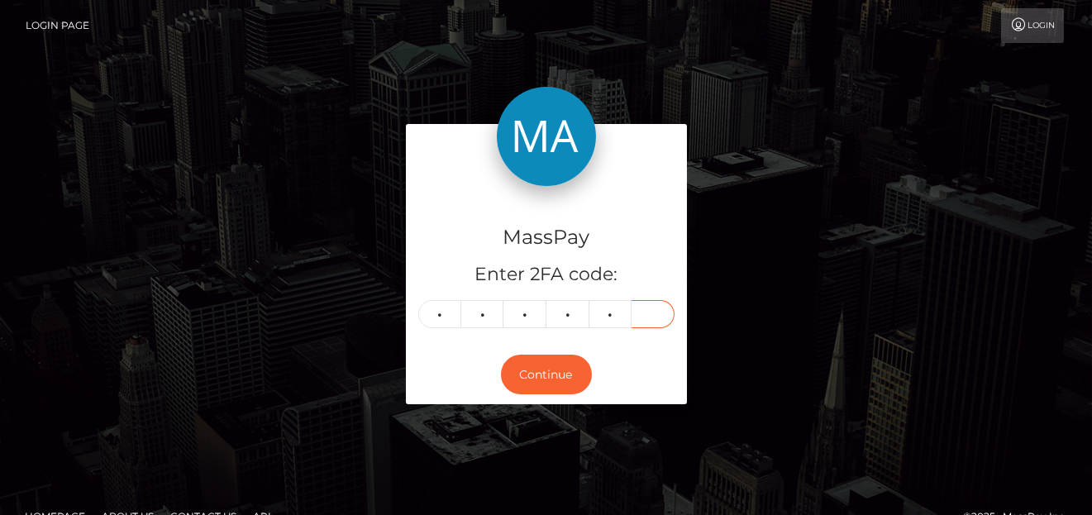
type input "4"
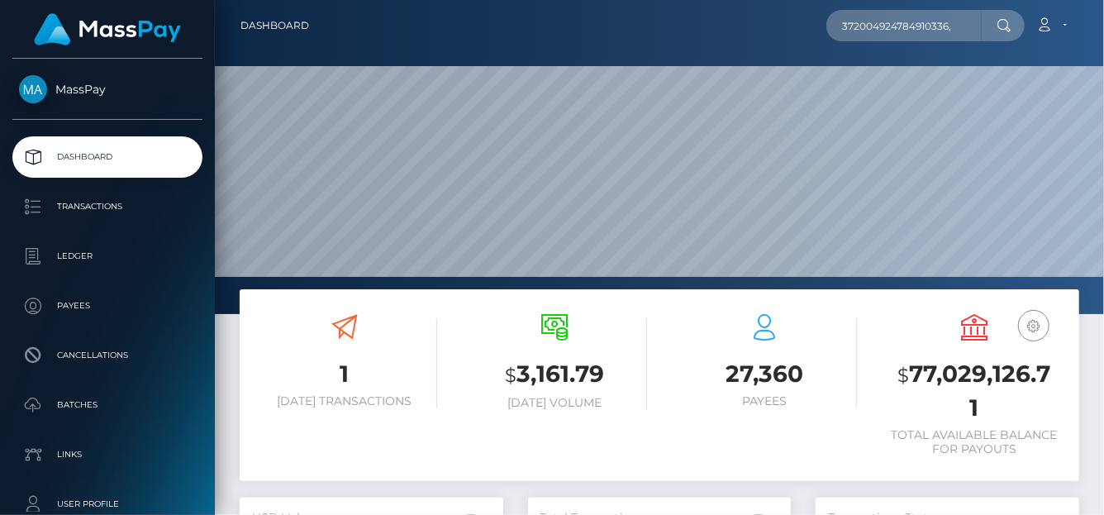
scroll to position [293, 264]
type input "372004924784910336,"
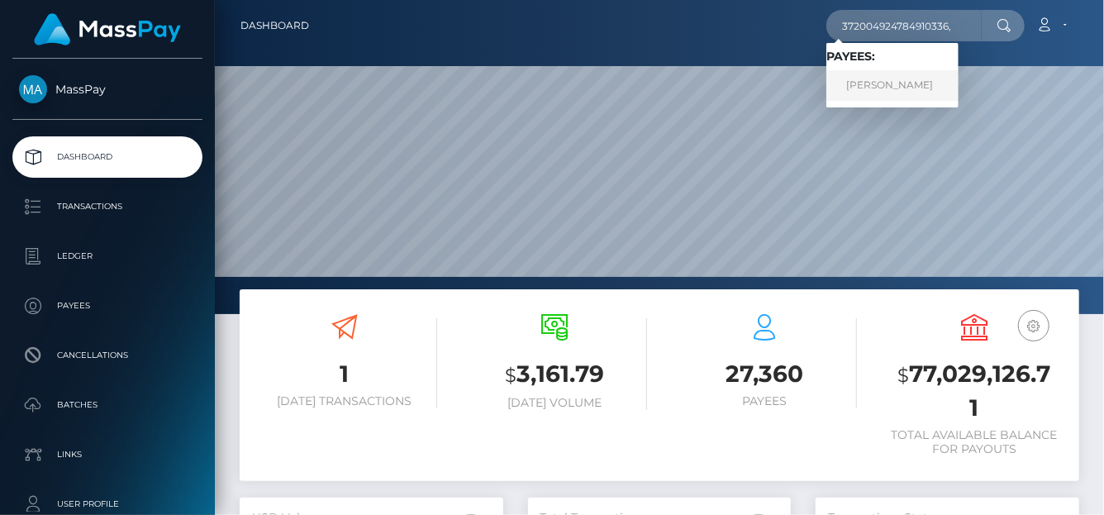
click at [880, 84] on link "MARINA GAZIZOVA" at bounding box center [893, 85] width 132 height 31
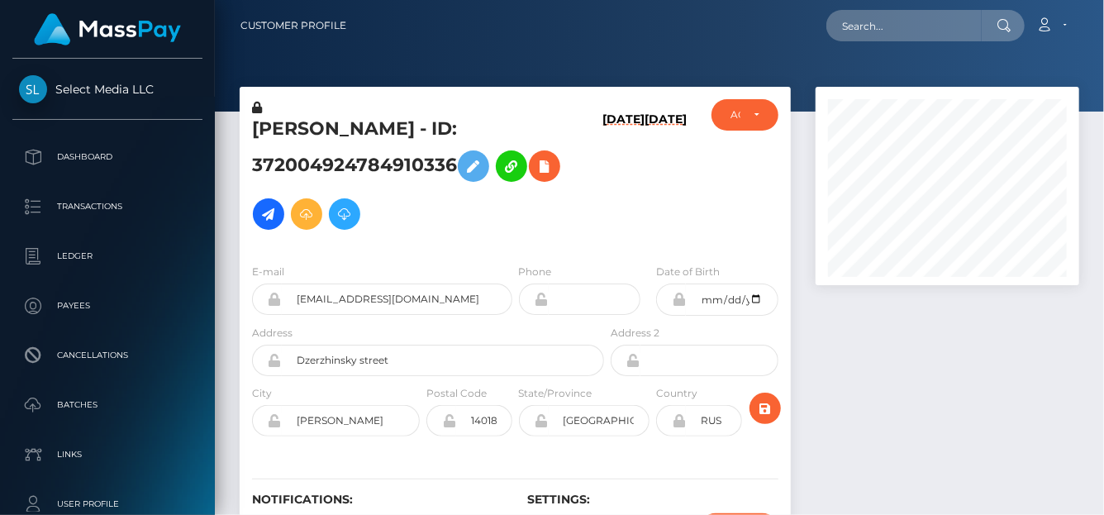
scroll to position [198, 264]
click at [553, 162] on icon at bounding box center [545, 166] width 20 height 21
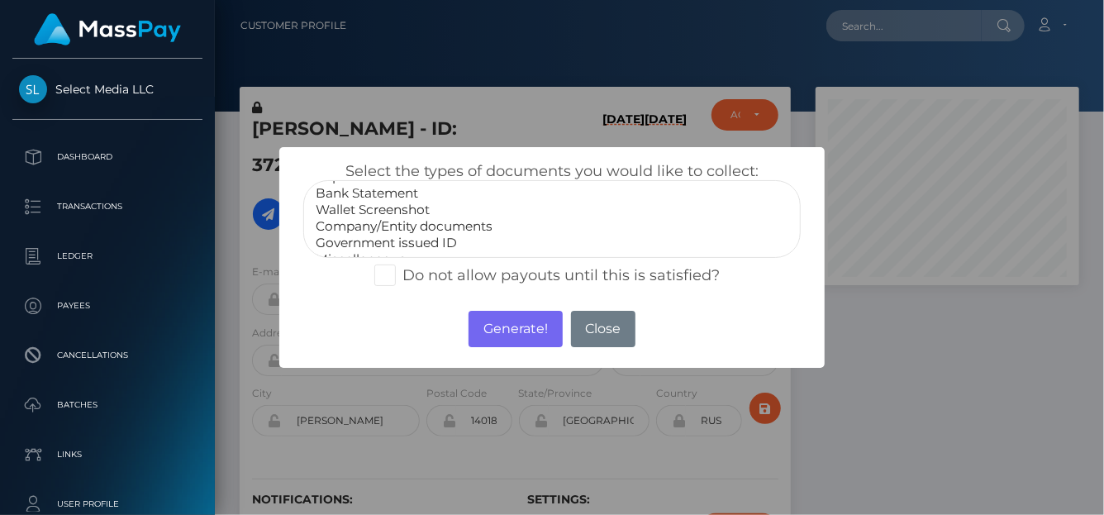
scroll to position [32, 0]
select select "Miscellaneous"
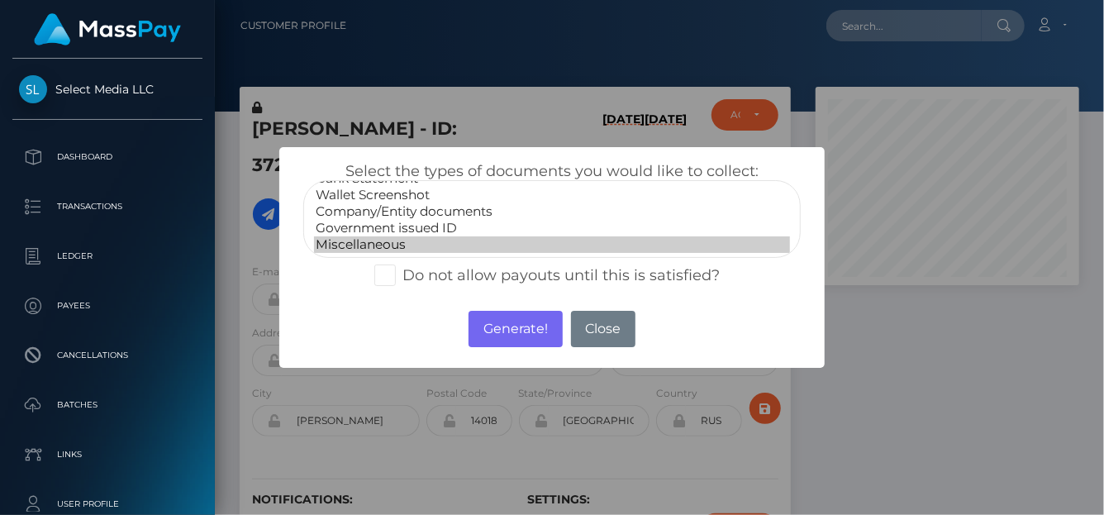
click at [381, 236] on option "Miscellaneous" at bounding box center [552, 244] width 476 height 17
click at [497, 325] on button "Generate!" at bounding box center [515, 329] width 93 height 36
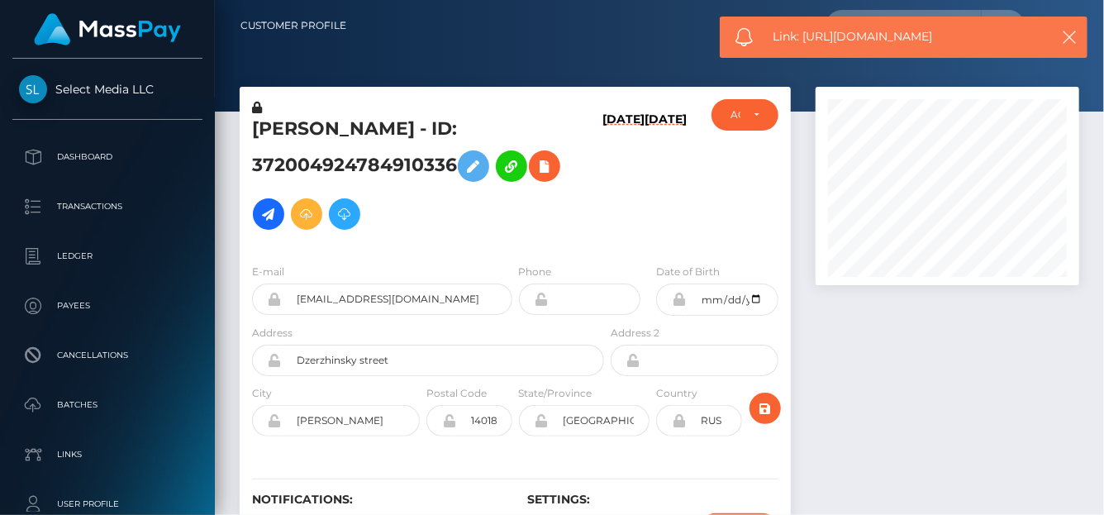
drag, startPoint x: 971, startPoint y: 37, endPoint x: 804, endPoint y: 30, distance: 167.2
click at [804, 30] on span "Link: https://l.maspay.io/chsTz" at bounding box center [906, 36] width 265 height 17
copy span "https://l.maspay.io/chsTz"
click at [551, 174] on icon at bounding box center [545, 166] width 20 height 21
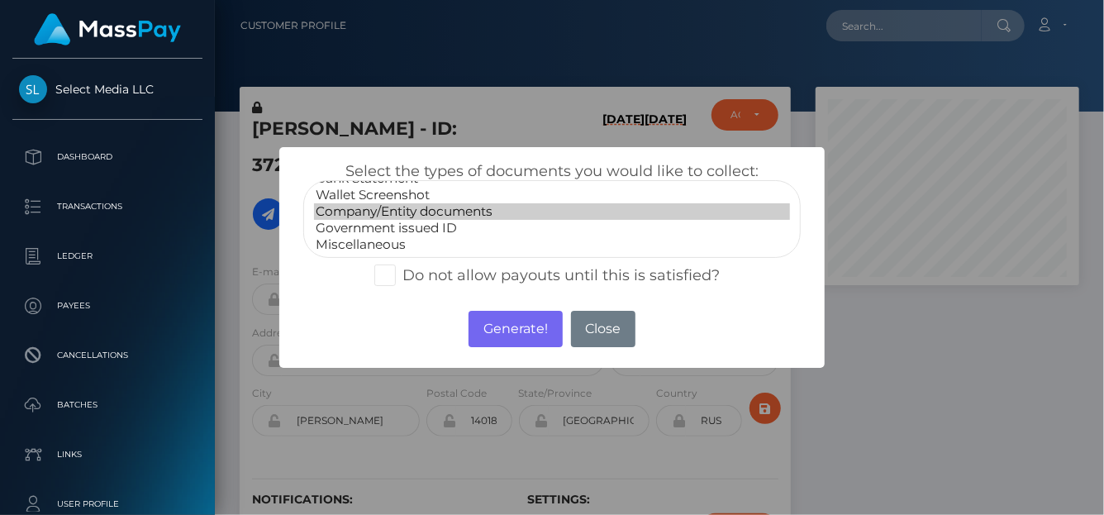
click at [404, 214] on option "Company/Entity documents" at bounding box center [552, 211] width 476 height 17
select select "Government issued ID"
click at [408, 224] on option "Government issued ID" at bounding box center [552, 228] width 476 height 17
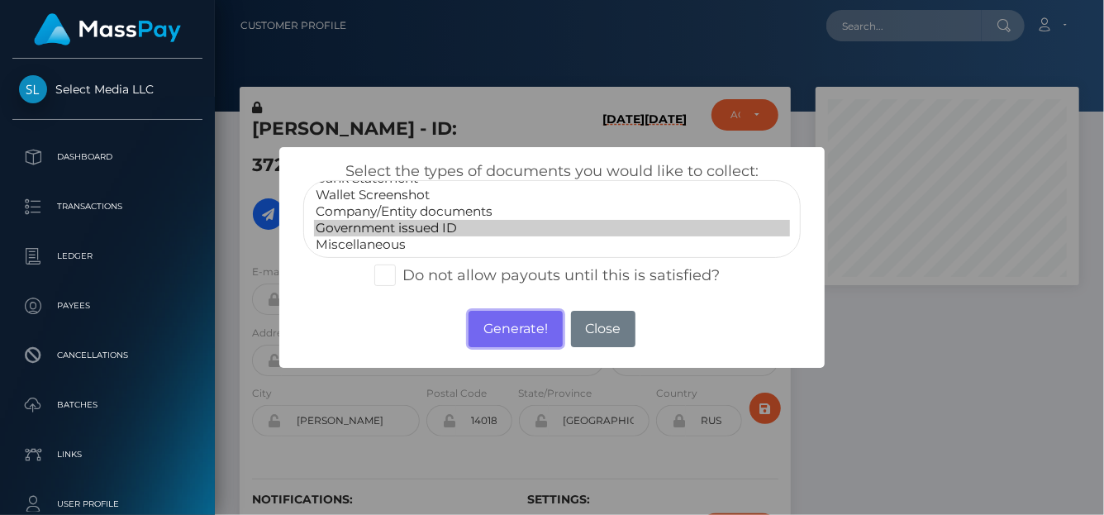
click at [497, 327] on button "Generate!" at bounding box center [515, 329] width 93 height 36
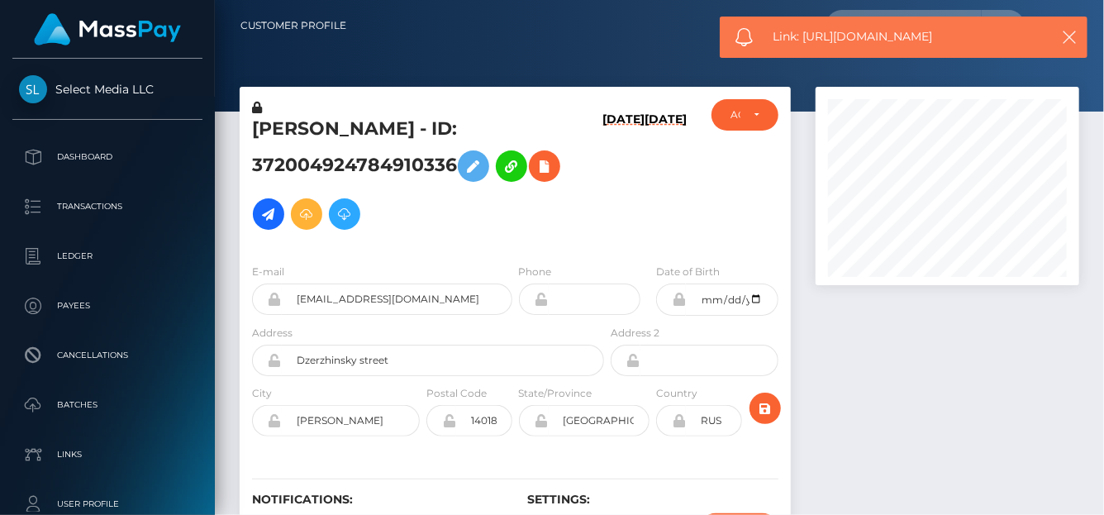
drag, startPoint x: 963, startPoint y: 39, endPoint x: 807, endPoint y: 31, distance: 156.4
click at [807, 31] on span "Link: https://l.maspay.io/nhsYq" at bounding box center [906, 36] width 265 height 17
copy span "https://l.maspay.io/nhsYq"
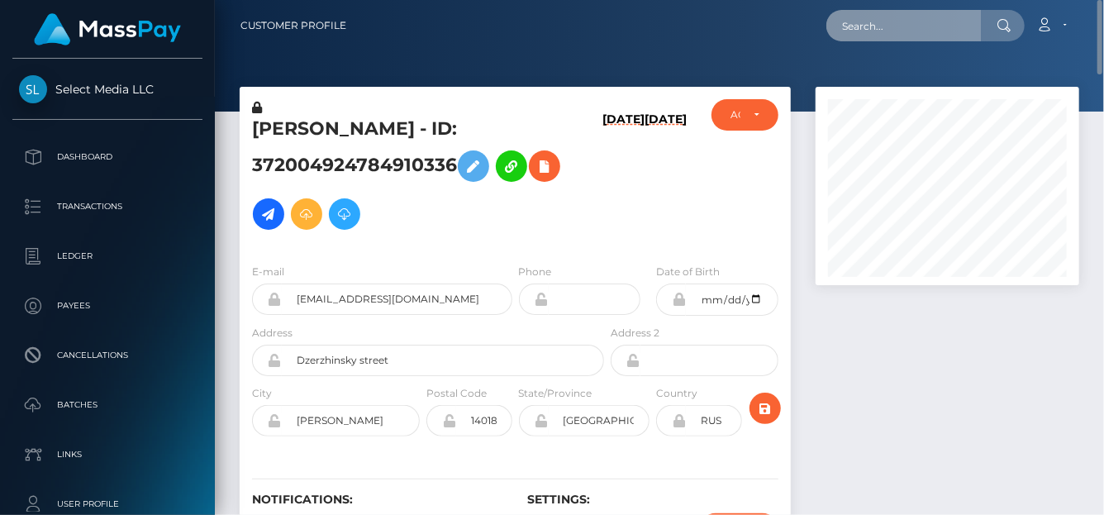
click at [862, 21] on input "text" at bounding box center [904, 25] width 155 height 31
paste input "372779937226039296"
type input "372779937226039296"
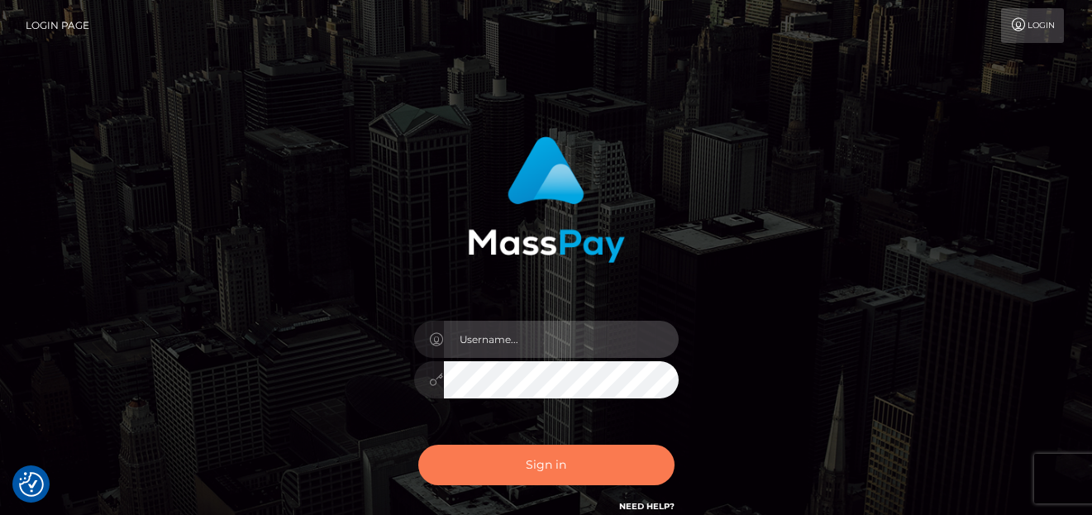
type input "denise"
drag, startPoint x: 498, startPoint y: 484, endPoint x: 506, endPoint y: 474, distance: 12.4
click at [498, 483] on button "Sign in" at bounding box center [546, 465] width 256 height 41
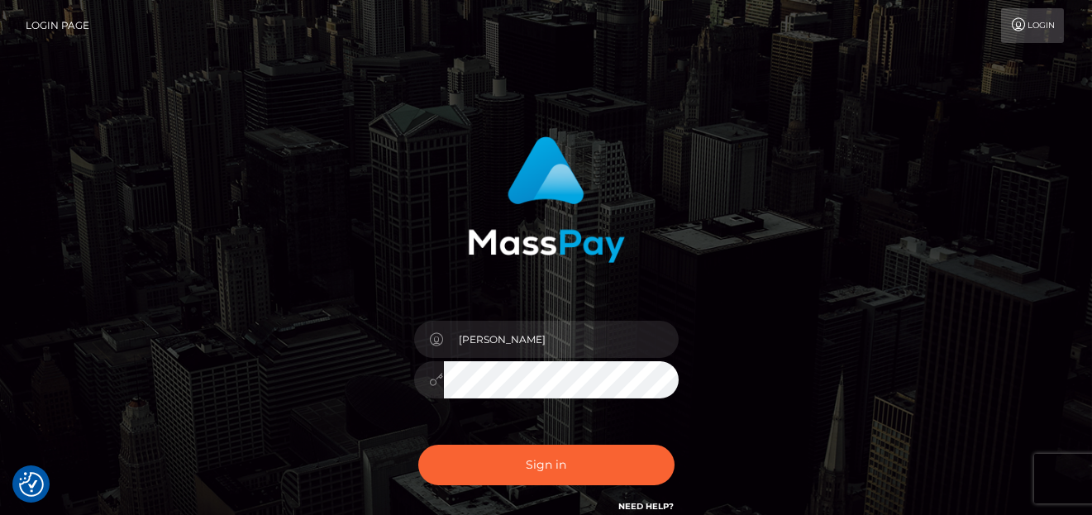
click at [504, 475] on div "Sign in Need Help?" at bounding box center [546, 472] width 289 height 74
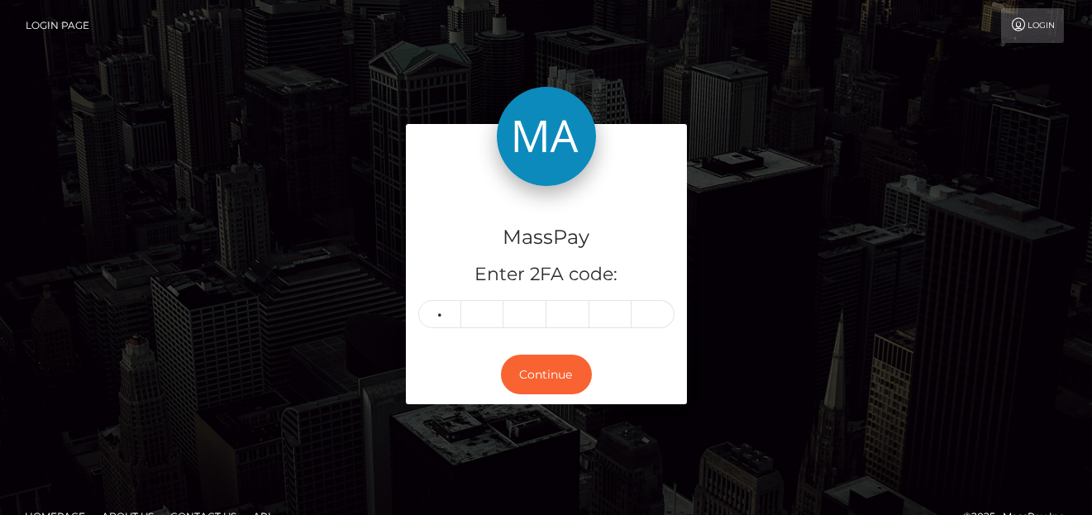
type input "0"
type input "9"
type input "6"
type input "1"
type input "9"
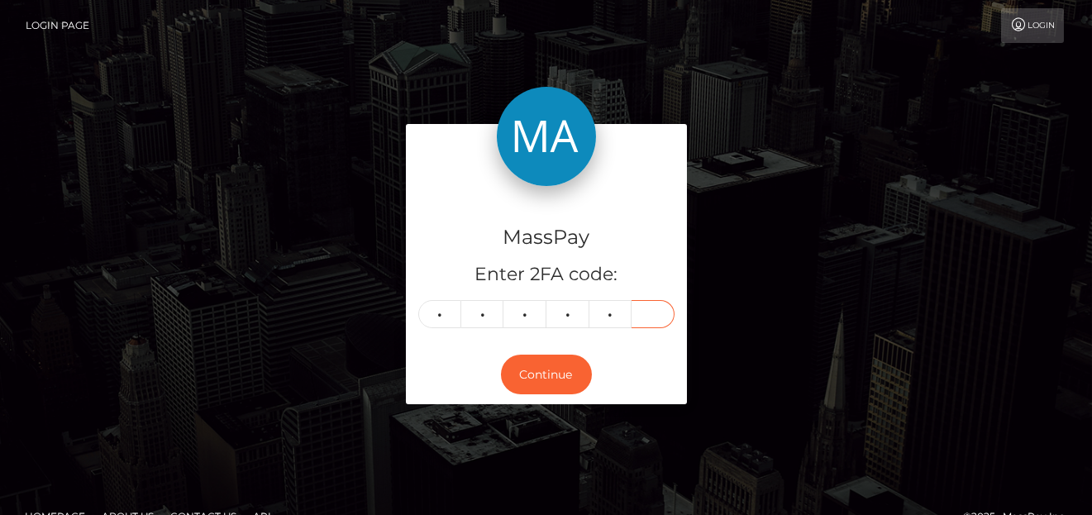
type input "6"
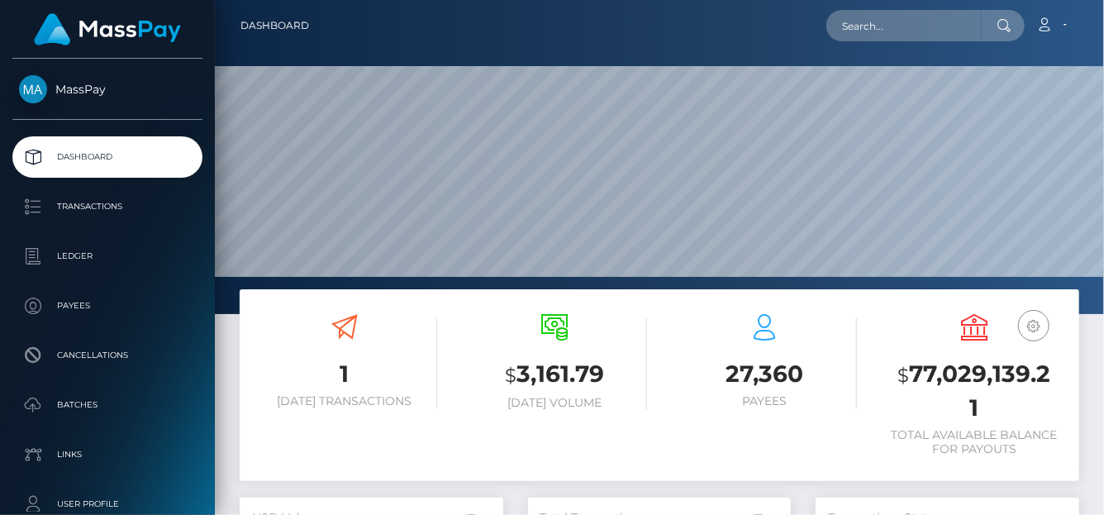
scroll to position [293, 264]
click at [913, 36] on input "text" at bounding box center [904, 25] width 155 height 31
paste input "372779937226039296"
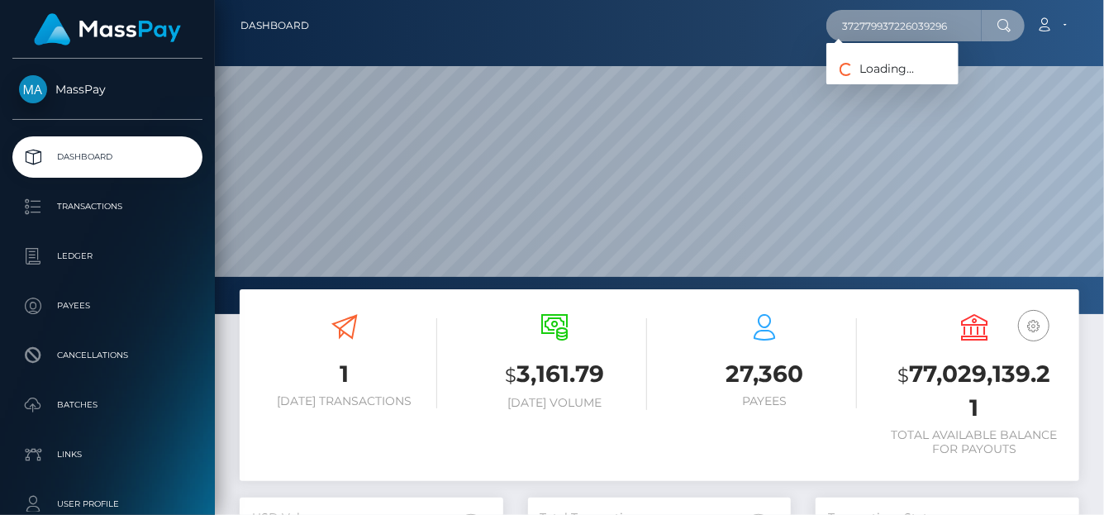
type input "372779937226039296"
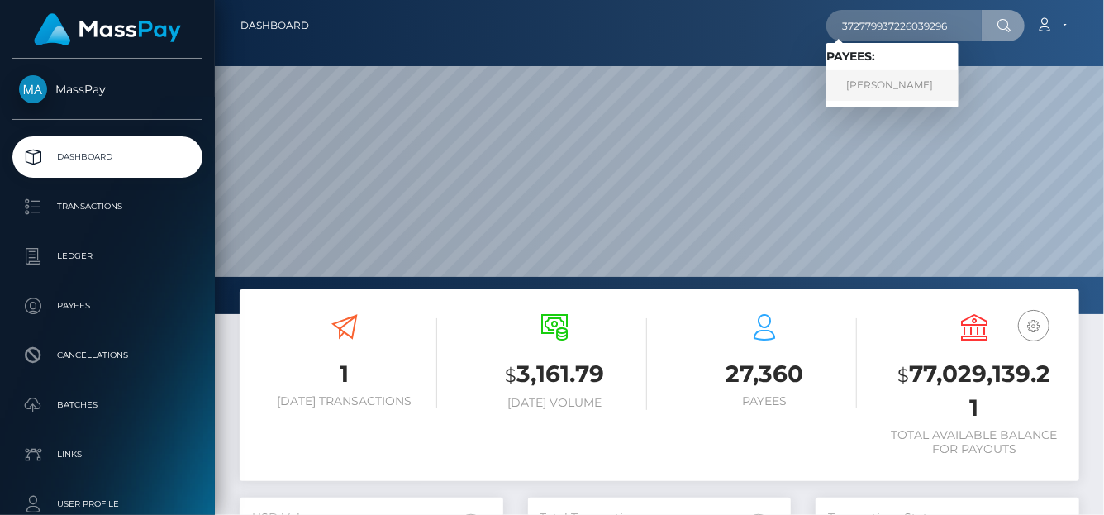
click at [891, 79] on link "[PERSON_NAME]" at bounding box center [893, 85] width 132 height 31
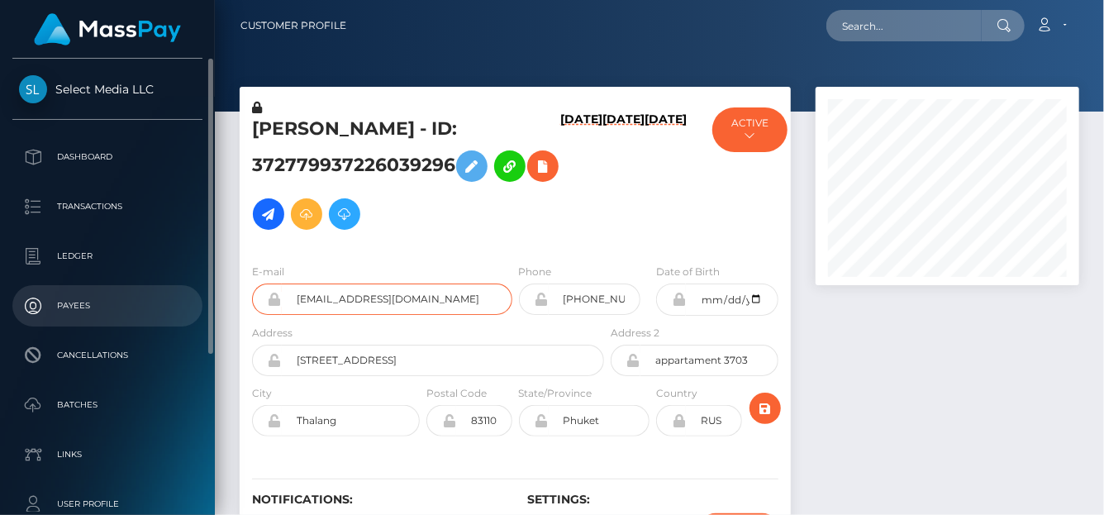
drag, startPoint x: 453, startPoint y: 306, endPoint x: 160, endPoint y: 313, distance: 292.7
click at [160, 313] on div "Select Media LLC Dashboard Transactions Ledger Payees Cancellations" at bounding box center [552, 257] width 1104 height 515
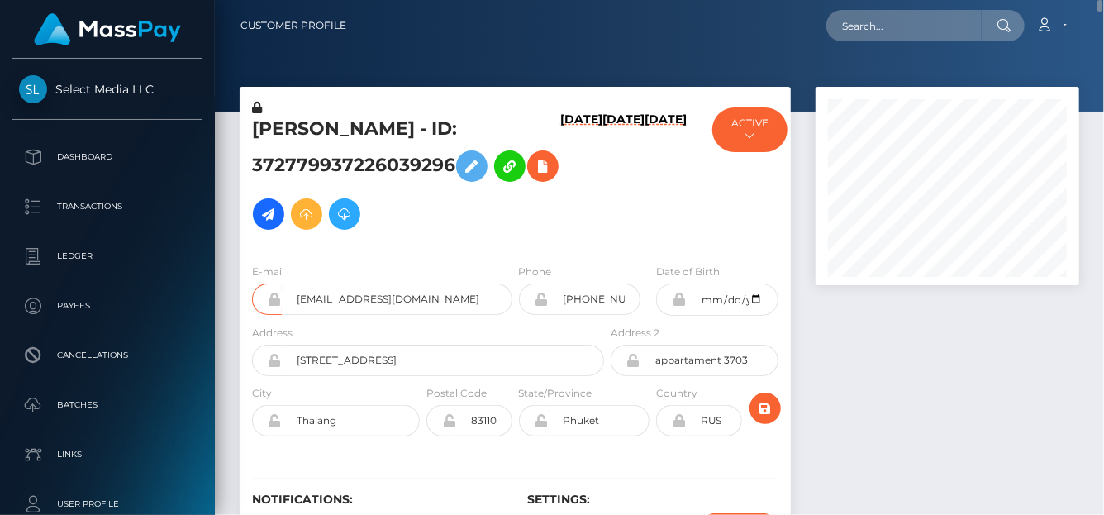
click at [560, 175] on h6 "08/24/25" at bounding box center [581, 177] width 42 height 131
click at [560, 171] on h6 "08/24/25" at bounding box center [581, 177] width 42 height 131
click at [560, 169] on h6 "08/24/25" at bounding box center [581, 177] width 42 height 131
click at [560, 187] on h6 "08/24/25" at bounding box center [581, 177] width 42 height 131
click at [560, 169] on h6 "08/24/25" at bounding box center [581, 177] width 42 height 131
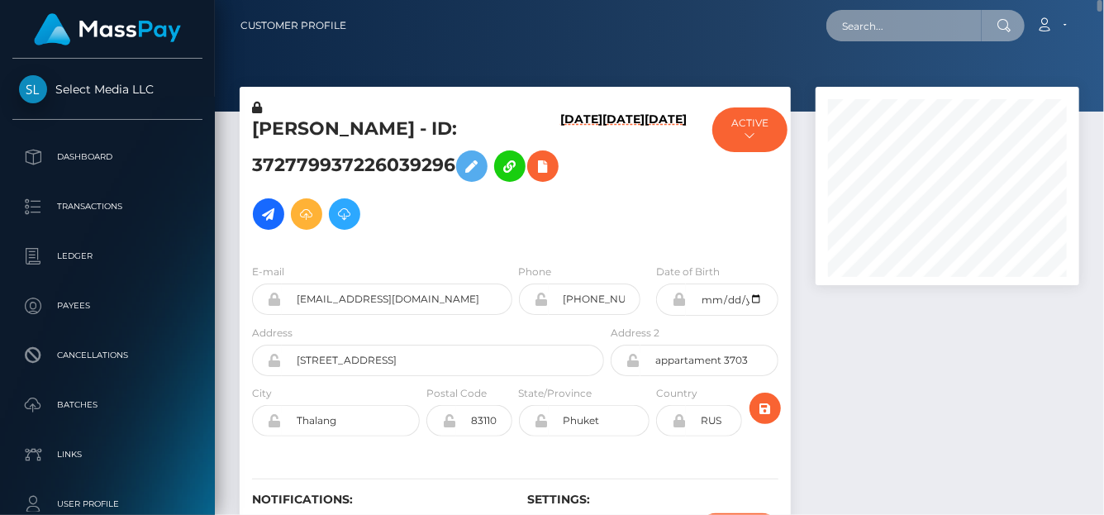
drag, startPoint x: 836, startPoint y: 24, endPoint x: 848, endPoint y: 24, distance: 12.4
click at [838, 24] on input "text" at bounding box center [904, 25] width 155 height 31
paste input "jewelledtatti@gmail.com"
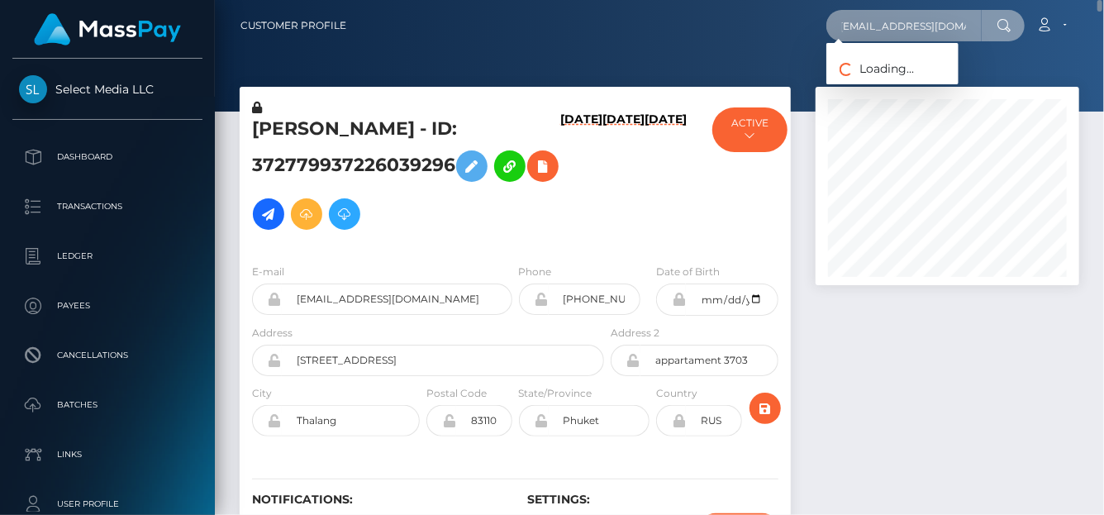
type input "jewelledtatti@gmail.com"
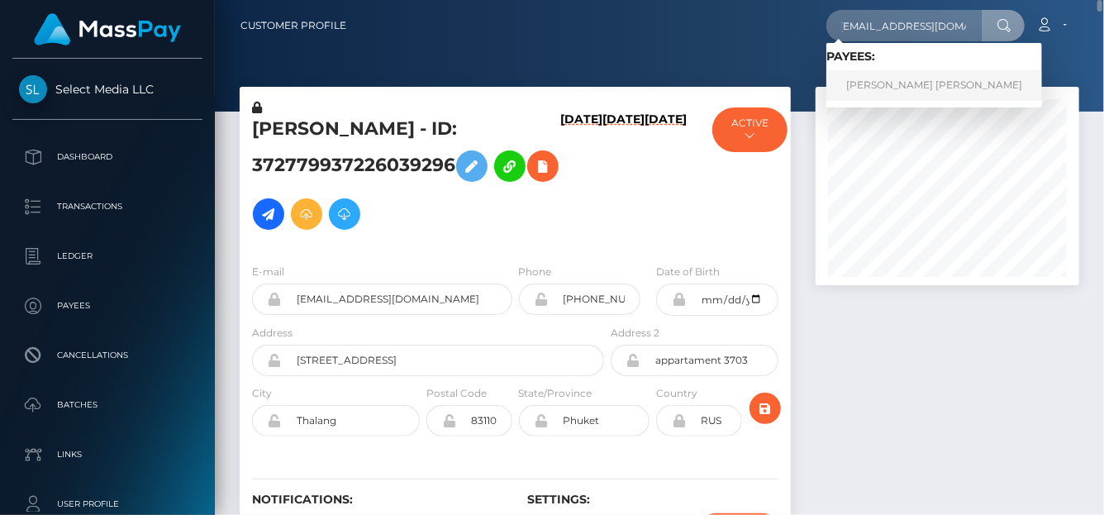
drag, startPoint x: 876, startPoint y: 98, endPoint x: 867, endPoint y: 90, distance: 11.7
click at [867, 90] on link "JESSICA MORGAN COBB" at bounding box center [935, 85] width 216 height 31
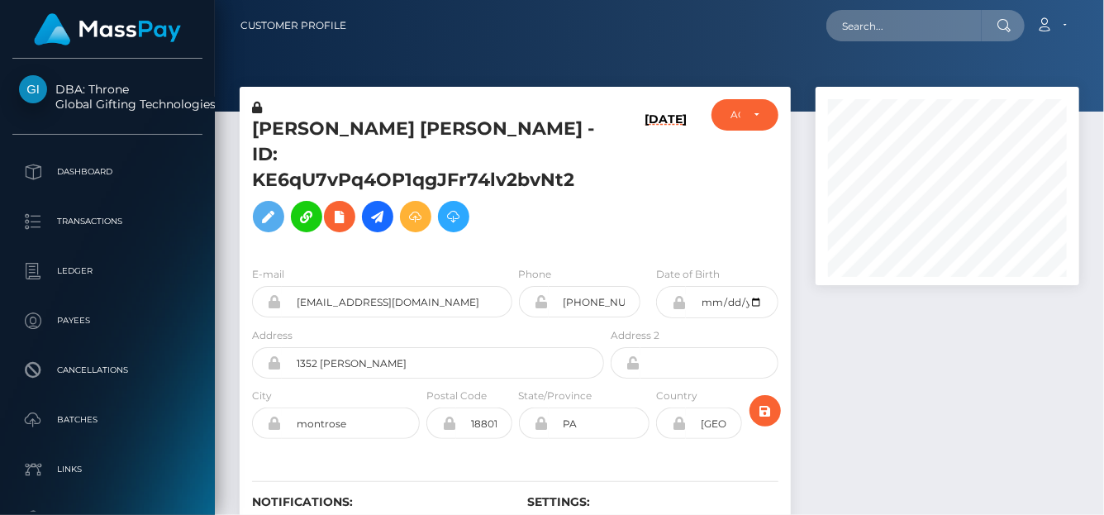
scroll to position [198, 264]
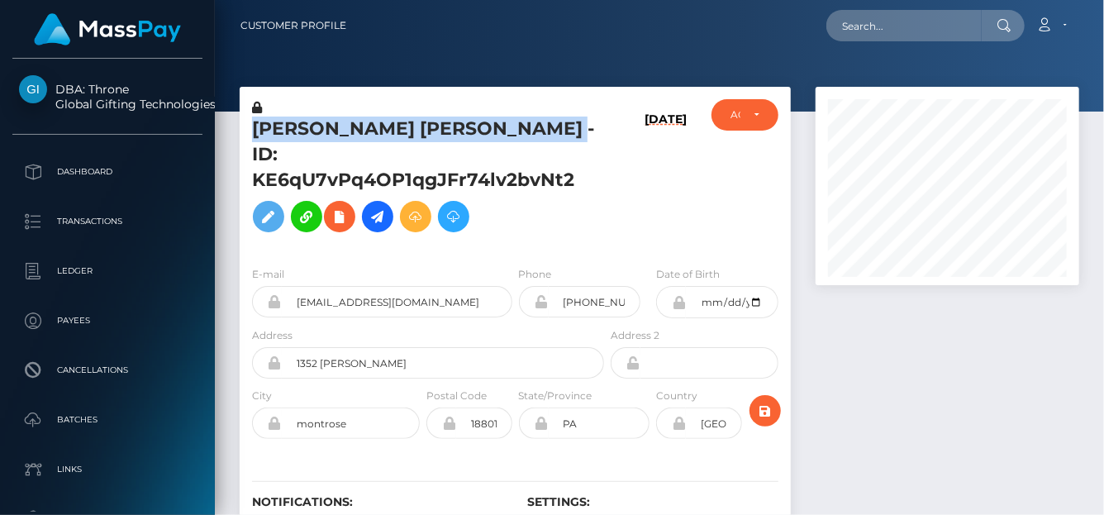
drag, startPoint x: 494, startPoint y: 126, endPoint x: 256, endPoint y: 124, distance: 238.1
click at [256, 124] on h5 "[PERSON_NAME] [PERSON_NAME] - ID: KE6qU7vPq4OP1qgJFr74lv2bvNt2" at bounding box center [423, 179] width 343 height 124
copy h5 "[PERSON_NAME] [PERSON_NAME] -"
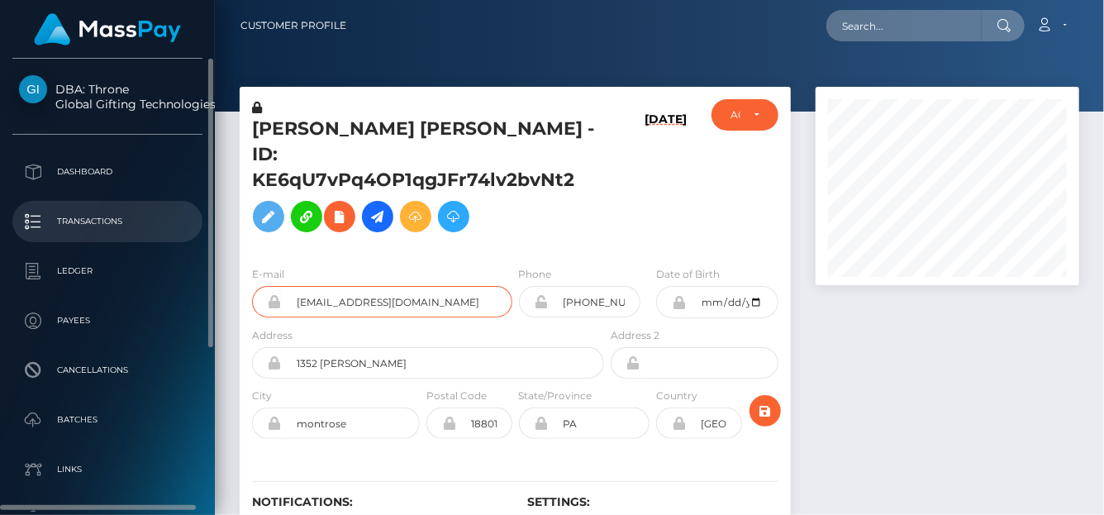
drag, startPoint x: 423, startPoint y: 277, endPoint x: 146, endPoint y: 232, distance: 280.5
click at [143, 234] on div "DBA: Throne Global Gifting Technologies Inc Dashboard Transactions Ledger" at bounding box center [552, 257] width 1104 height 515
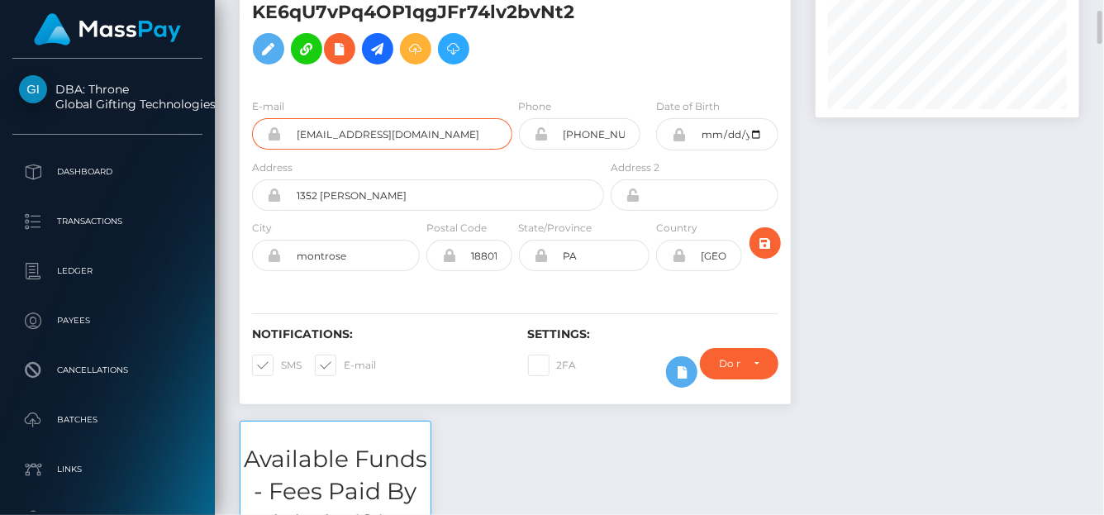
scroll to position [0, 0]
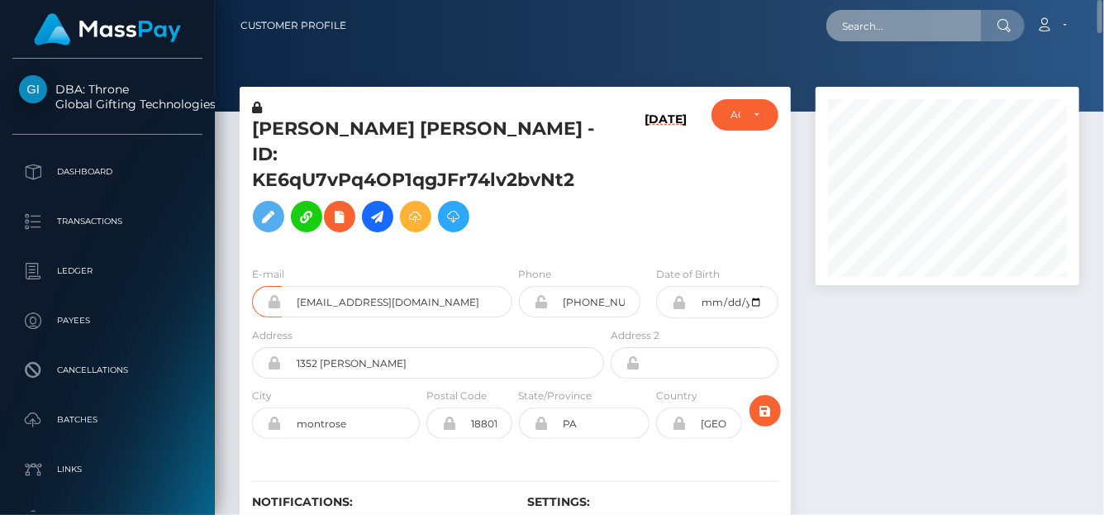
click at [857, 26] on input "text" at bounding box center [904, 25] width 155 height 31
paste input "[EMAIL_ADDRESS][DOMAIN_NAME]"
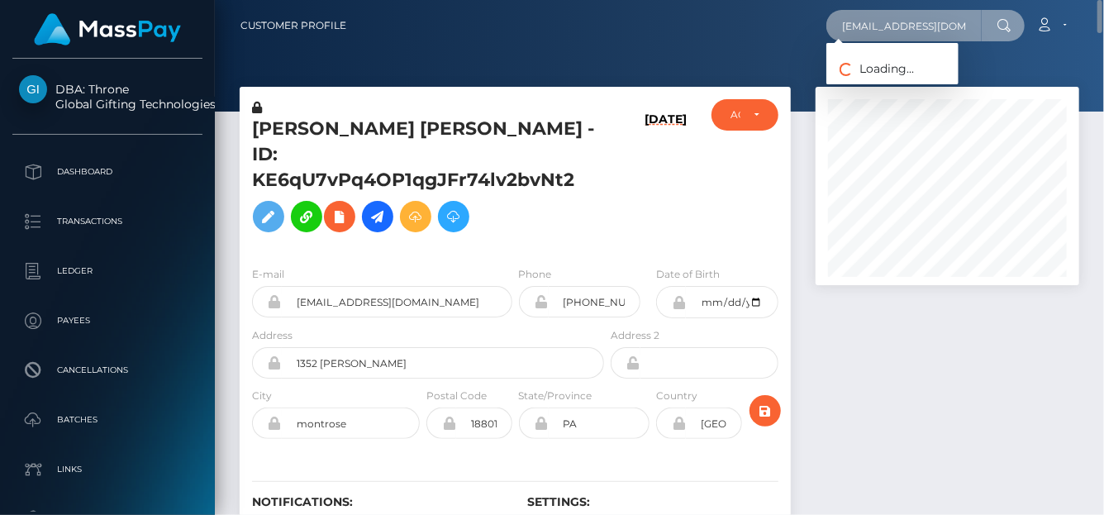
type input "[EMAIL_ADDRESS][DOMAIN_NAME]"
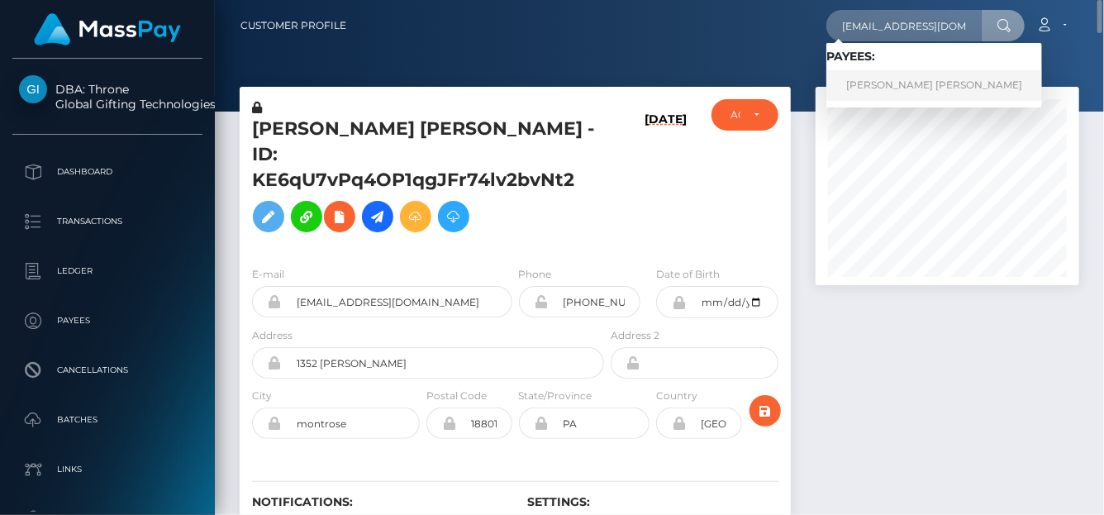
click at [855, 84] on link "[PERSON_NAME] [PERSON_NAME]" at bounding box center [935, 85] width 216 height 31
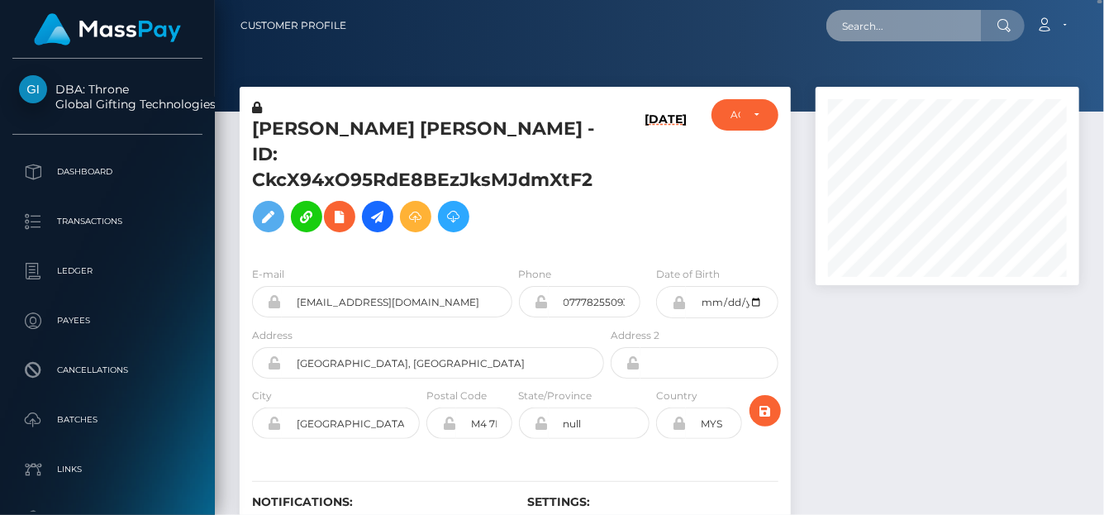
click at [847, 30] on input "text" at bounding box center [904, 25] width 155 height 31
paste input "[EMAIL_ADDRESS][DOMAIN_NAME]"
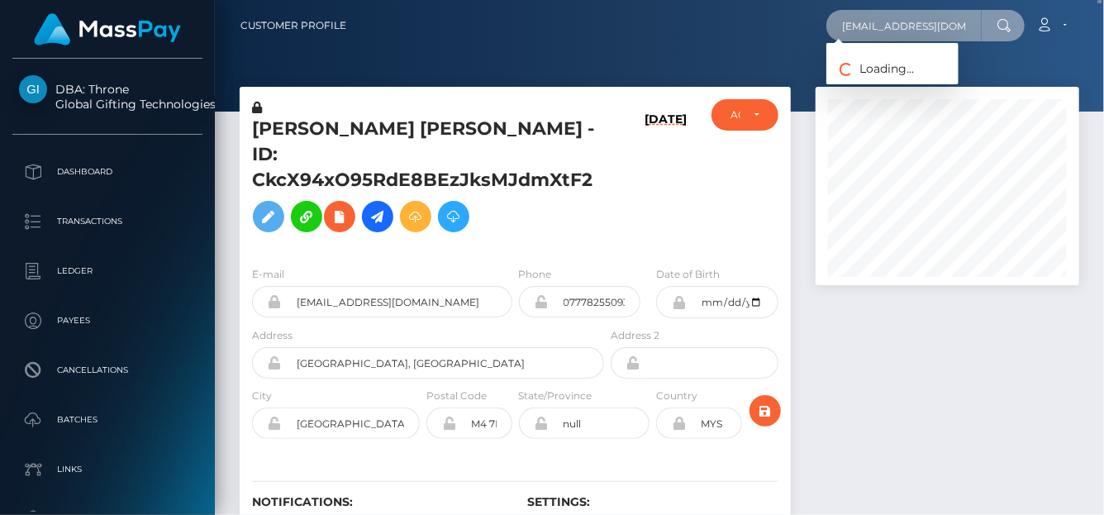
scroll to position [0, 7]
type input "[EMAIL_ADDRESS][DOMAIN_NAME]"
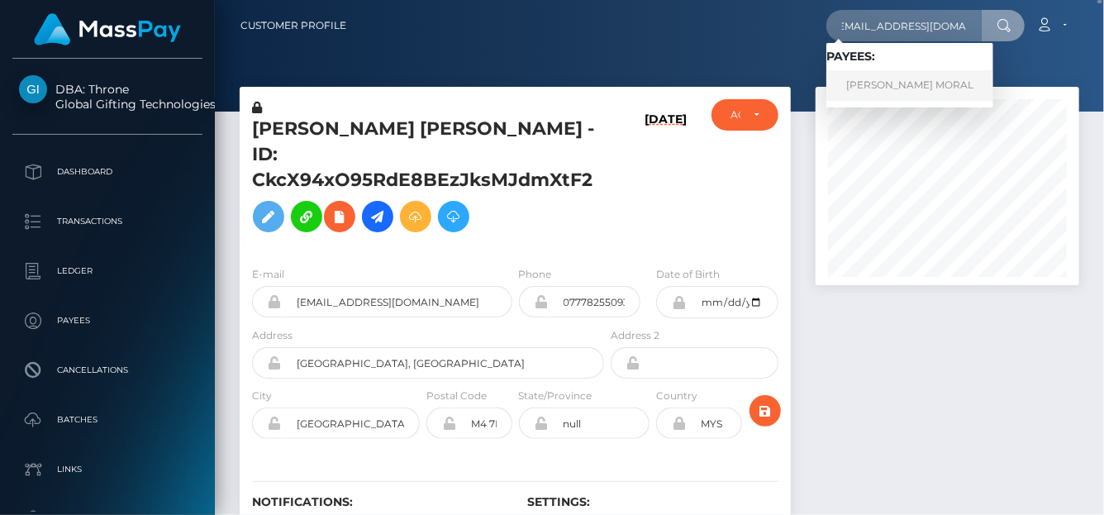
click at [856, 83] on link "JERRYSON GAYONA MORAL" at bounding box center [910, 85] width 167 height 31
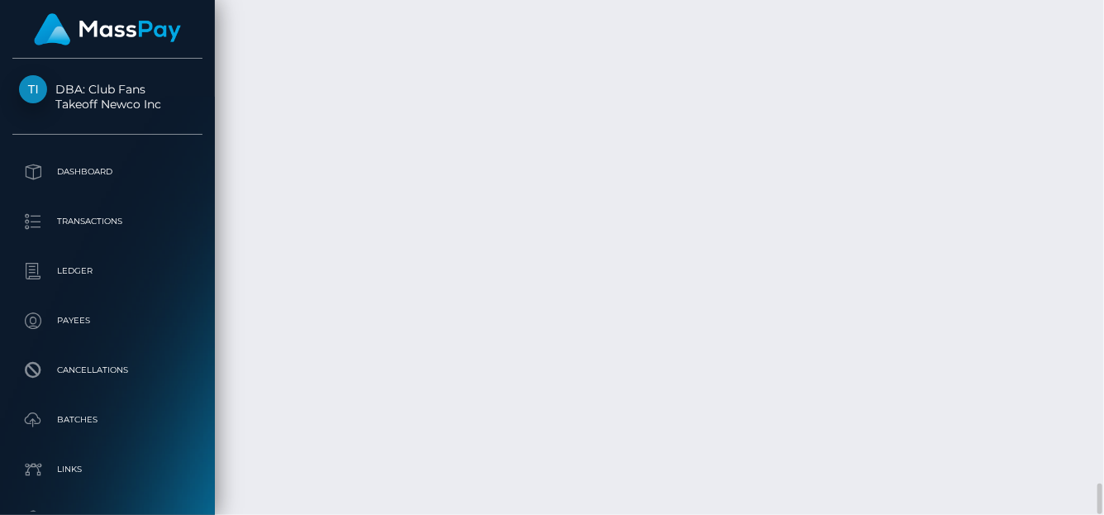
scroll to position [198, 264]
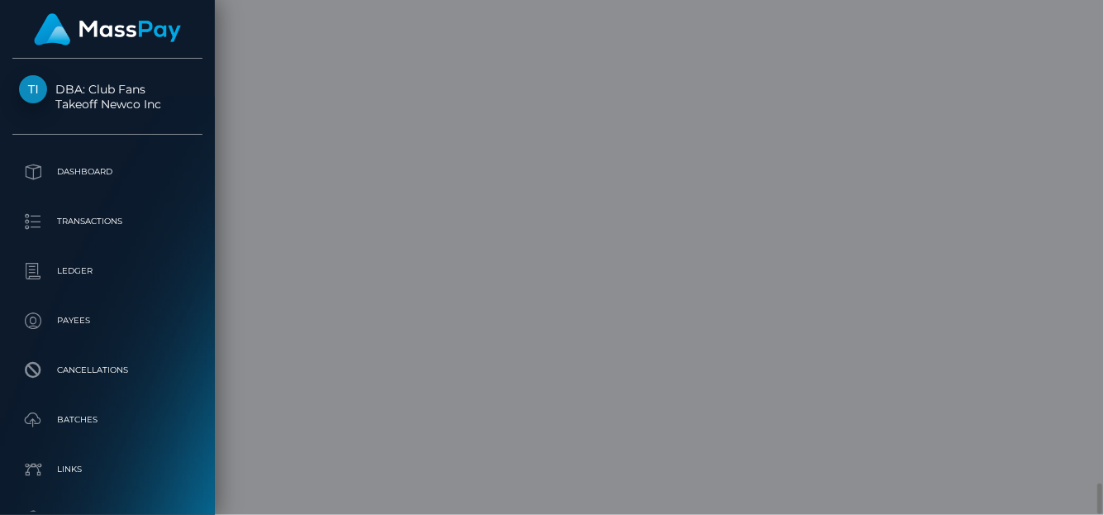
click at [693, 250] on div "Metadata: Array [ 0 ] Attributes: BankAccountType: Checking BankAccountNumber: …" at bounding box center [592, 376] width 627 height 639
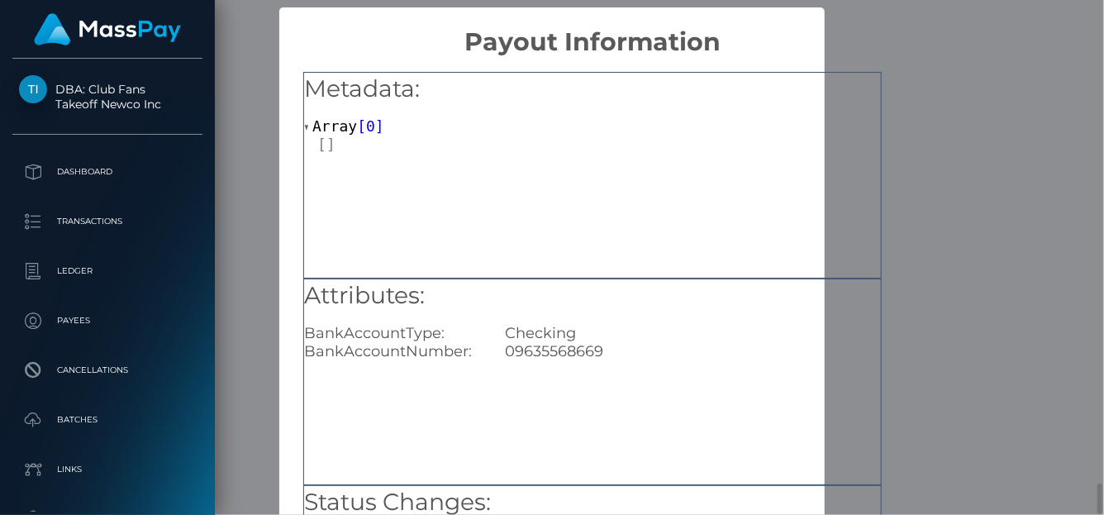
click at [693, 250] on div "Metadata: Array [ 0 ]" at bounding box center [592, 175] width 579 height 207
click at [1005, 100] on div "× Payout Information Metadata: Array [ 0 ] Attributes: BankAccountType: Checkin…" at bounding box center [552, 257] width 1104 height 515
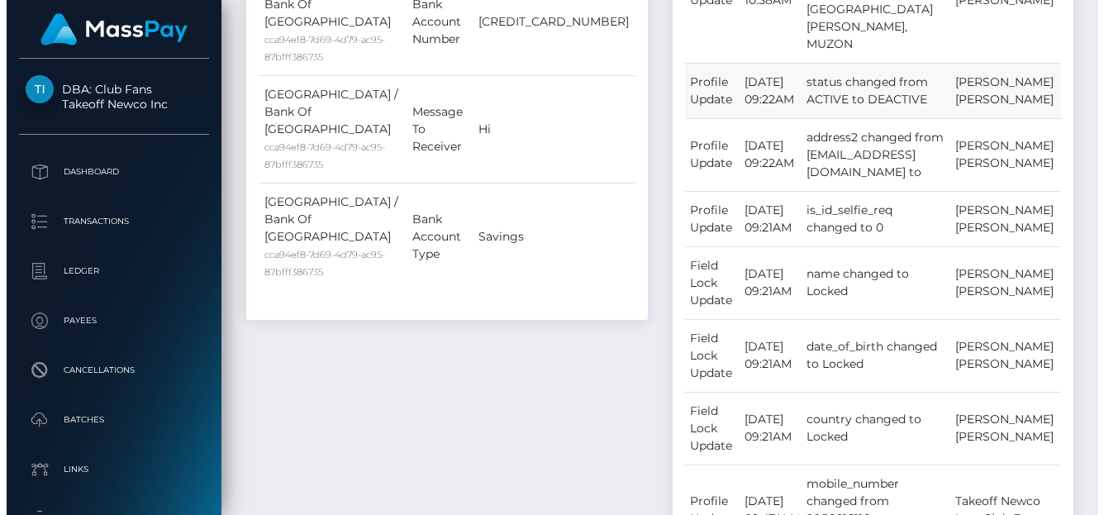
scroll to position [0, 0]
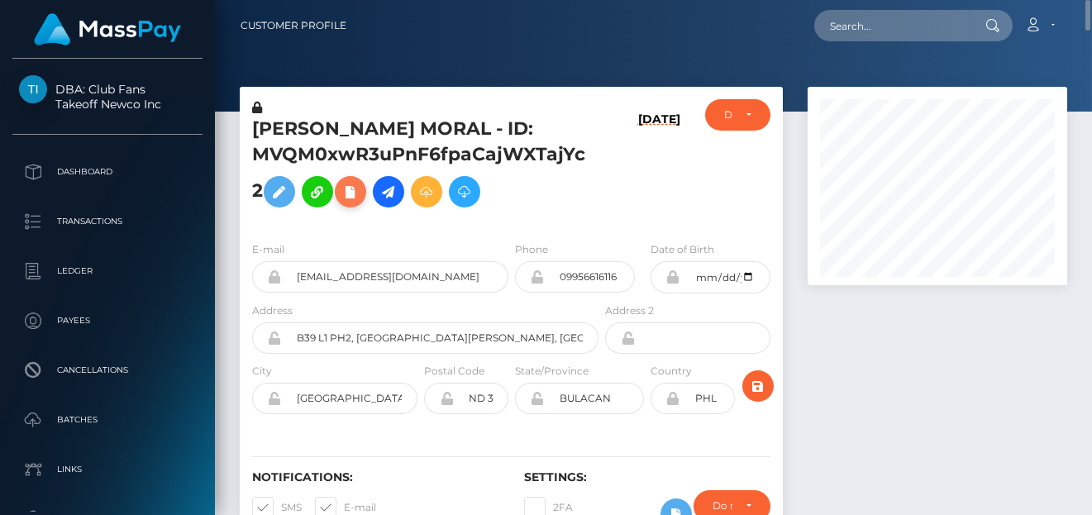
click at [358, 196] on icon at bounding box center [351, 192] width 20 height 21
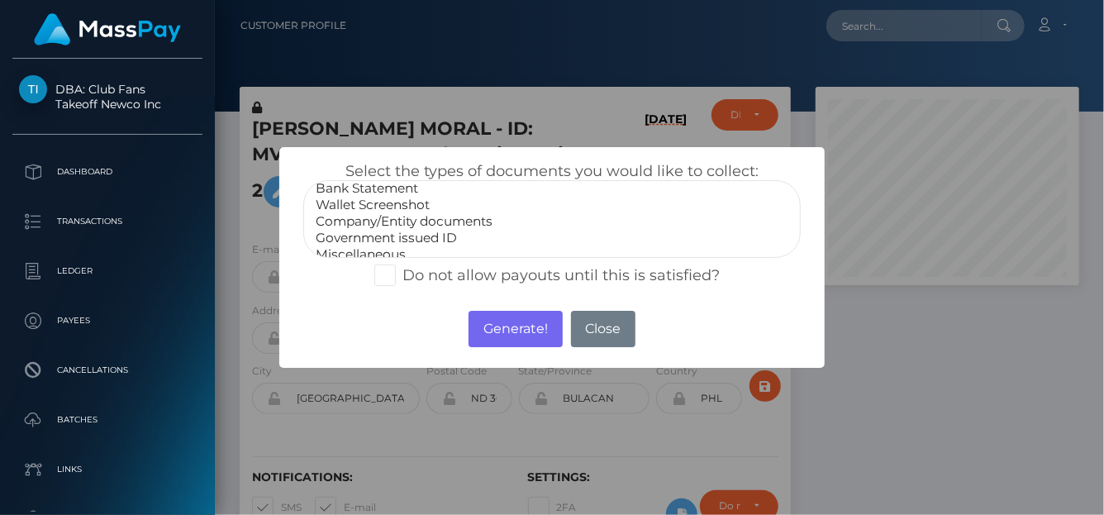
scroll to position [32, 0]
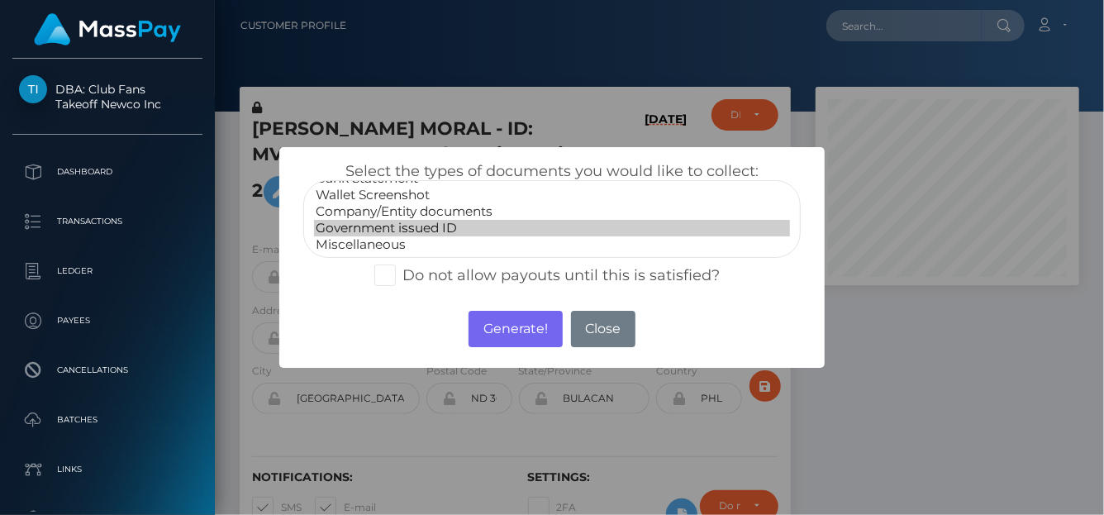
click at [379, 227] on option "Government issued ID" at bounding box center [552, 228] width 476 height 17
select select "Miscellaneous"
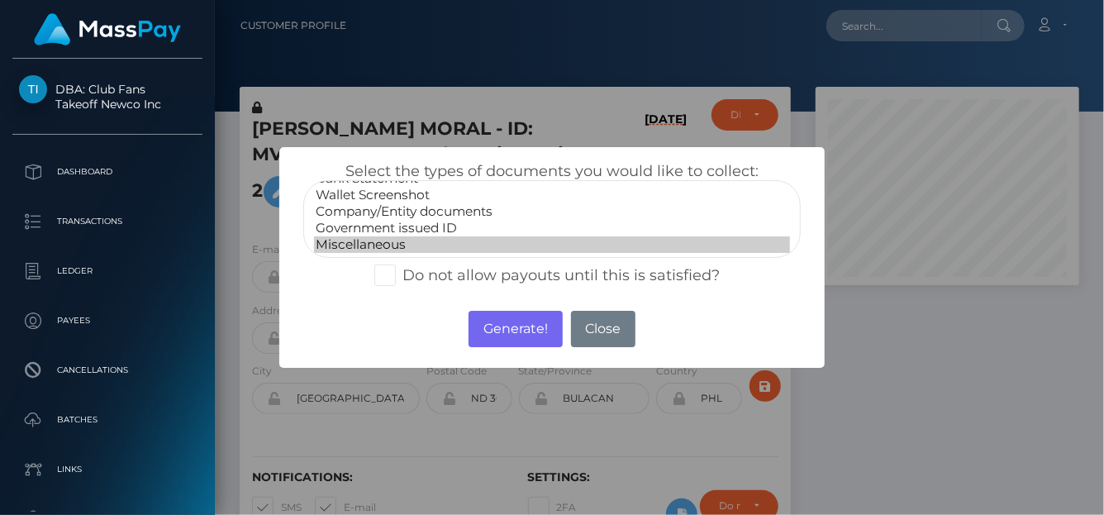
click at [377, 246] on option "Miscellaneous" at bounding box center [552, 244] width 476 height 17
click at [474, 340] on button "Generate!" at bounding box center [515, 329] width 93 height 36
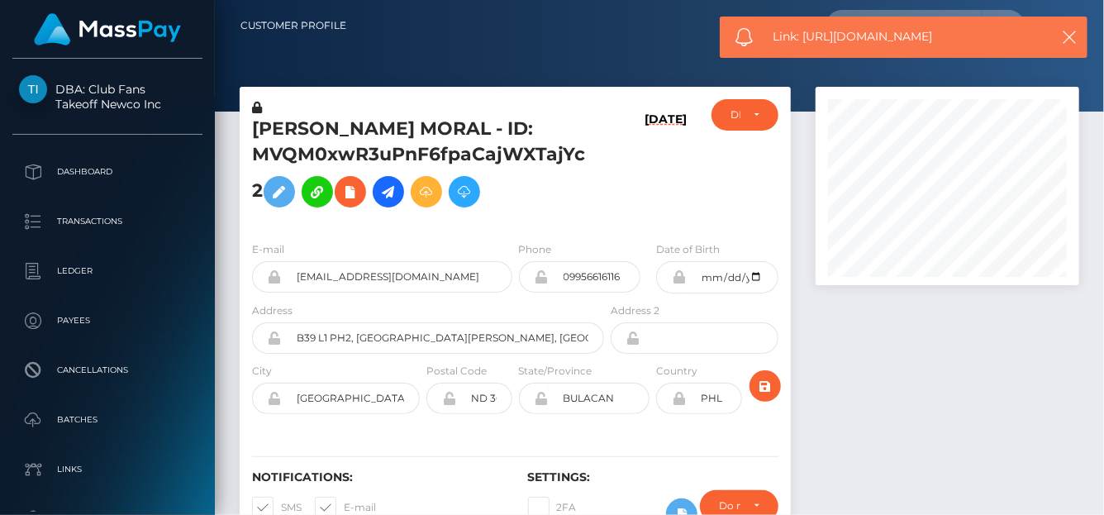
drag, startPoint x: 966, startPoint y: 49, endPoint x: 802, endPoint y: 41, distance: 164.7
click at [803, 40] on div "Link: https://l.maspay.io/KhsU7" at bounding box center [904, 37] width 368 height 41
copy span "https://l.maspay.io/KhsU7"
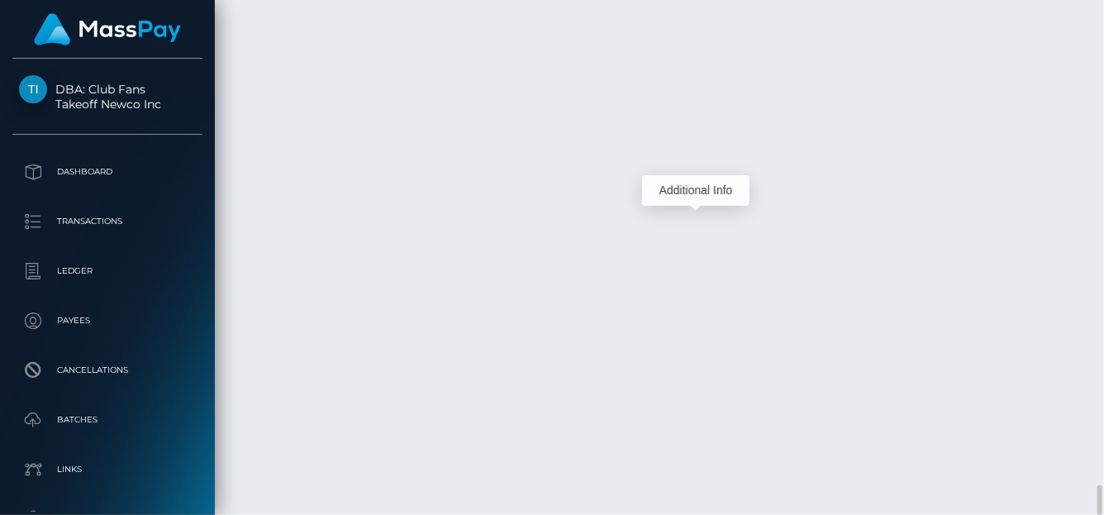
scroll to position [198, 264]
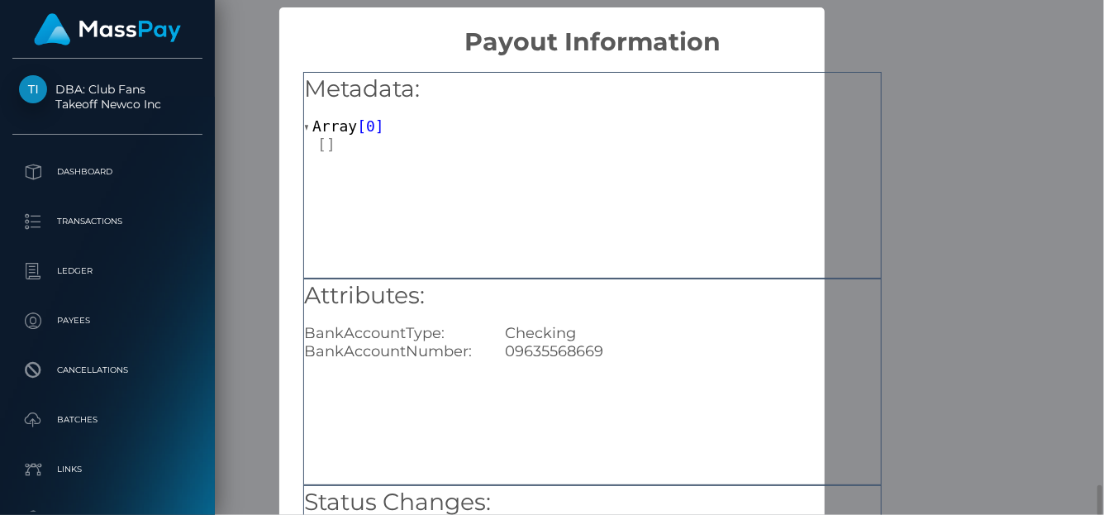
scroll to position [0, 0]
drag, startPoint x: 615, startPoint y: 356, endPoint x: 506, endPoint y: 358, distance: 109.1
click at [506, 358] on div "09635568669" at bounding box center [693, 351] width 401 height 18
copy div "09635568669"
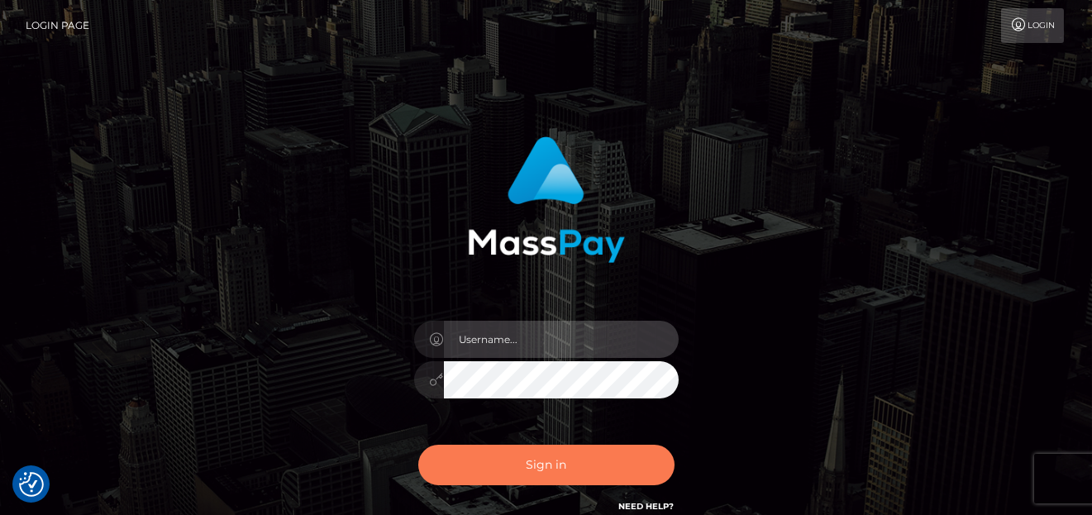
type input "[PERSON_NAME]"
click at [612, 474] on button "Sign in" at bounding box center [546, 465] width 256 height 41
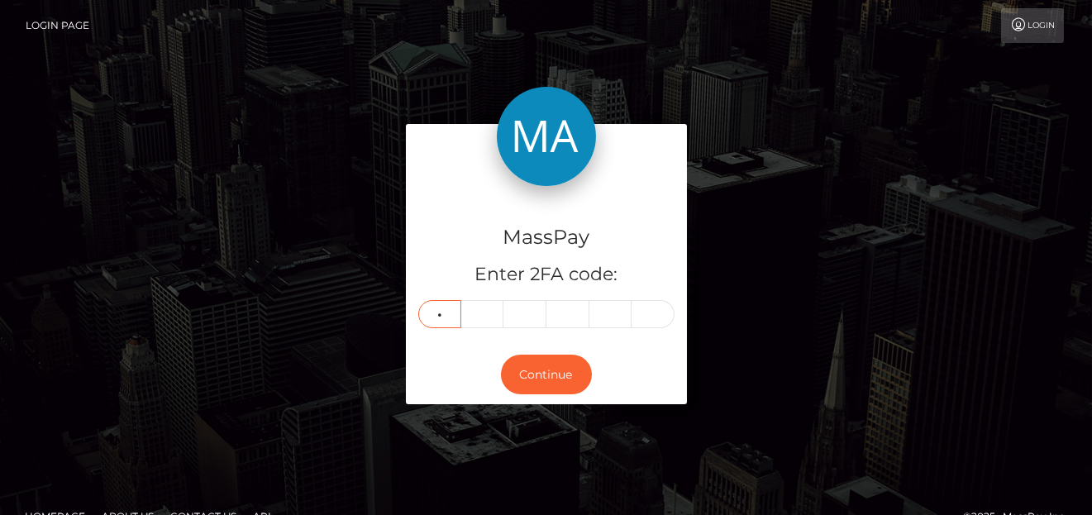
type input "6"
type input "5"
type input "1"
type input "3"
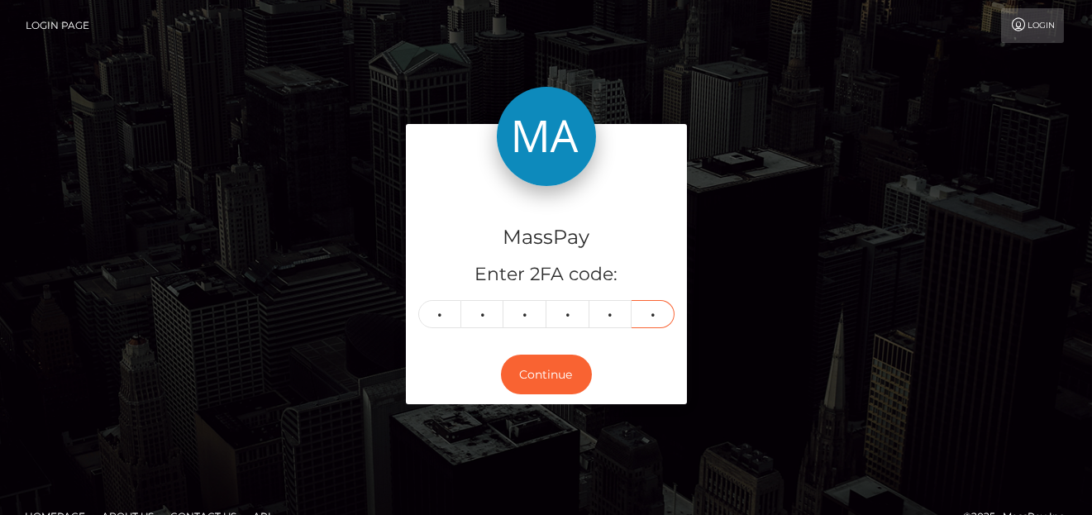
type input "3"
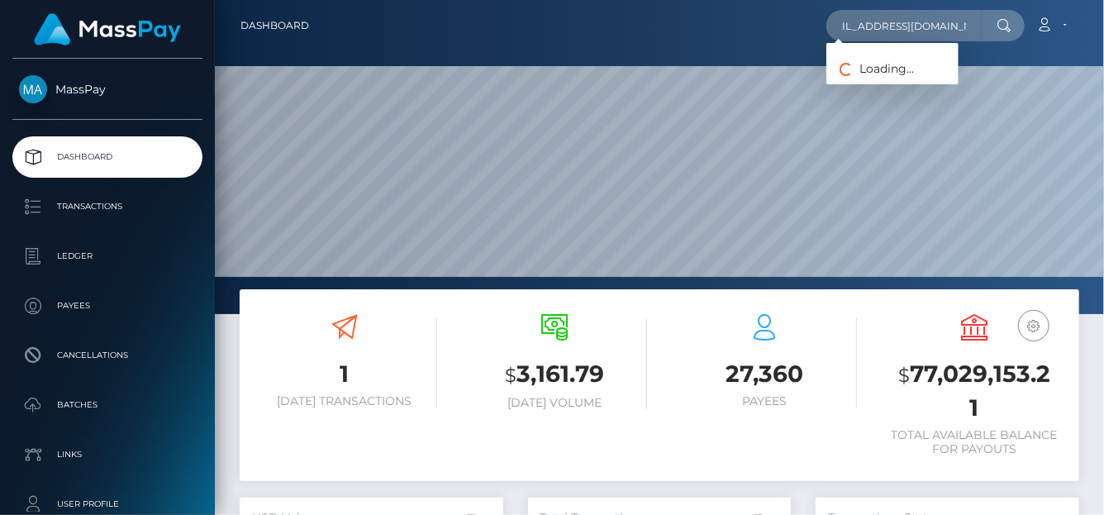
scroll to position [293, 264]
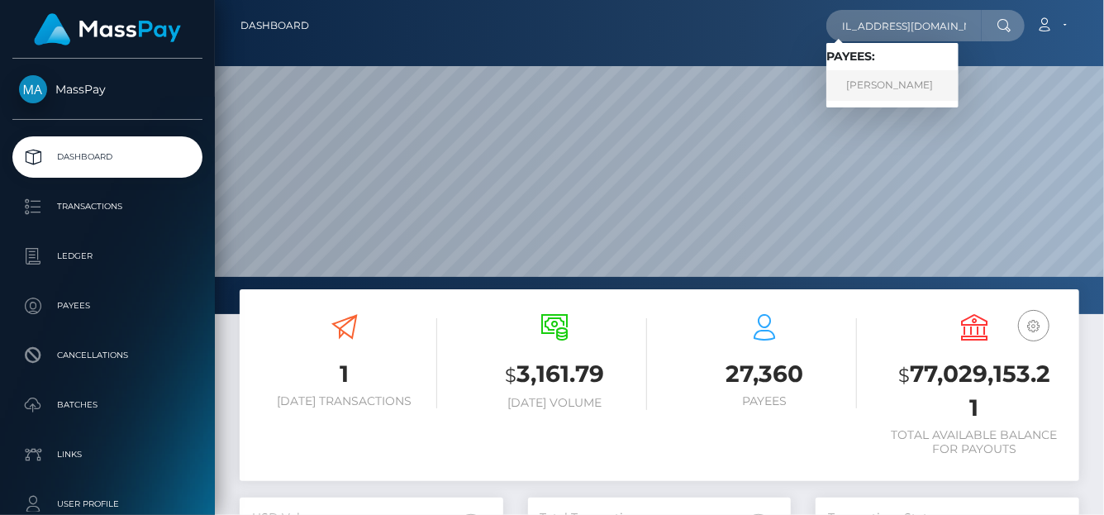
type input "interruptedgirl24@gmail.com"
click at [878, 87] on link "PAM ANGELA ESPORLAS ESPARTINEZ" at bounding box center [893, 85] width 132 height 31
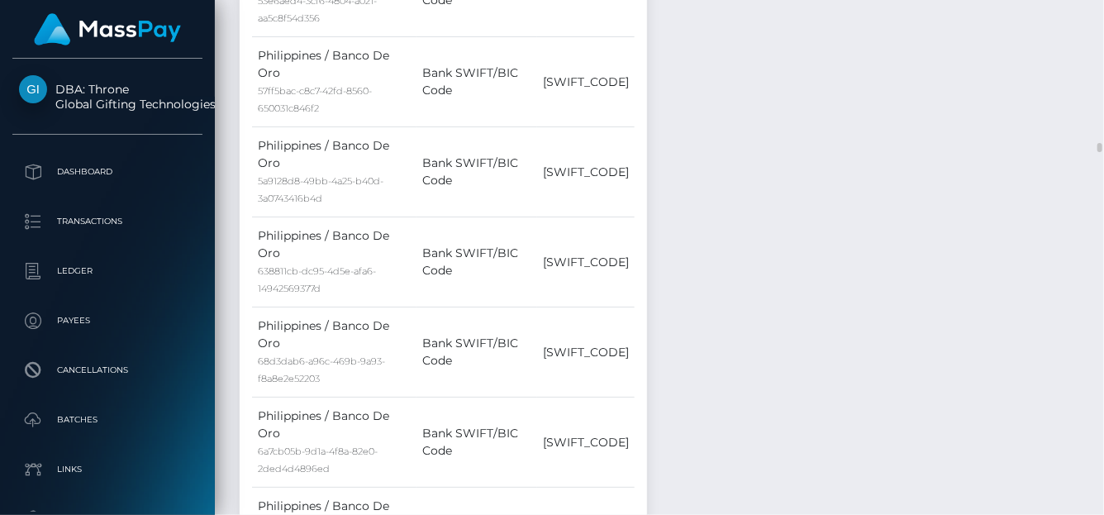
scroll to position [8444, 0]
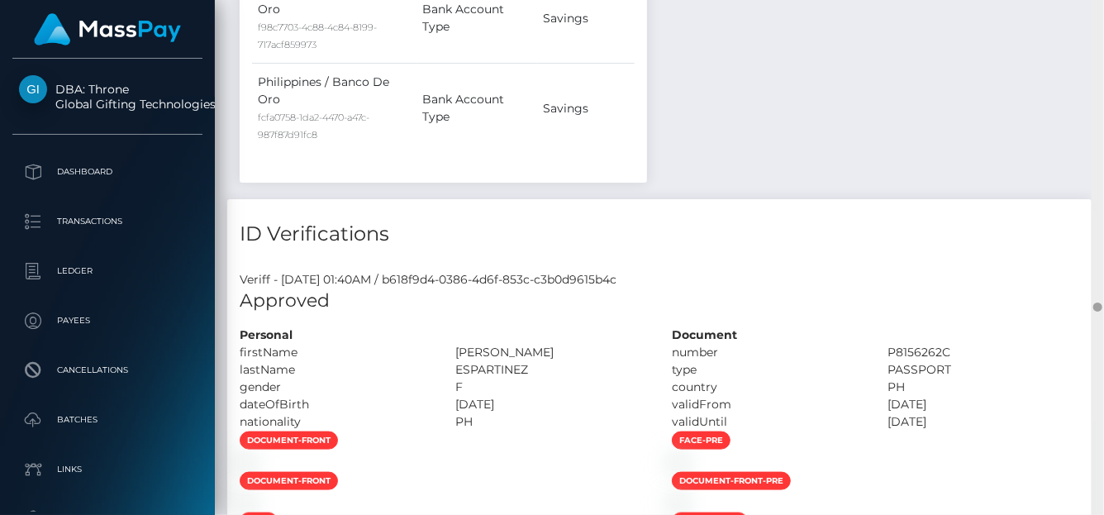
drag, startPoint x: 1097, startPoint y: 155, endPoint x: 1100, endPoint y: 304, distance: 149.7
click at [1102, 305] on div at bounding box center [1098, 307] width 9 height 9
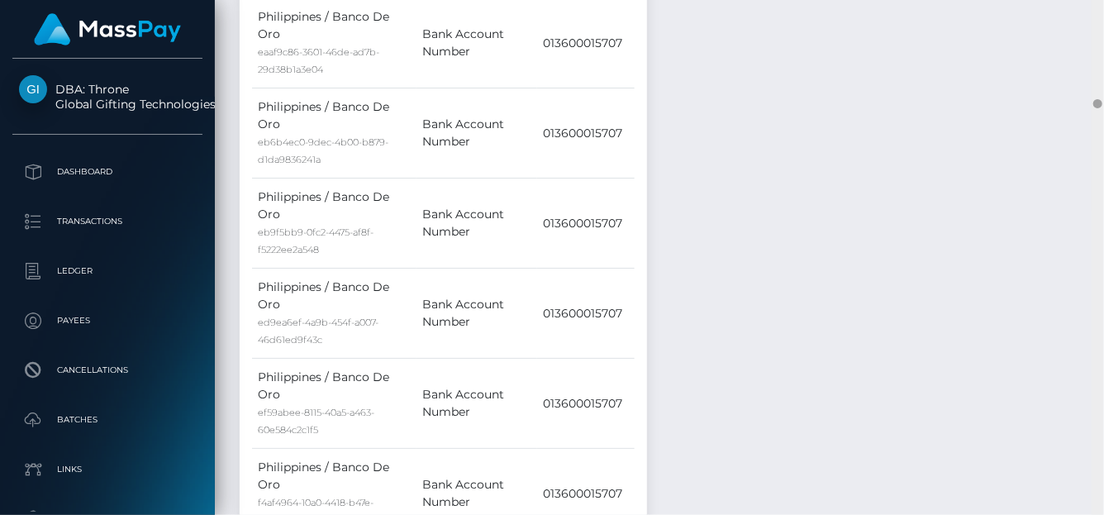
scroll to position [0, 0]
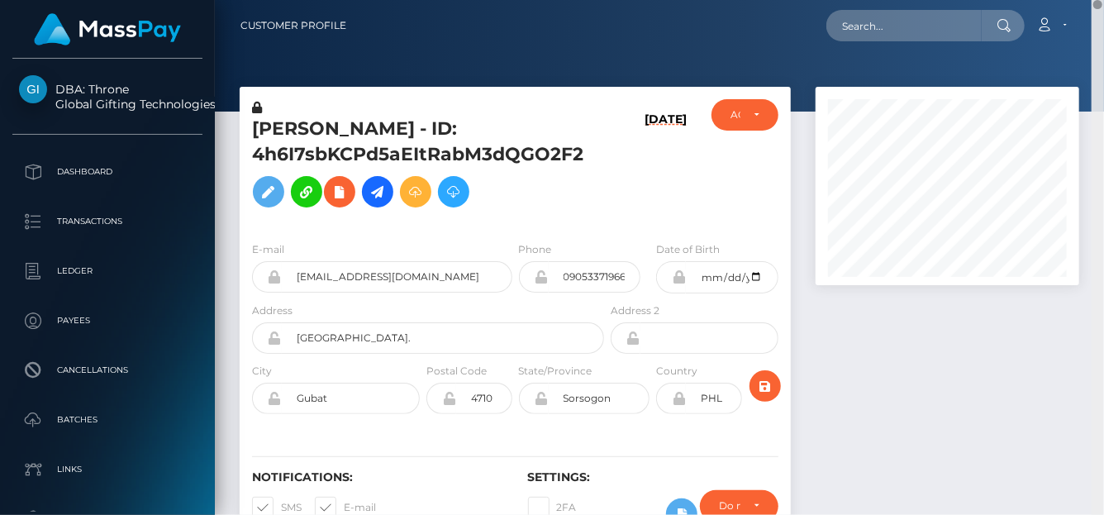
drag, startPoint x: 1095, startPoint y: 246, endPoint x: 703, endPoint y: 76, distance: 428.0
click at [1052, 0] on html "DBA: Throne Global Gifting Technologies Inc Dashboard Transactions Ledger Payee…" at bounding box center [552, 257] width 1104 height 515
drag, startPoint x: 241, startPoint y: 130, endPoint x: 589, endPoint y: 183, distance: 351.2
click at [589, 183] on div "PAM ANGELA ESPORLAS ESPARTINEZ - ID: 4h6I7sbKCPd5aEItRabM3dQGO2F2" at bounding box center [424, 163] width 368 height 129
copy h5 "PAM ANGELA ESPORLAS ESPARTINEZ - ID: 4h6I7sbKCPd5aEItRabM3dQGO2F2"
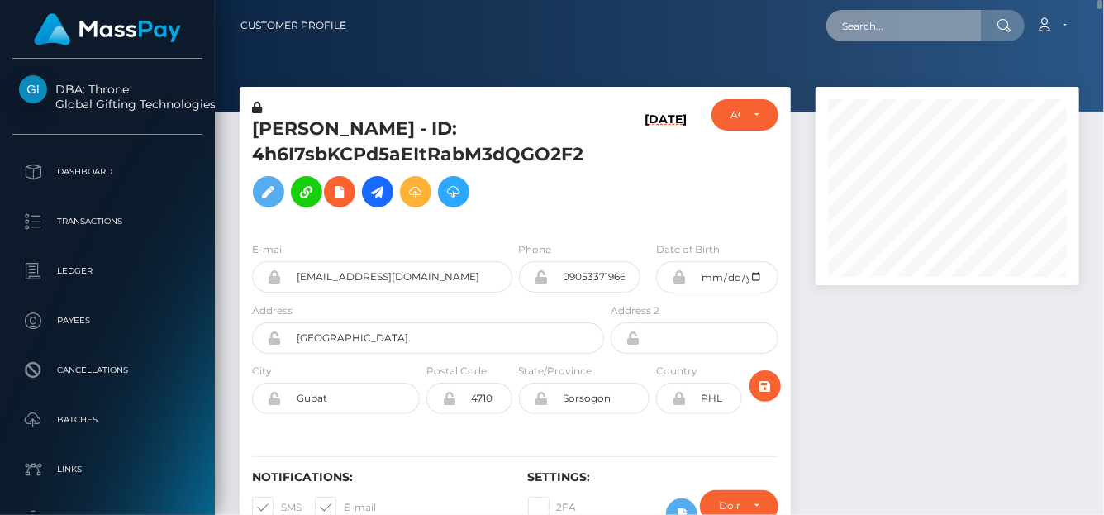
click at [861, 25] on input "text" at bounding box center [904, 25] width 155 height 31
paste input "13054038885@163.com"
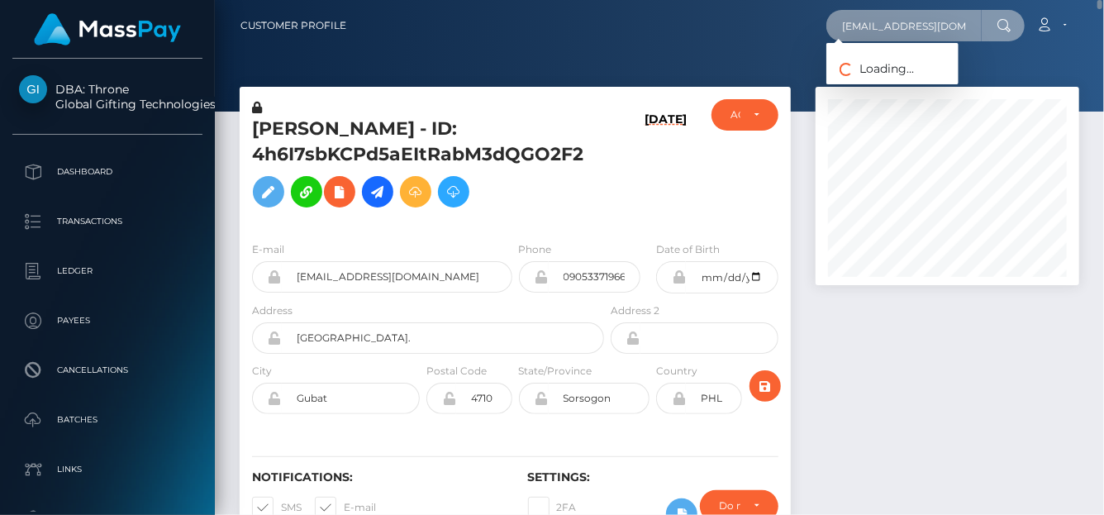
type input "13054038885@163.com"
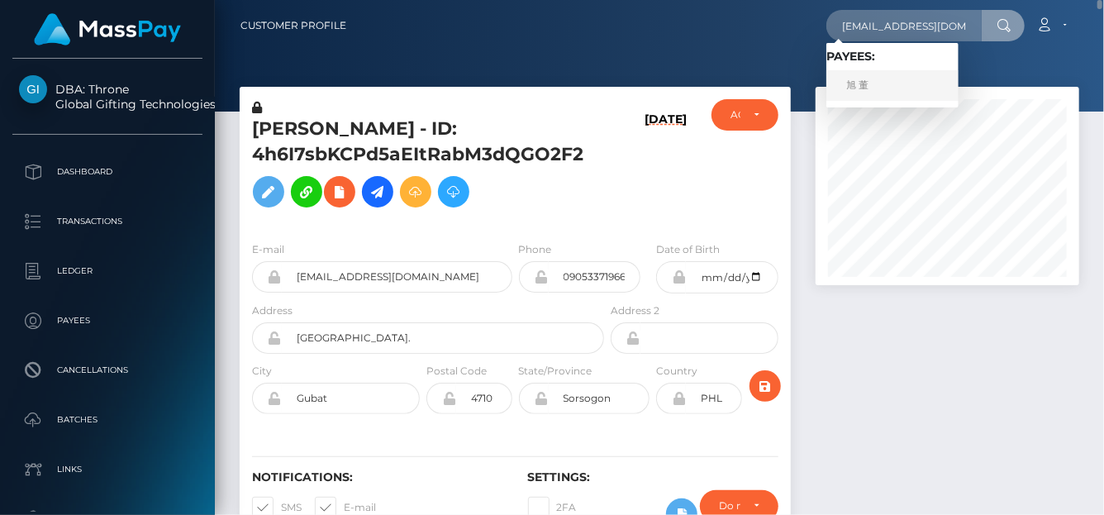
click at [876, 77] on link "旭 董" at bounding box center [893, 85] width 132 height 31
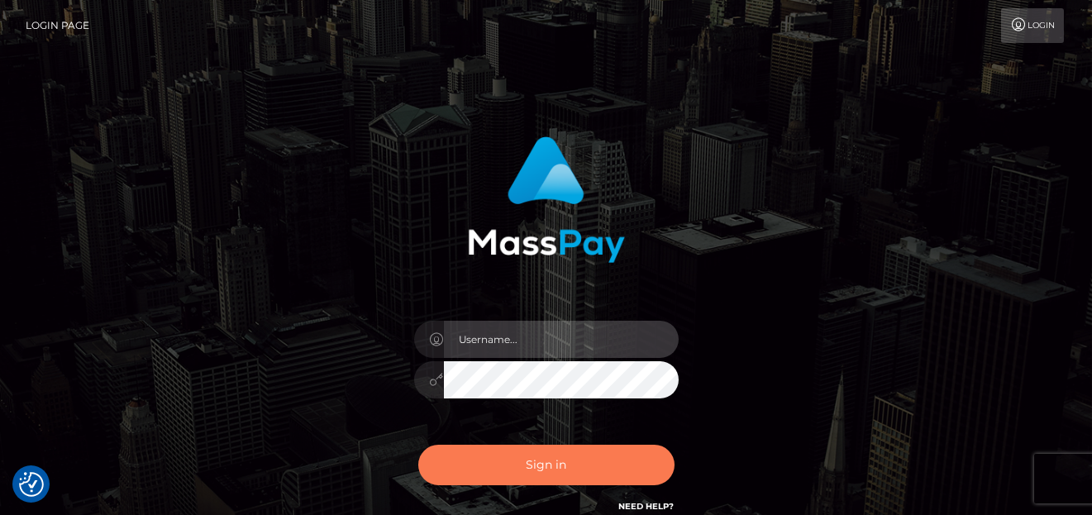
type input "[PERSON_NAME]"
click at [536, 470] on button "Sign in" at bounding box center [546, 465] width 256 height 41
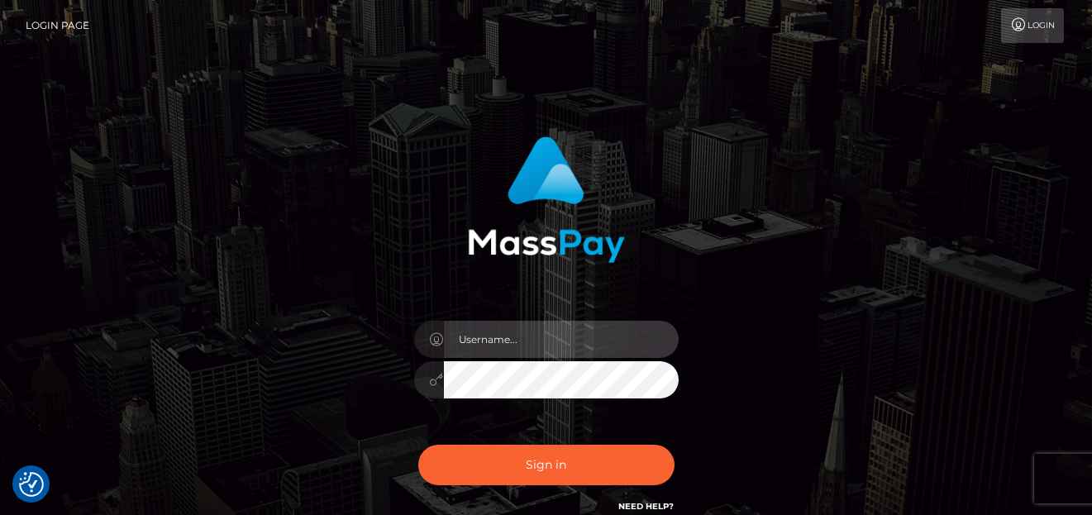
type input "[PERSON_NAME]"
click at [580, 442] on div "Sign in Need Help?" at bounding box center [546, 472] width 289 height 74
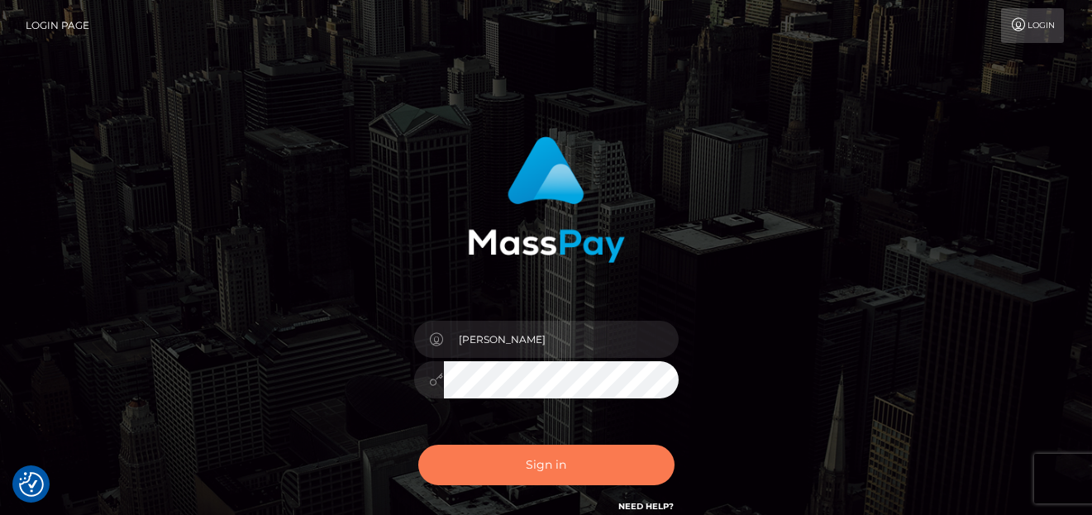
drag, startPoint x: 585, startPoint y: 451, endPoint x: 600, endPoint y: 451, distance: 14.9
click at [599, 451] on button "Sign in" at bounding box center [546, 465] width 256 height 41
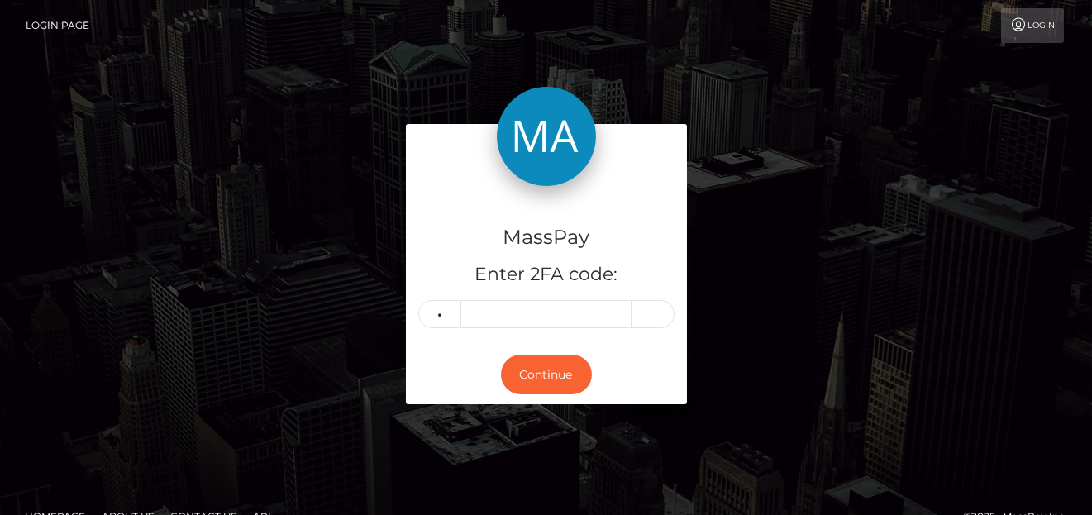
type input "1"
type input "0"
type input "3"
type input "7"
type input "9"
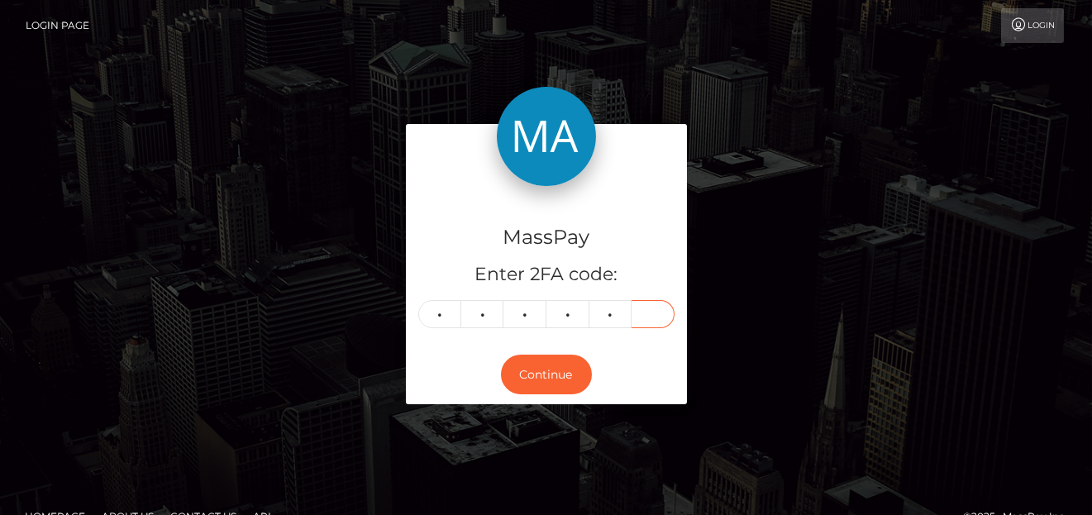
type input "7"
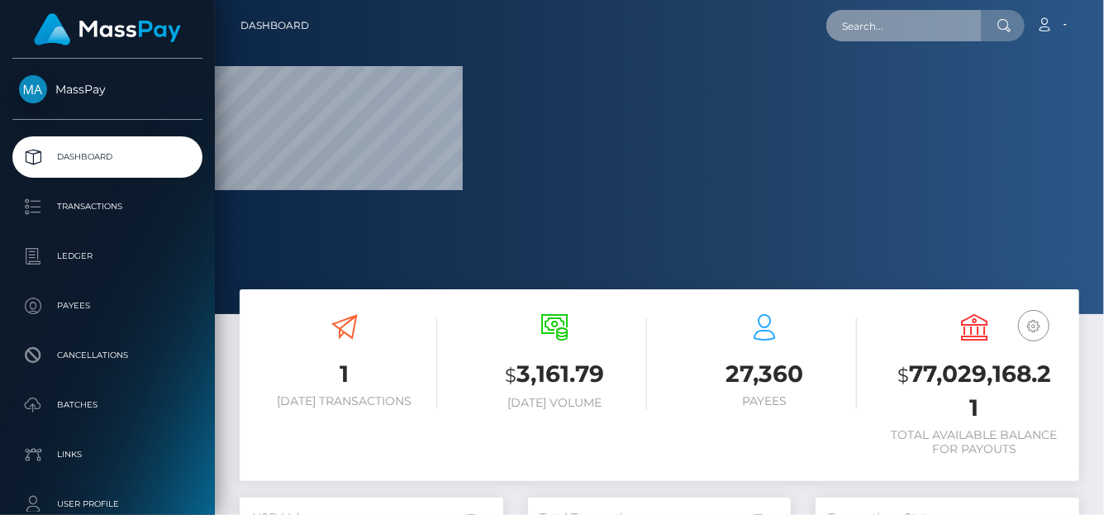
click at [864, 28] on input "text" at bounding box center [904, 25] width 155 height 31
paste input "[EMAIL_ADDRESS][DOMAIN_NAME]"
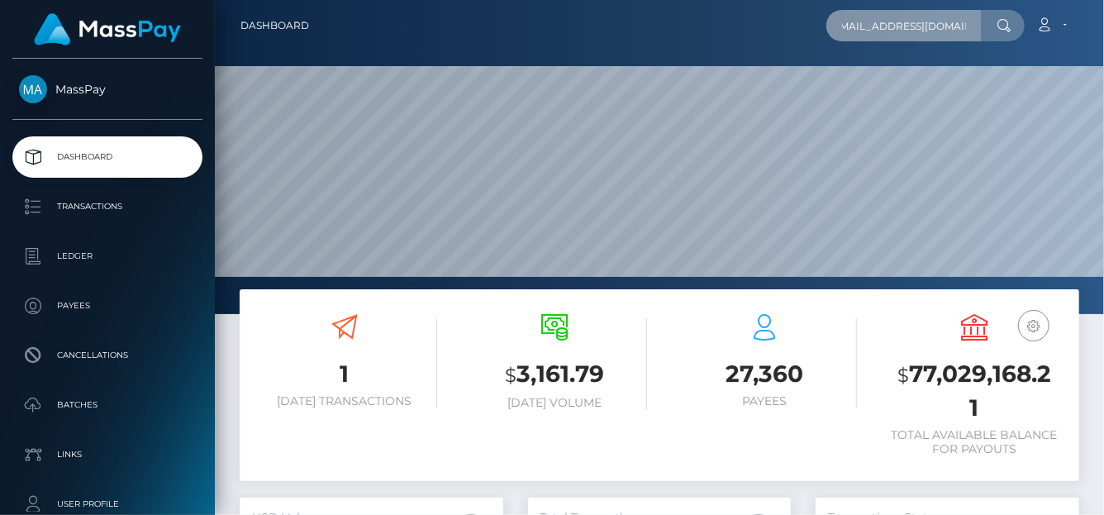
scroll to position [293, 264]
type input "[EMAIL_ADDRESS][DOMAIN_NAME]"
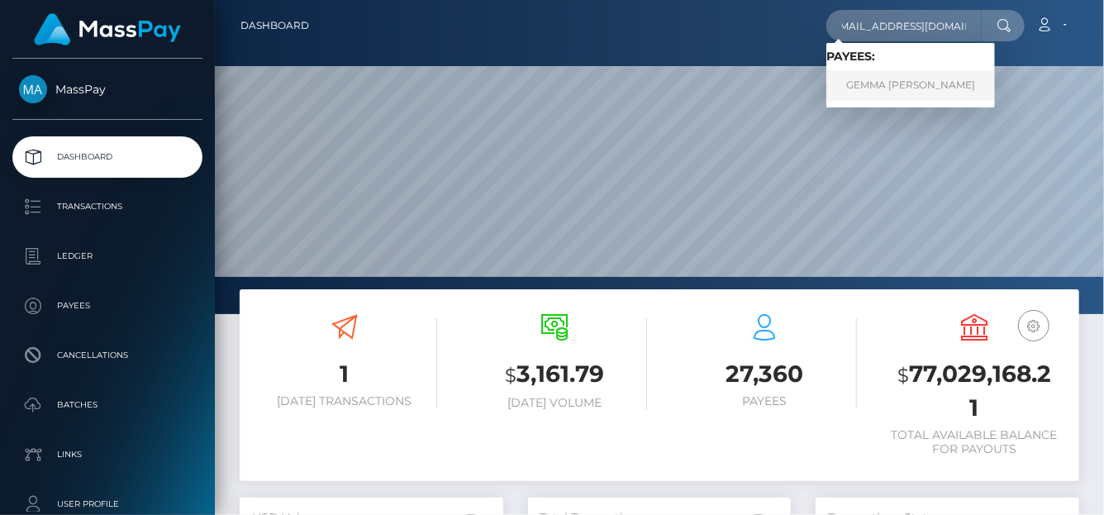
scroll to position [0, 0]
click at [889, 90] on link "GEMMA PARIS DEERING" at bounding box center [911, 85] width 169 height 31
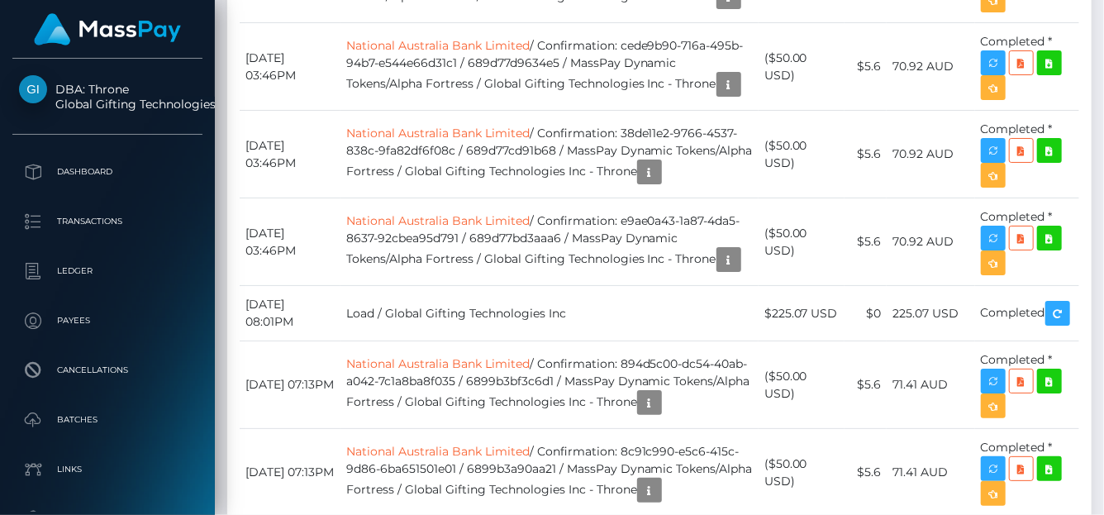
scroll to position [7278, 0]
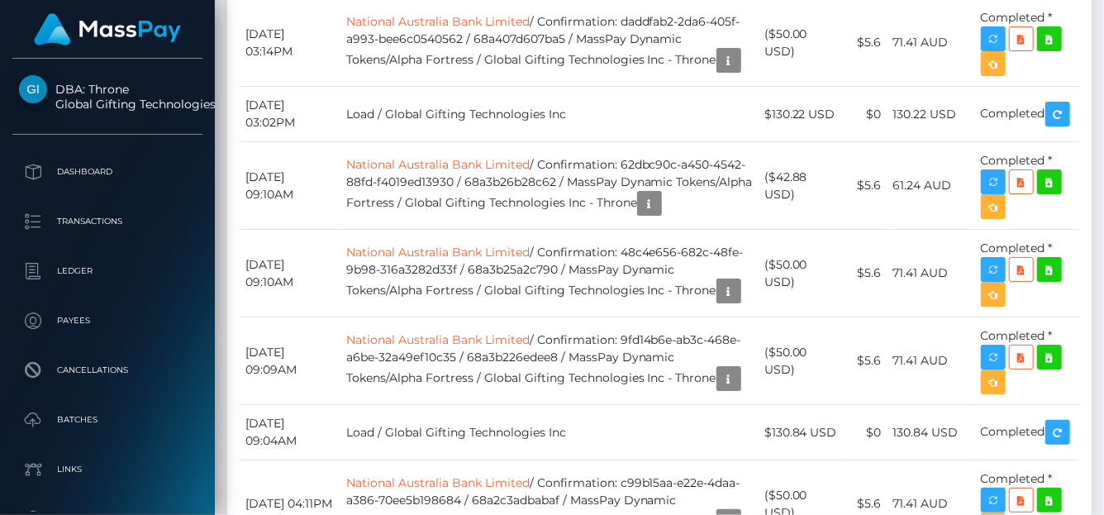
scroll to position [5791, 0]
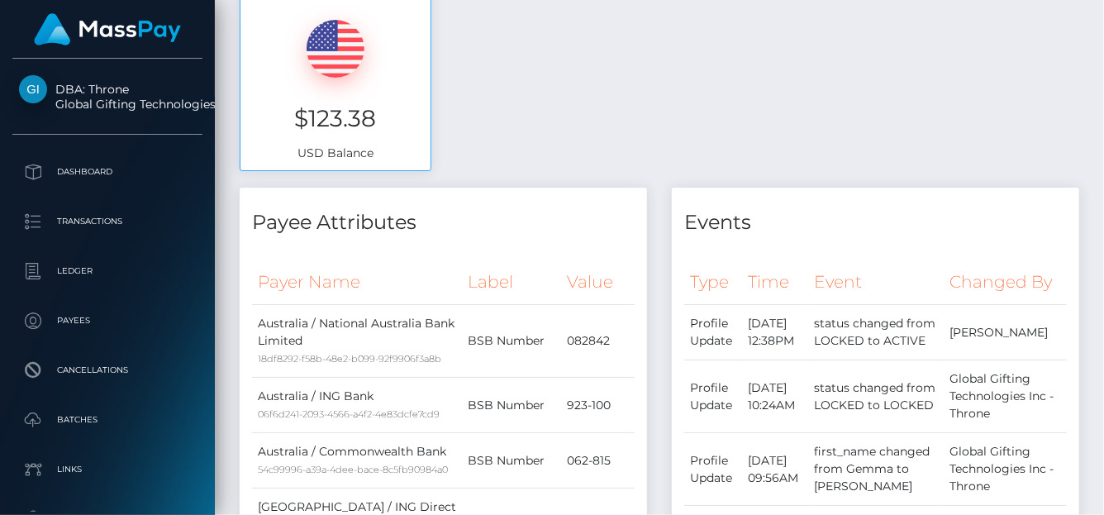
scroll to position [0, 0]
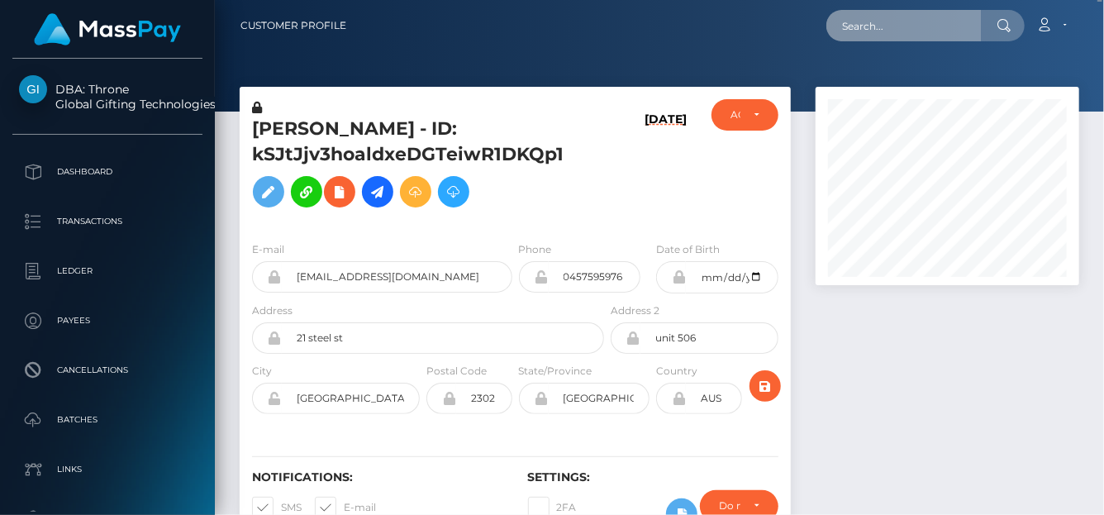
click at [939, 24] on input "text" at bounding box center [904, 25] width 155 height 31
click at [929, 27] on input "text" at bounding box center [904, 25] width 155 height 31
click at [914, 26] on input "text" at bounding box center [904, 25] width 155 height 31
paste input "[EMAIL_ADDRESS][DOMAIN_NAME]"
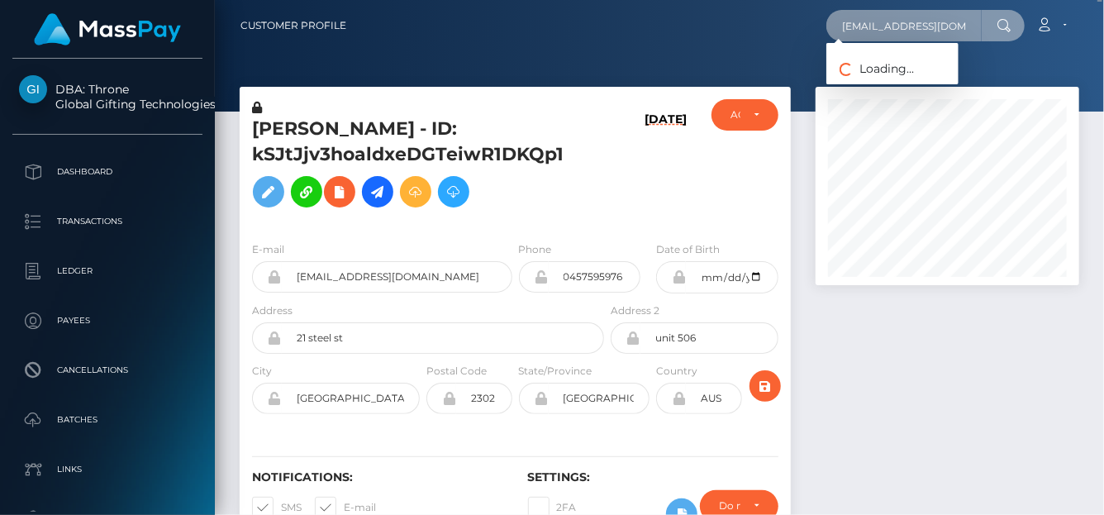
scroll to position [0, 26]
click at [874, 30] on input "[EMAIL_ADDRESS][DOMAIN_NAME]" at bounding box center [904, 25] width 155 height 31
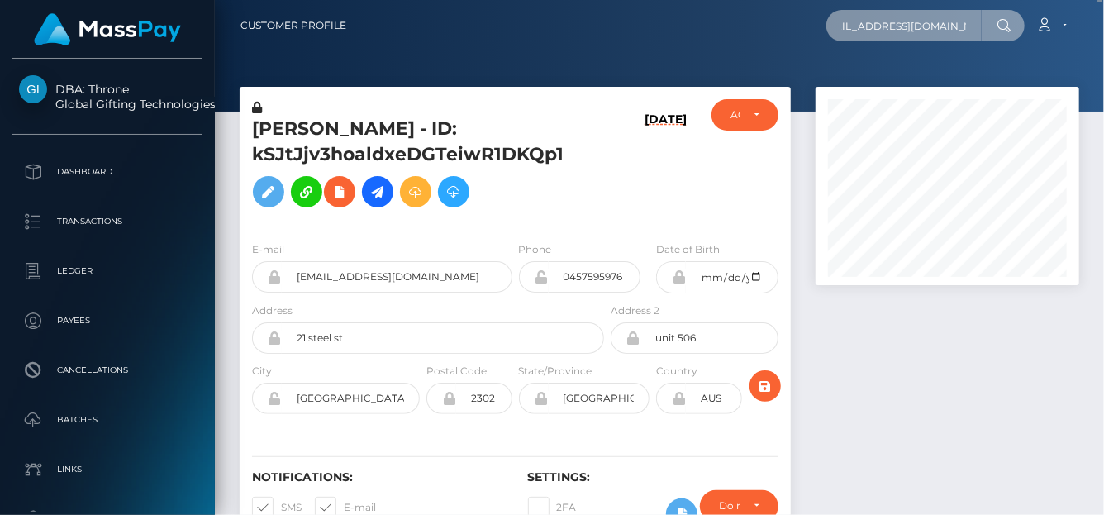
click at [979, 26] on input "[EMAIL_ADDRESS][DOMAIN_NAME]" at bounding box center [904, 25] width 155 height 31
type input "[EMAIL_ADDRESS][DOMAIN_NAME]"
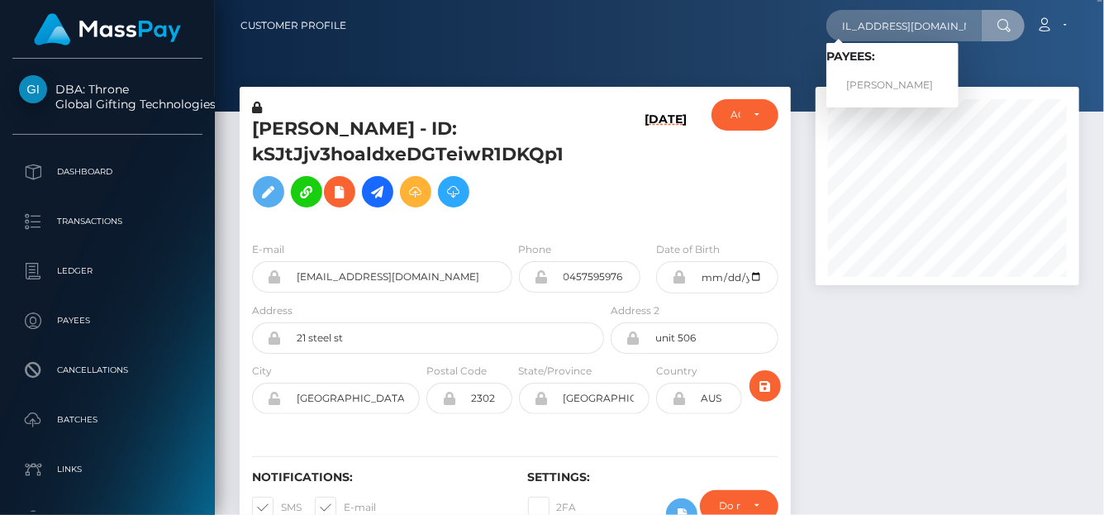
click at [916, 69] on span "Payees: [PERSON_NAME]" at bounding box center [893, 75] width 132 height 51
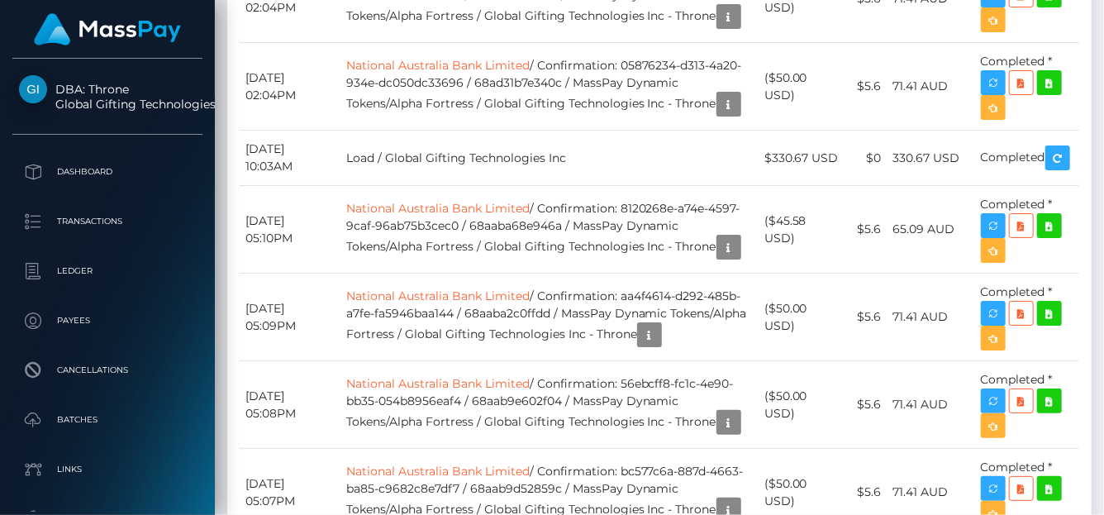
scroll to position [3805, 0]
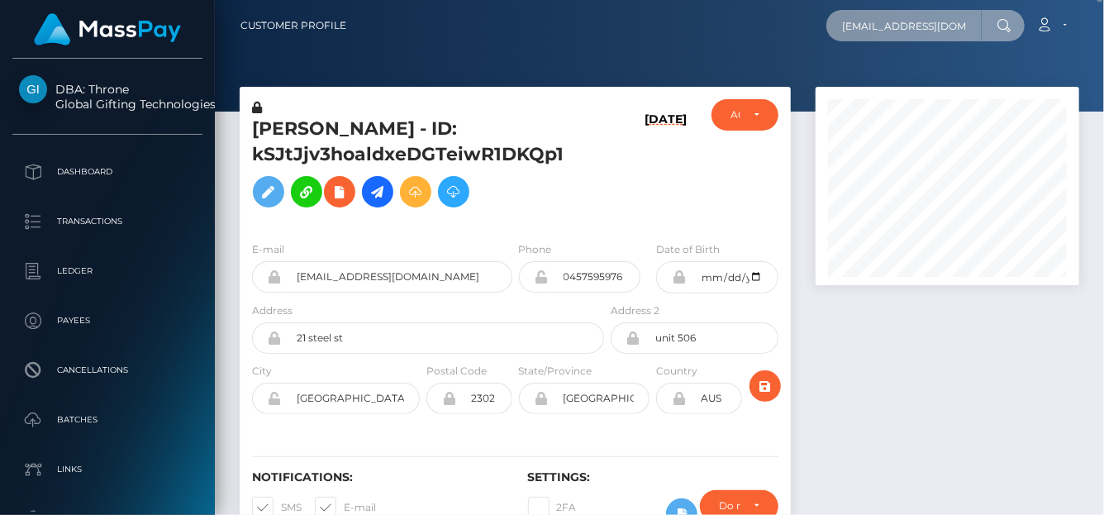
click at [875, 23] on input "[EMAIL_ADDRESS][DOMAIN_NAME]" at bounding box center [904, 25] width 155 height 31
click at [894, 35] on input "[EMAIL_ADDRESS][DOMAIN_NAME]" at bounding box center [904, 25] width 155 height 31
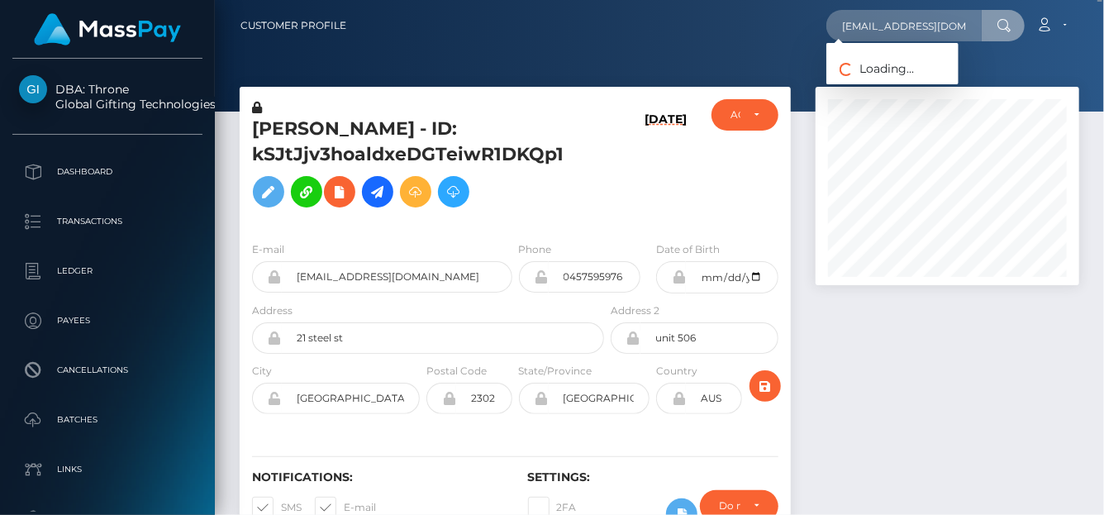
click at [1057, 26] on link "Account" at bounding box center [1052, 25] width 49 height 35
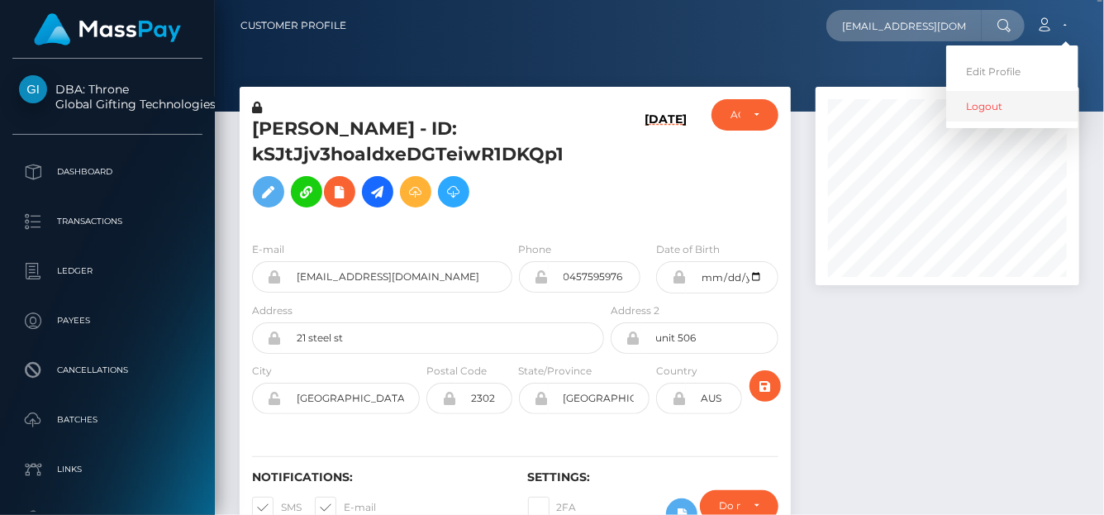
click at [985, 112] on link "Logout" at bounding box center [1013, 106] width 132 height 31
click at [985, 107] on link "Logout" at bounding box center [1013, 106] width 132 height 31
